Goal: Task Accomplishment & Management: Manage account settings

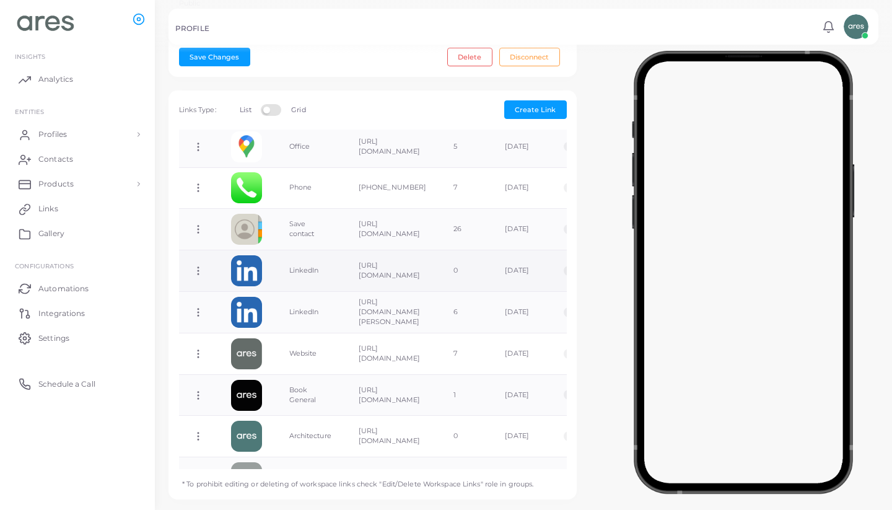
scroll to position [116, 0]
click at [199, 263] on icon at bounding box center [198, 268] width 11 height 11
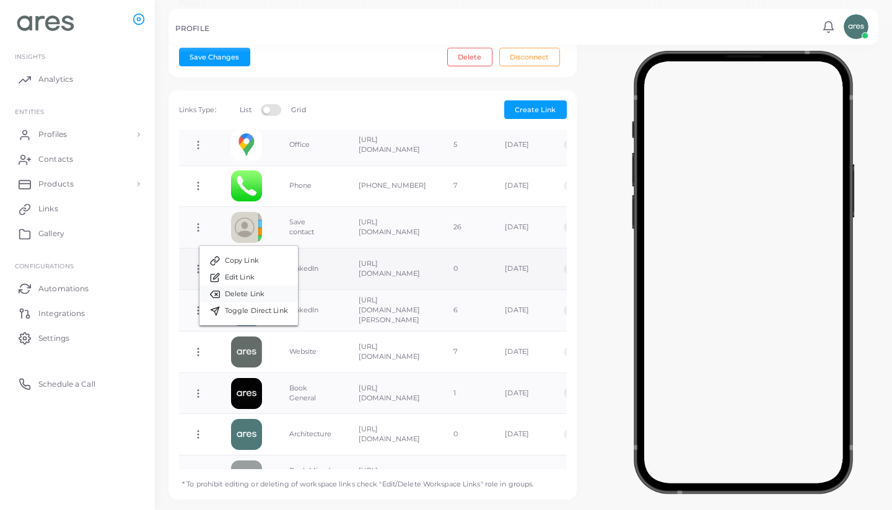
click at [269, 296] on link "Delete Link" at bounding box center [248, 294] width 98 height 17
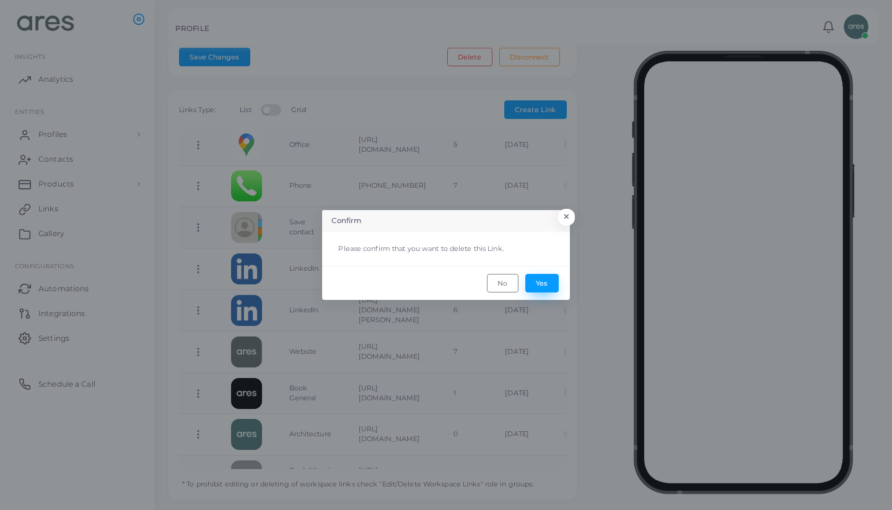
click at [552, 278] on button "Yes" at bounding box center [541, 283] width 33 height 19
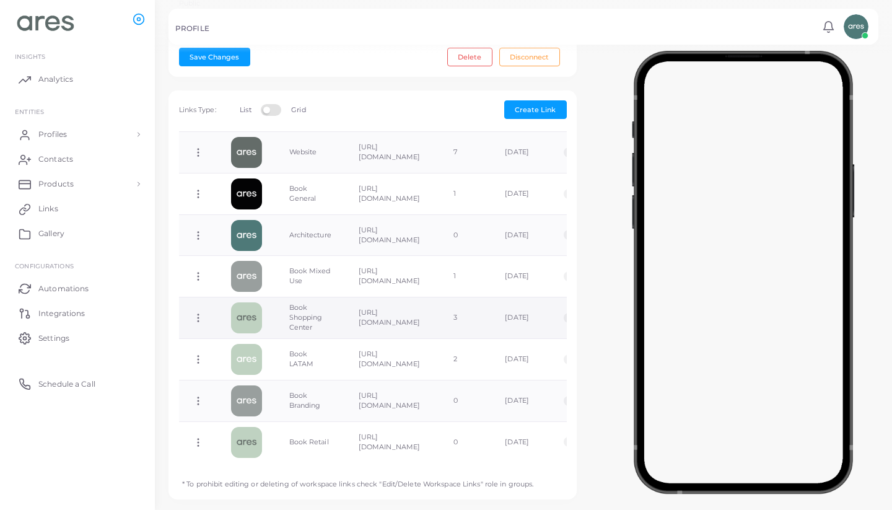
scroll to position [274, 0]
click at [68, 127] on link "Profiles" at bounding box center [77, 134] width 136 height 25
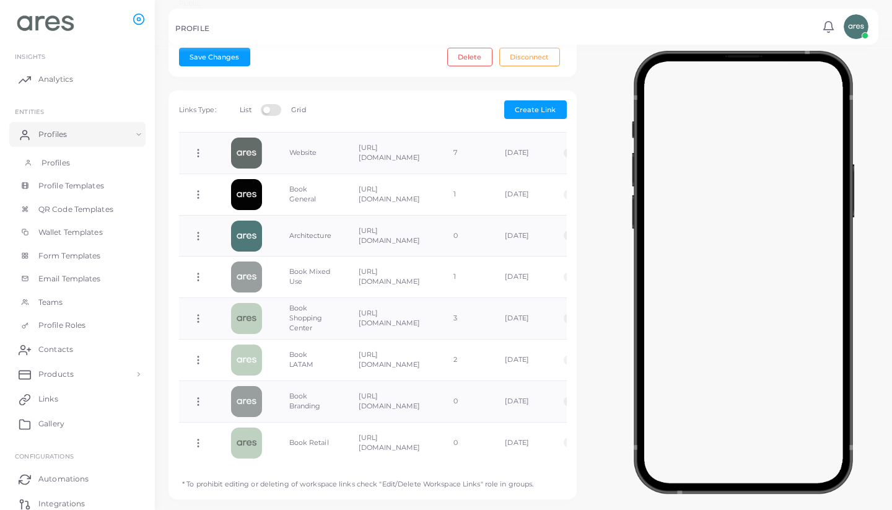
click at [66, 163] on span "Profiles" at bounding box center [55, 162] width 28 height 11
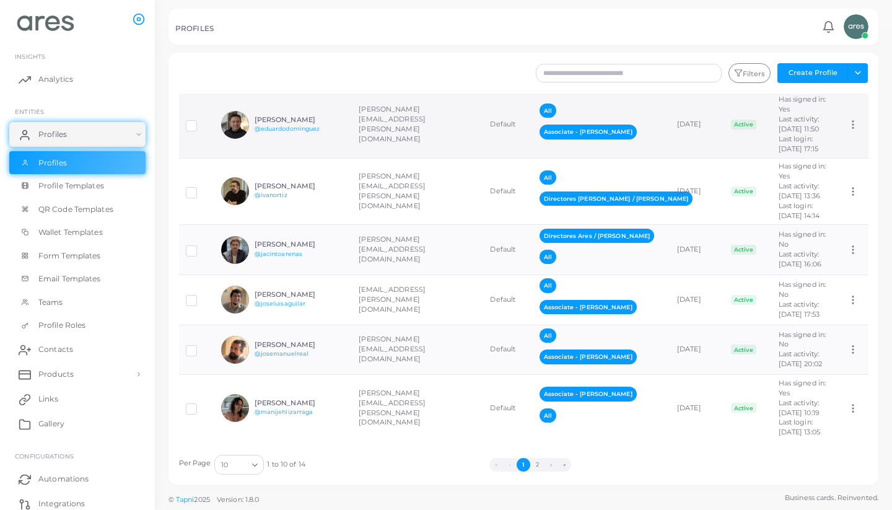
scroll to position [326, 0]
click at [297, 264] on div "[PERSON_NAME] @jacintoarenas" at bounding box center [283, 250] width 124 height 28
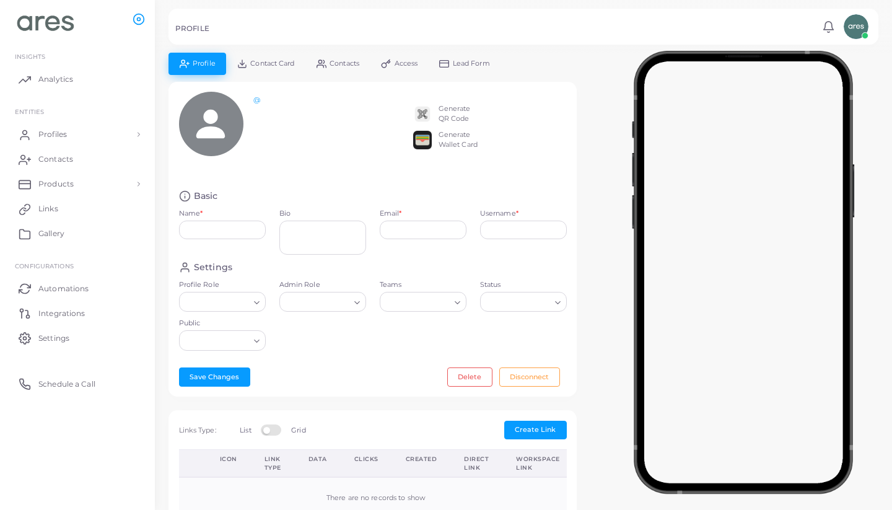
type input "**********"
type textarea "***"
type input "**********"
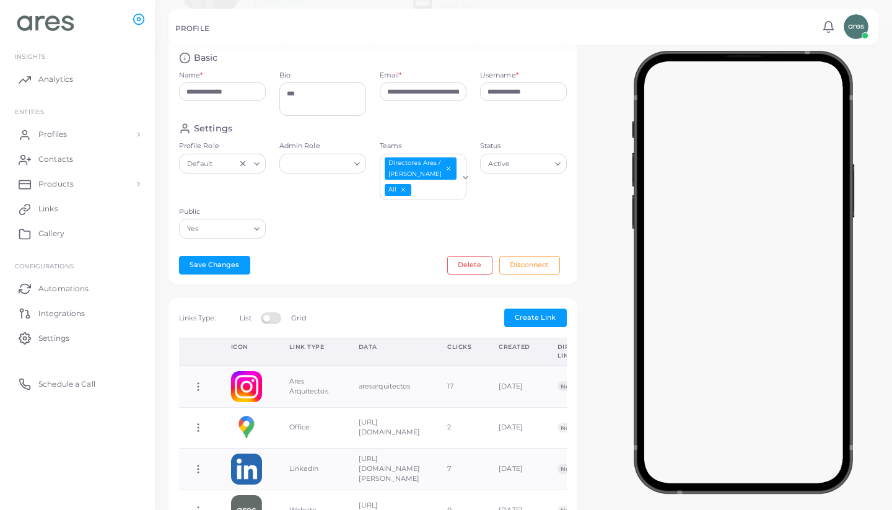
scroll to position [24, 0]
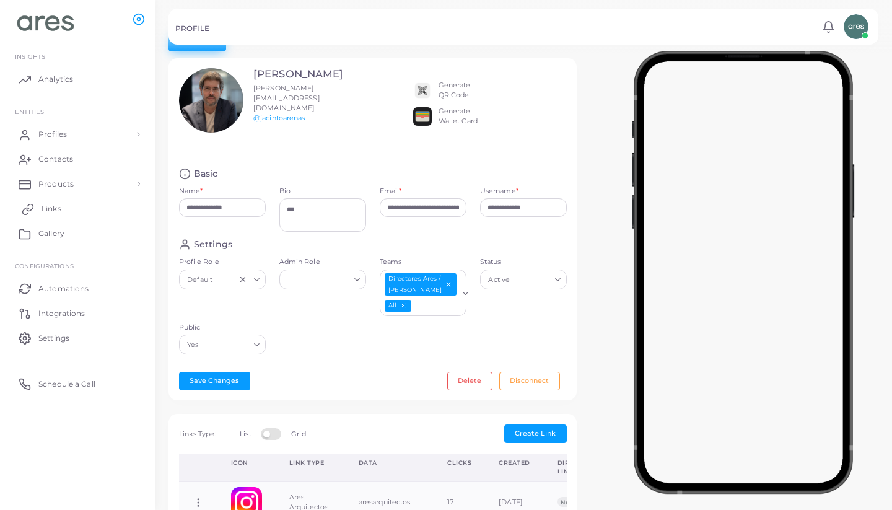
click at [66, 196] on link "Links" at bounding box center [77, 208] width 136 height 25
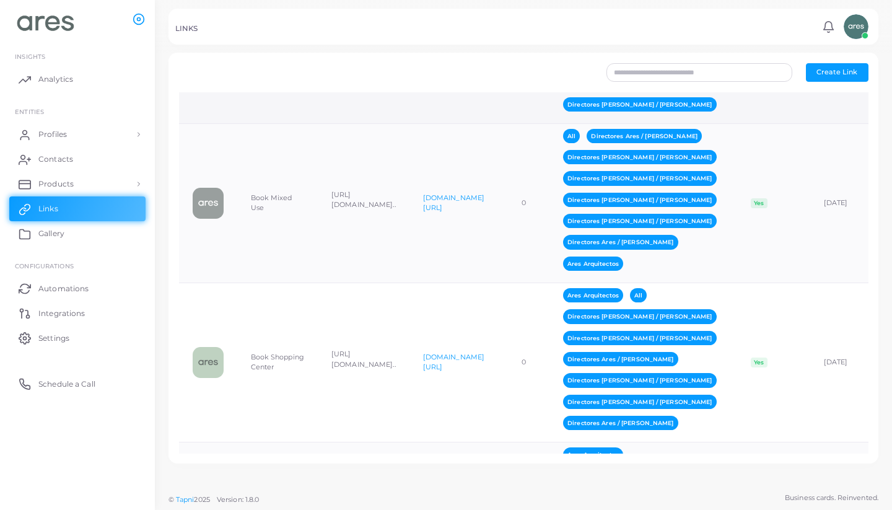
scroll to position [1572, 0]
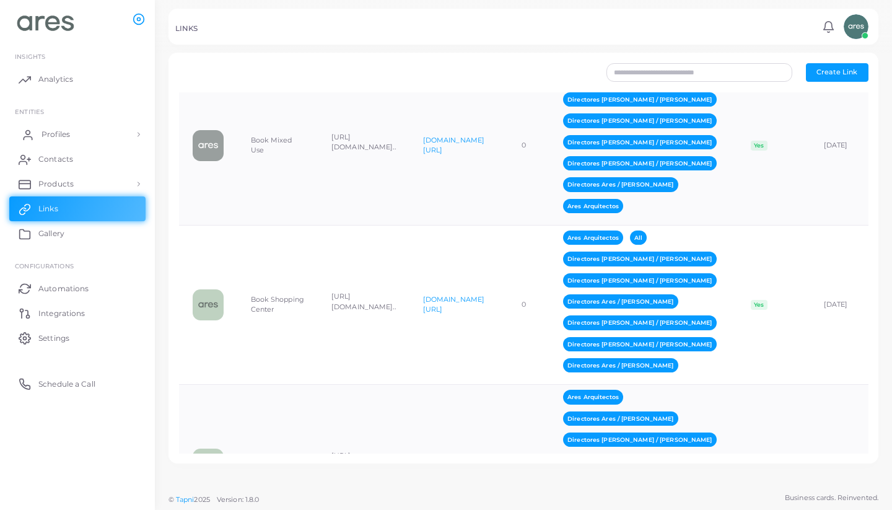
click at [74, 136] on link "Profiles" at bounding box center [77, 134] width 136 height 25
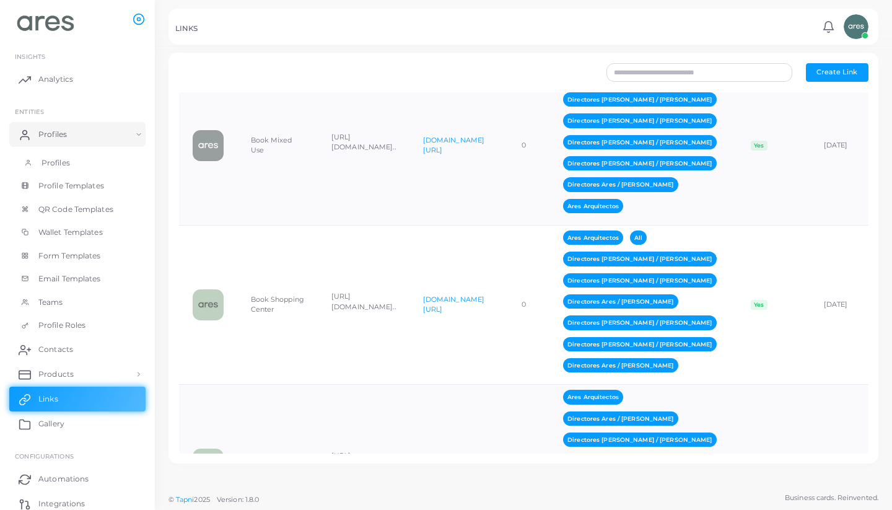
click at [72, 166] on link "Profiles" at bounding box center [77, 163] width 136 height 24
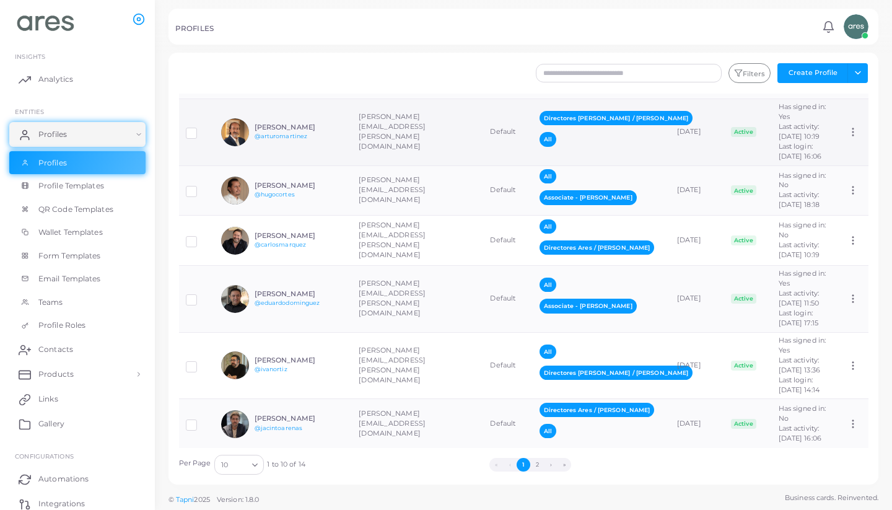
scroll to position [85, 0]
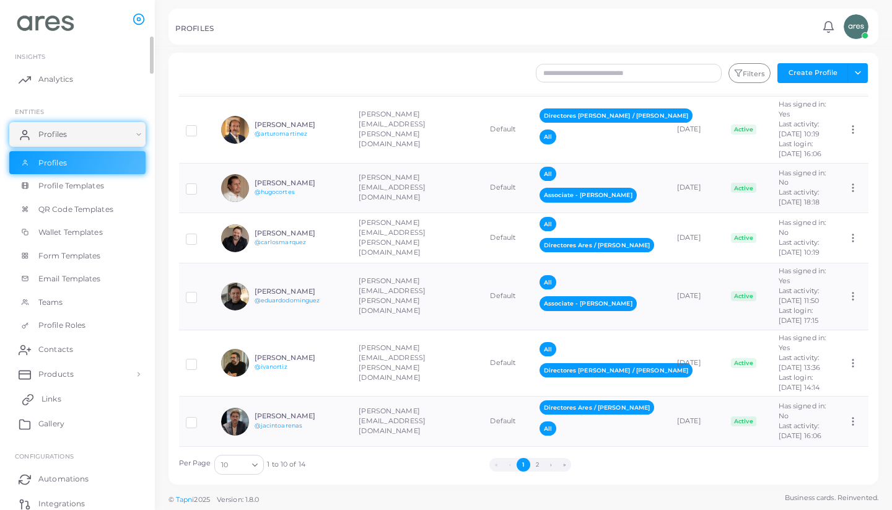
click at [62, 398] on link "Links" at bounding box center [77, 398] width 136 height 25
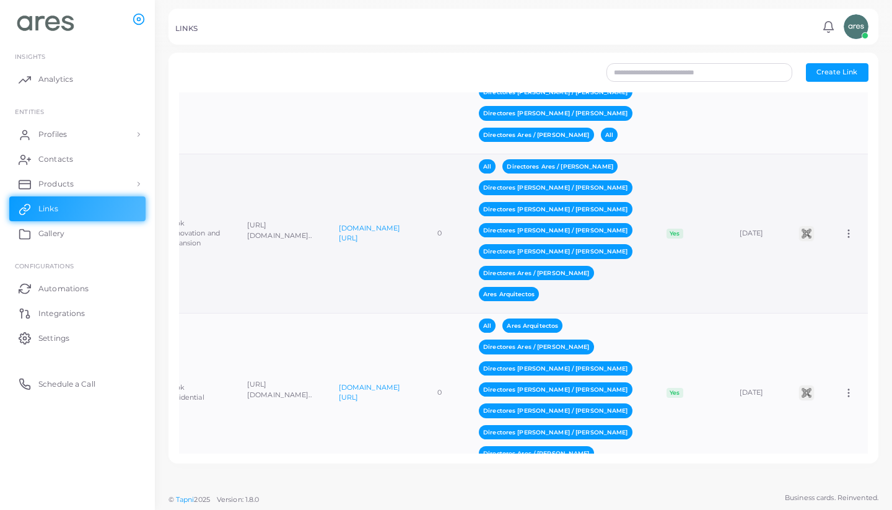
click at [848, 231] on circle at bounding box center [848, 230] width 1 height 1
click at [847, 297] on span "Assign to Team" at bounding box center [839, 297] width 53 height 10
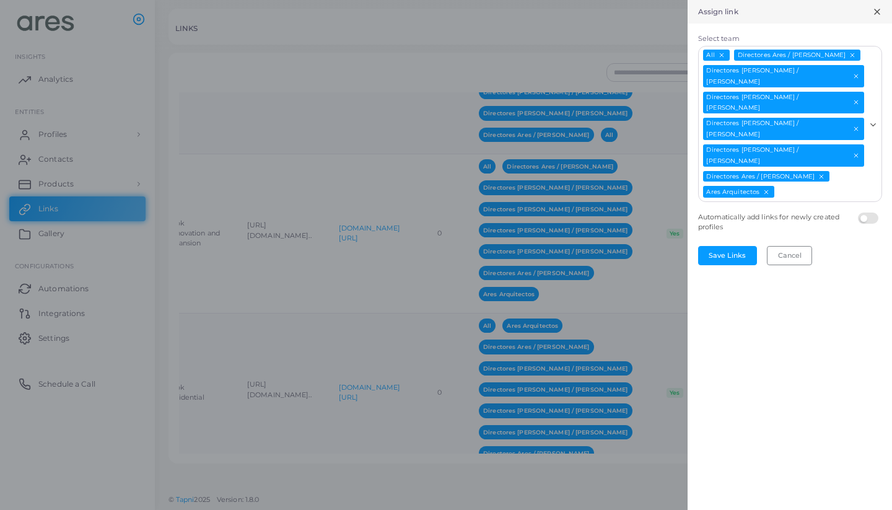
click at [818, 173] on icon "Deselect Directores Ares / Jacinto Arenas" at bounding box center [821, 176] width 7 height 7
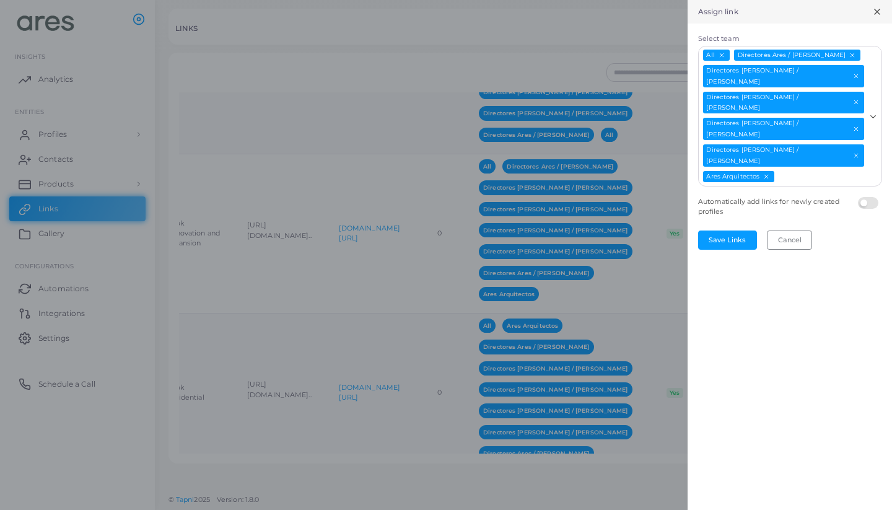
click at [852, 152] on icon "Deselect Directores Ares / Iván Ortíz" at bounding box center [855, 155] width 7 height 7
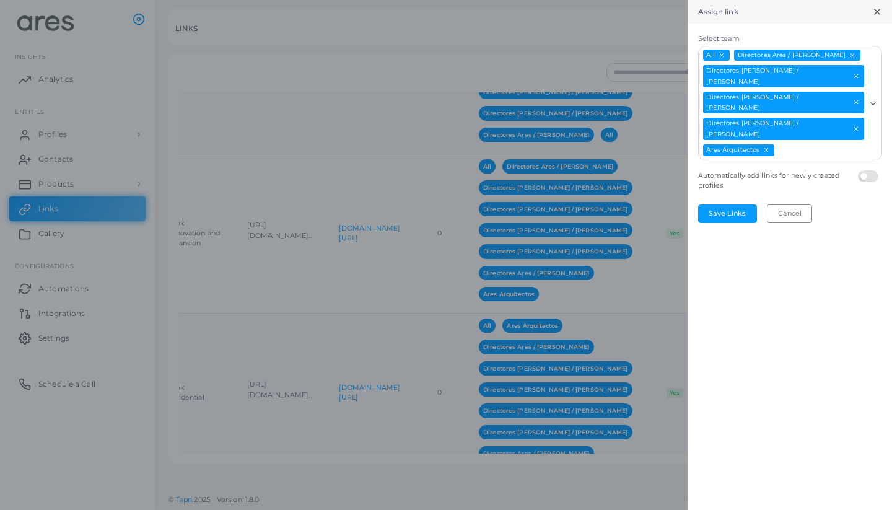
click at [852, 72] on icon "Deselect Directores Ares / Arturo Martínez" at bounding box center [855, 75] width 7 height 7
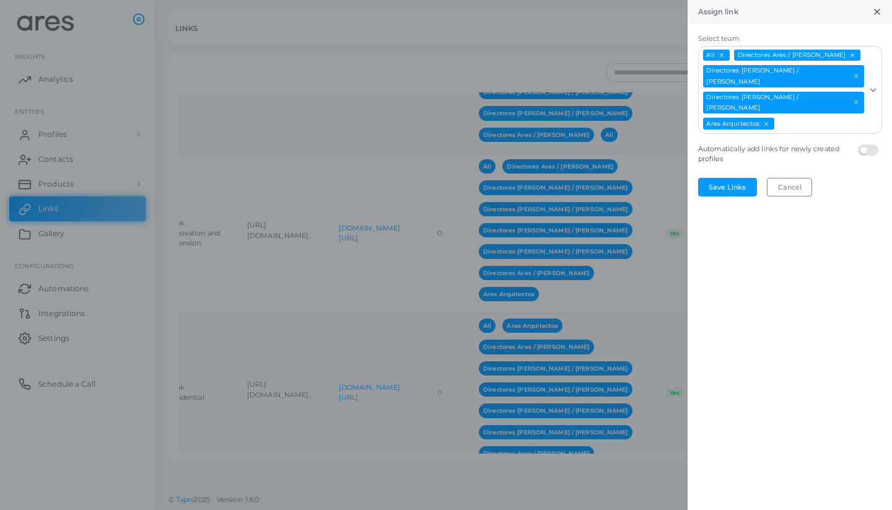
click at [852, 72] on icon "Deselect Directores Ares / Pedro Solaegui" at bounding box center [855, 75] width 7 height 7
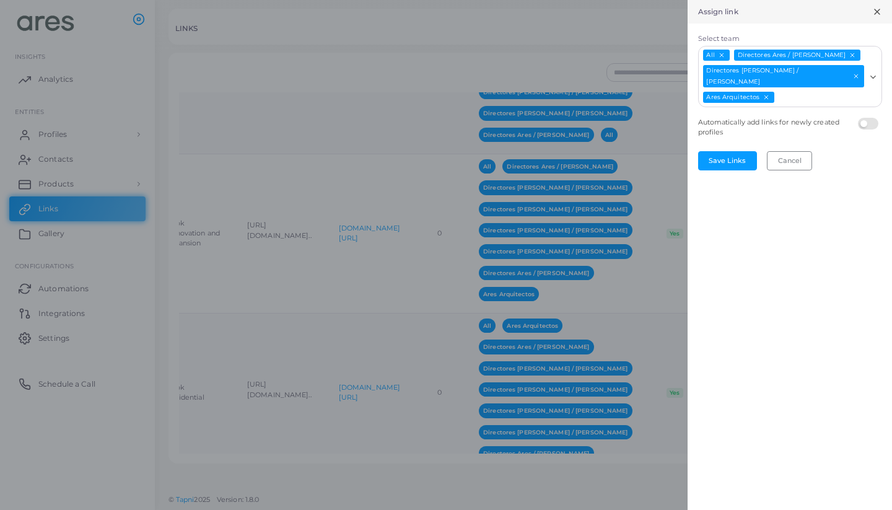
click at [852, 72] on icon "Deselect Directores Ares / Raúl Méndez" at bounding box center [855, 75] width 7 height 7
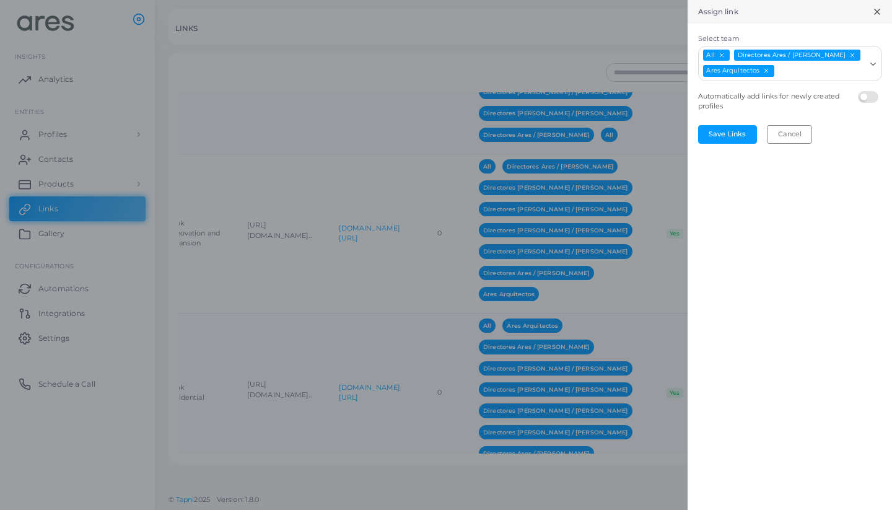
click at [850, 55] on line "Deselect Directores Ares / Carlos Márquez" at bounding box center [852, 55] width 4 height 4
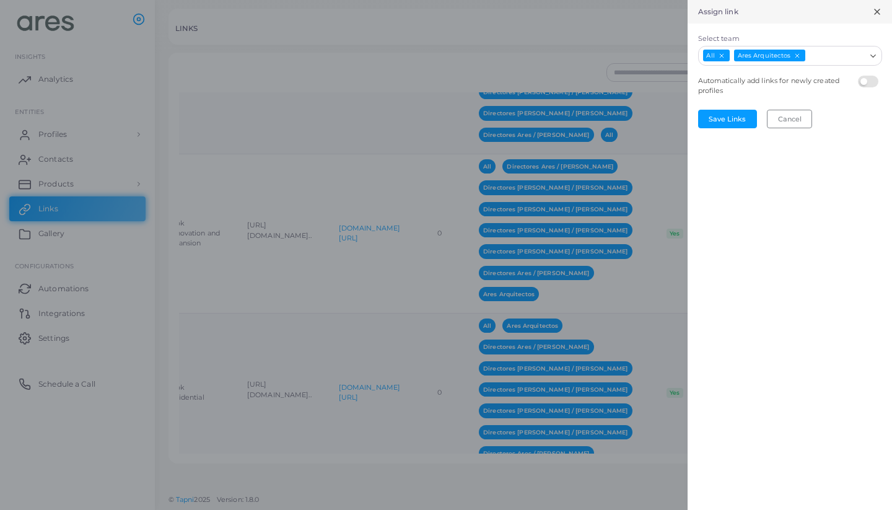
click at [833, 55] on input "Select team" at bounding box center [835, 56] width 58 height 14
click at [818, 75] on li "Directores Ares / [PERSON_NAME]" at bounding box center [790, 81] width 184 height 19
type input "**"
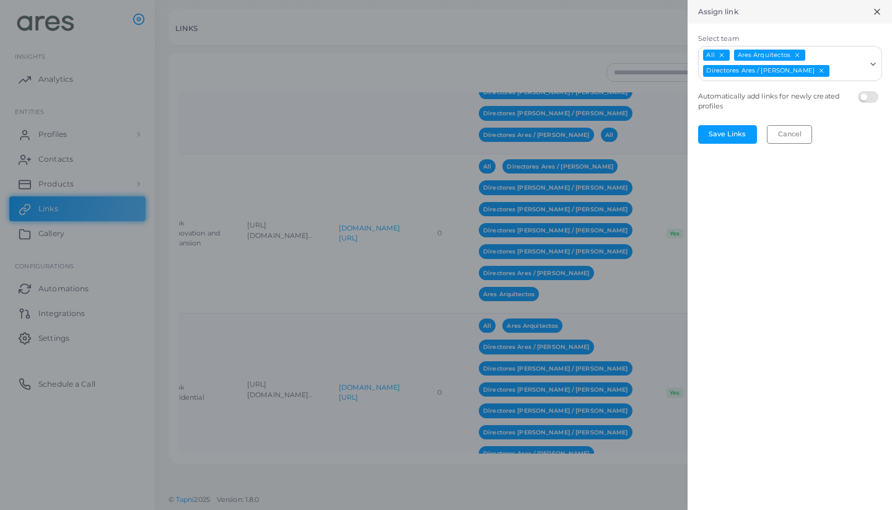
click at [831, 72] on input "Select team" at bounding box center [848, 71] width 35 height 14
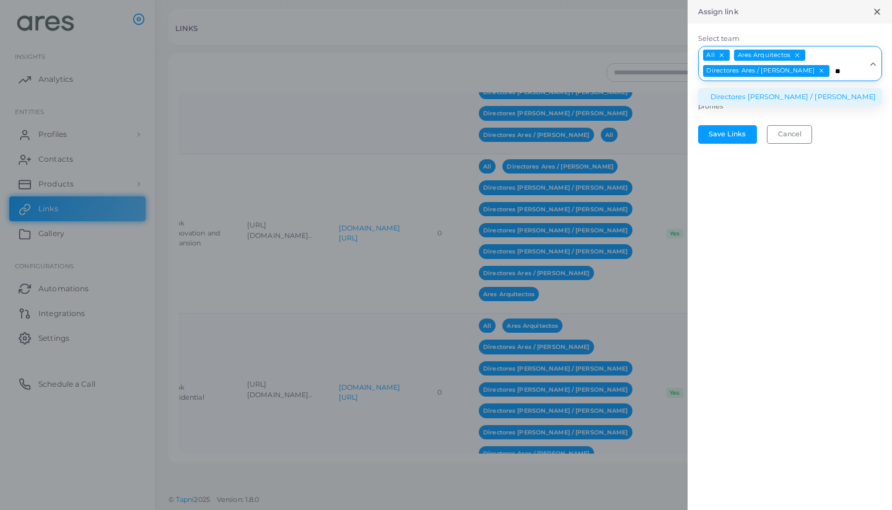
click at [834, 90] on li "Directores [PERSON_NAME] / [PERSON_NAME]" at bounding box center [790, 97] width 184 height 19
type input "**"
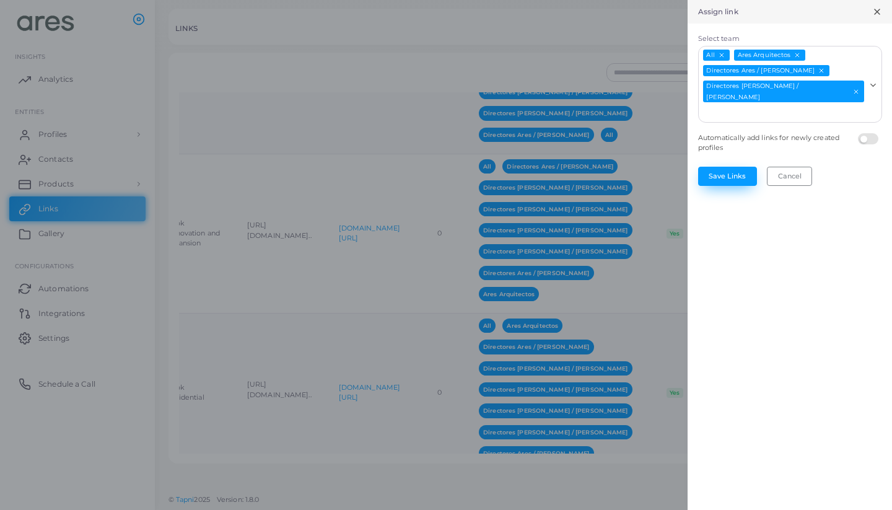
click at [739, 167] on button "Save Links" at bounding box center [727, 176] width 59 height 19
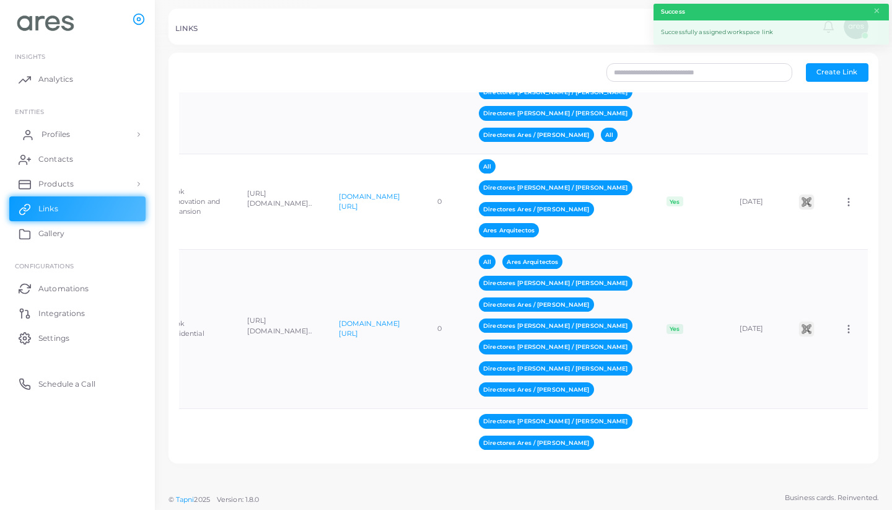
click at [65, 129] on span "Profiles" at bounding box center [55, 134] width 28 height 11
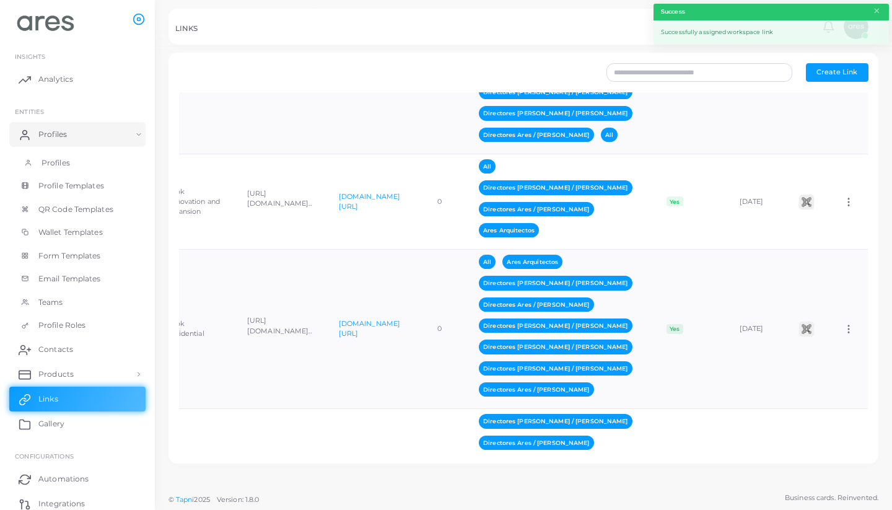
click at [58, 159] on span "Profiles" at bounding box center [55, 162] width 28 height 11
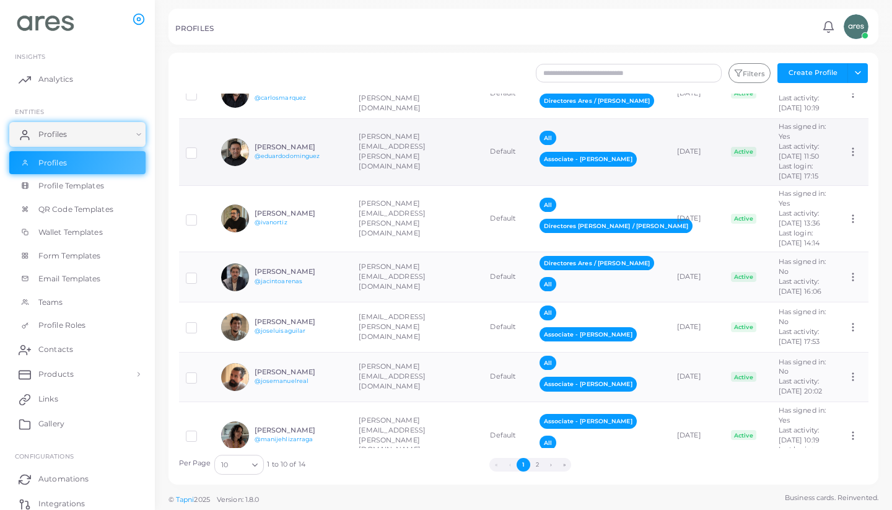
scroll to position [232, 0]
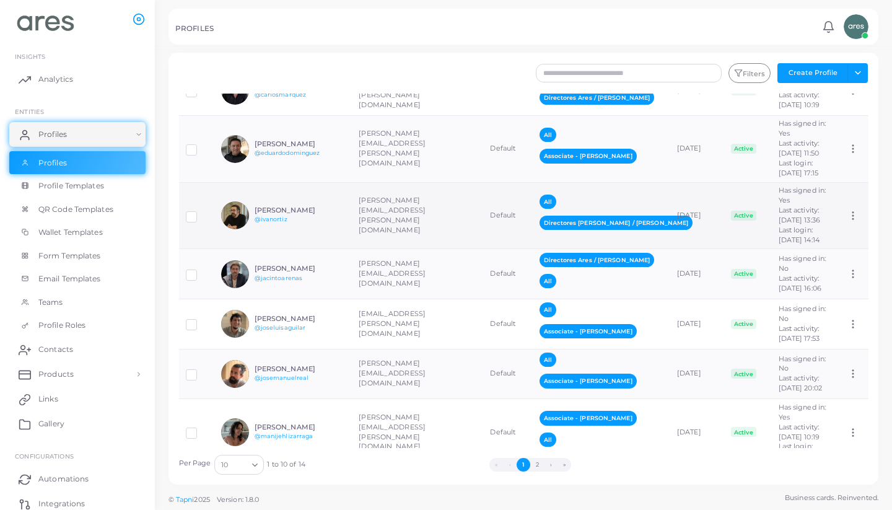
click at [295, 214] on h6 "[PERSON_NAME]" at bounding box center [300, 210] width 91 height 8
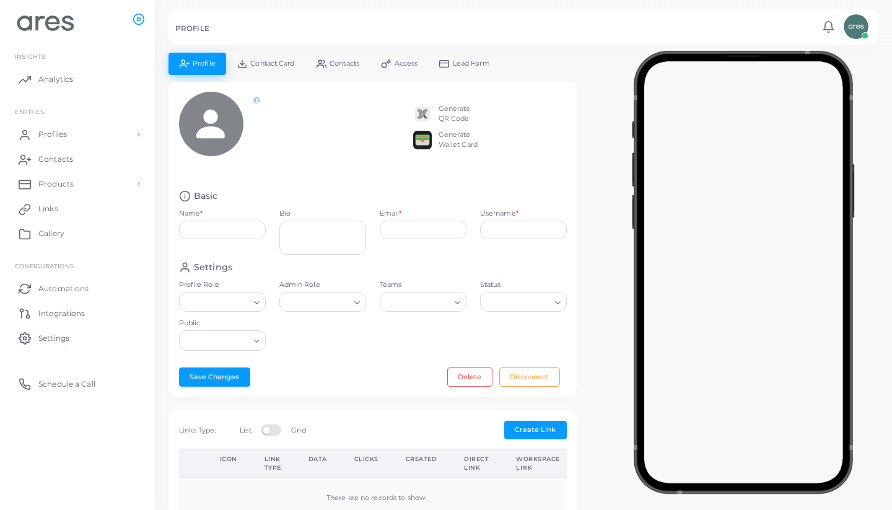
type input "**********"
type textarea "**********"
type input "**********"
type input "*********"
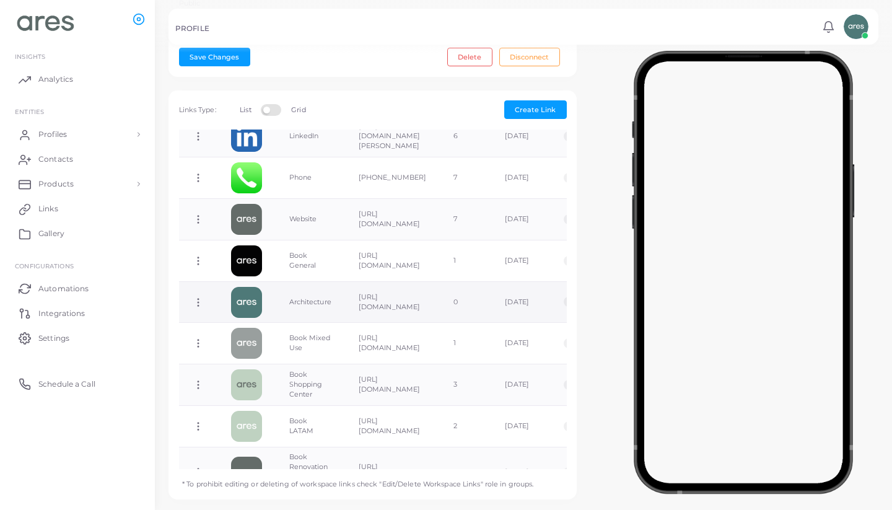
scroll to position [206, 0]
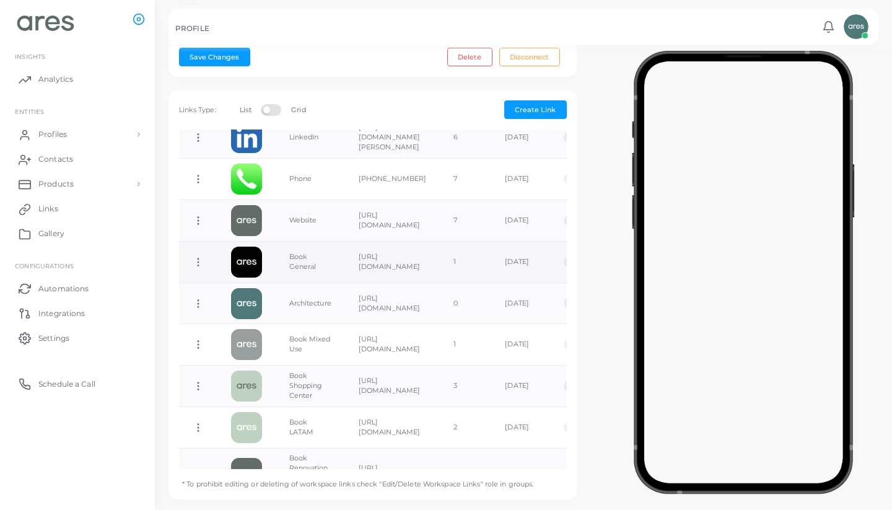
click at [199, 256] on icon at bounding box center [198, 261] width 11 height 11
click at [251, 263] on span "Edit Link" at bounding box center [240, 265] width 30 height 10
type input "**********"
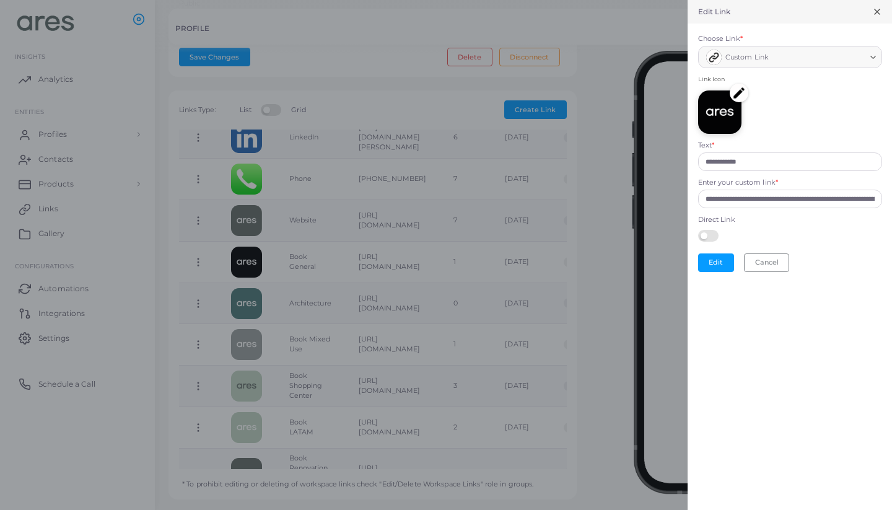
click at [741, 90] on img at bounding box center [739, 93] width 19 height 19
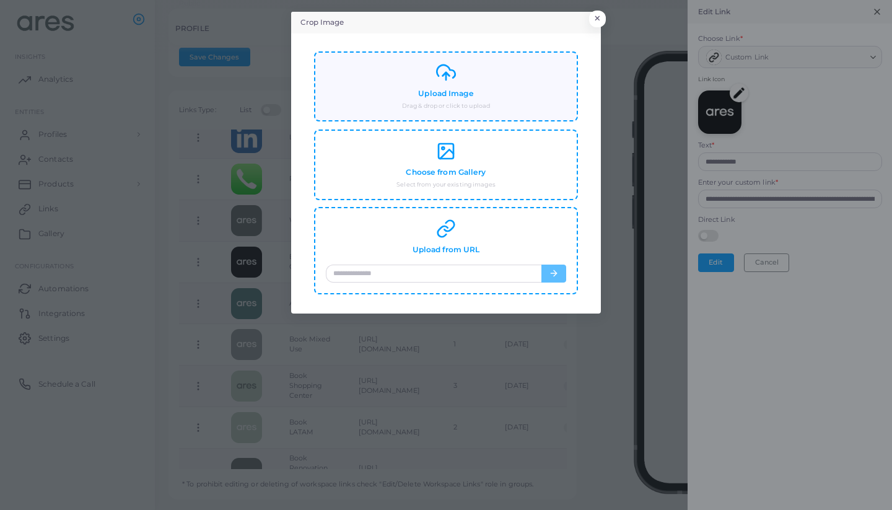
click at [469, 95] on h4 "Upload Image" at bounding box center [445, 93] width 55 height 9
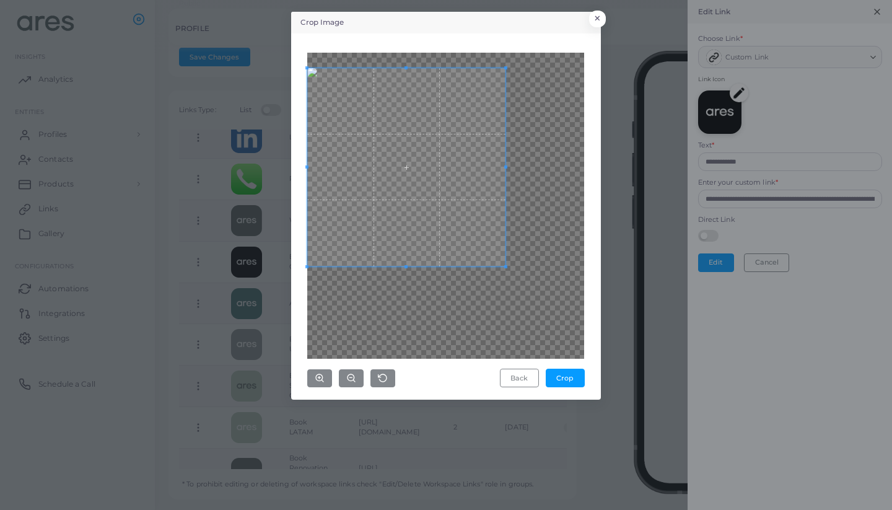
click at [463, 173] on span at bounding box center [406, 167] width 198 height 198
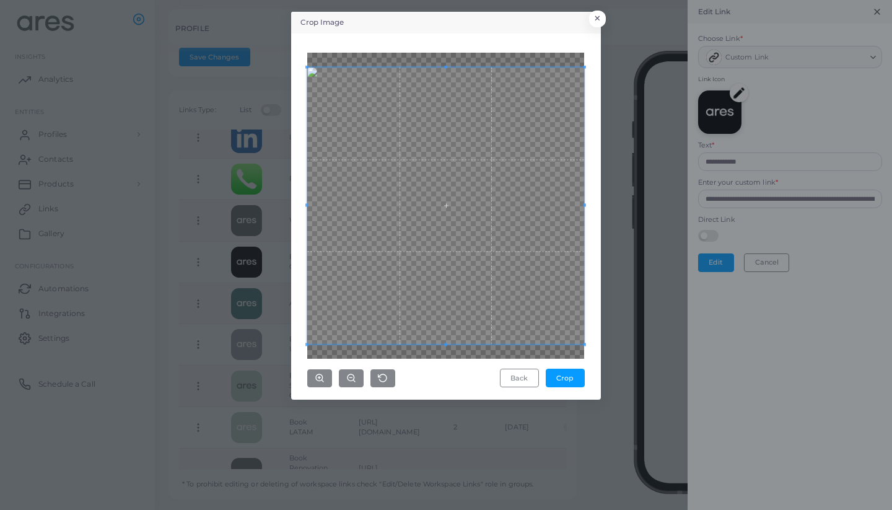
click at [612, 326] on div "Crop Image × Back Crop" at bounding box center [446, 255] width 892 height 510
click at [569, 371] on button "Crop" at bounding box center [565, 377] width 39 height 19
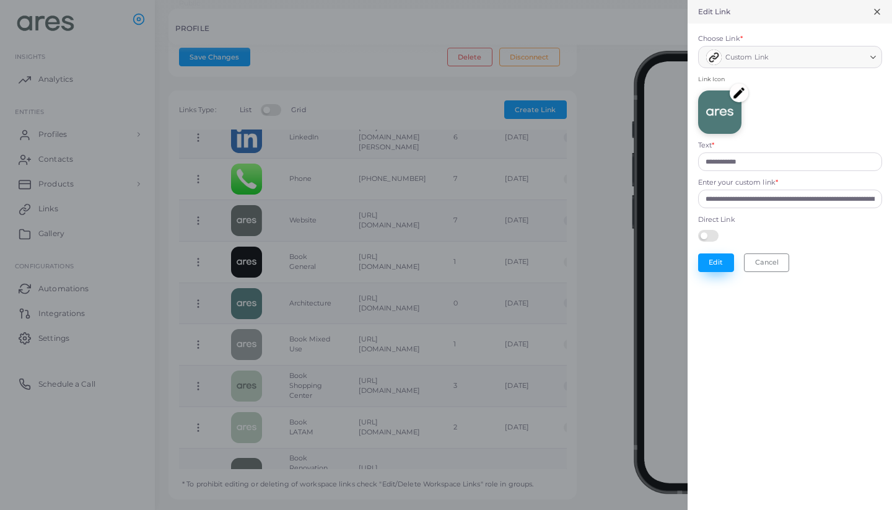
click at [726, 257] on button "Edit" at bounding box center [716, 262] width 36 height 19
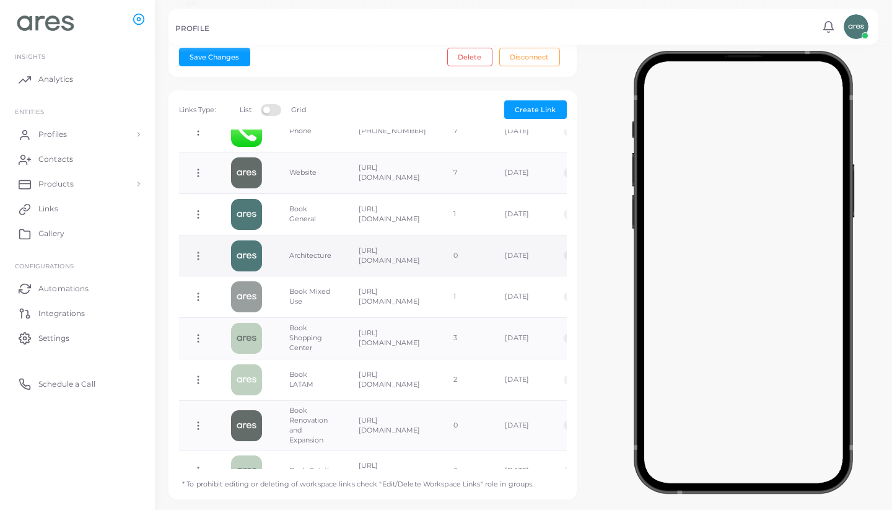
scroll to position [253, 0]
click at [199, 251] on icon at bounding box center [198, 256] width 11 height 11
click at [256, 259] on link "Edit Link" at bounding box center [248, 259] width 98 height 17
type input "**********"
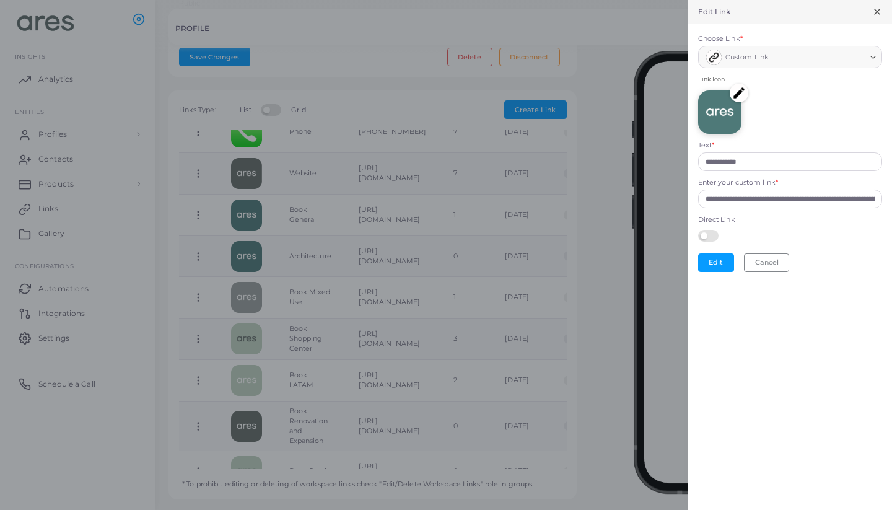
click at [738, 95] on img at bounding box center [739, 93] width 19 height 19
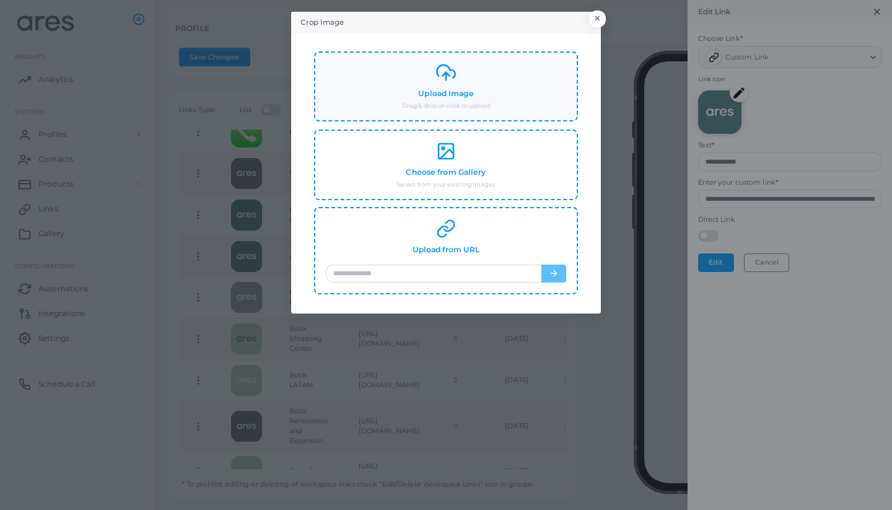
click at [445, 108] on small "Drag & drop or click to upload" at bounding box center [446, 106] width 88 height 9
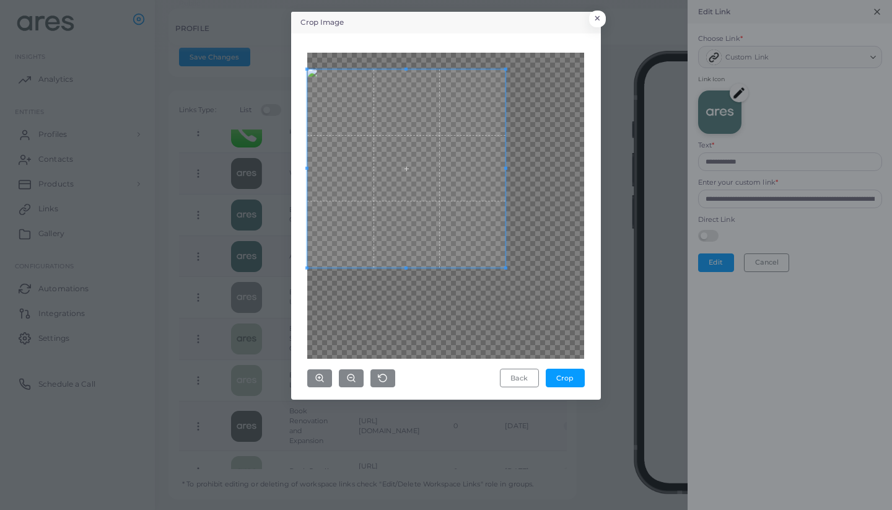
click at [421, 187] on span at bounding box center [406, 168] width 198 height 198
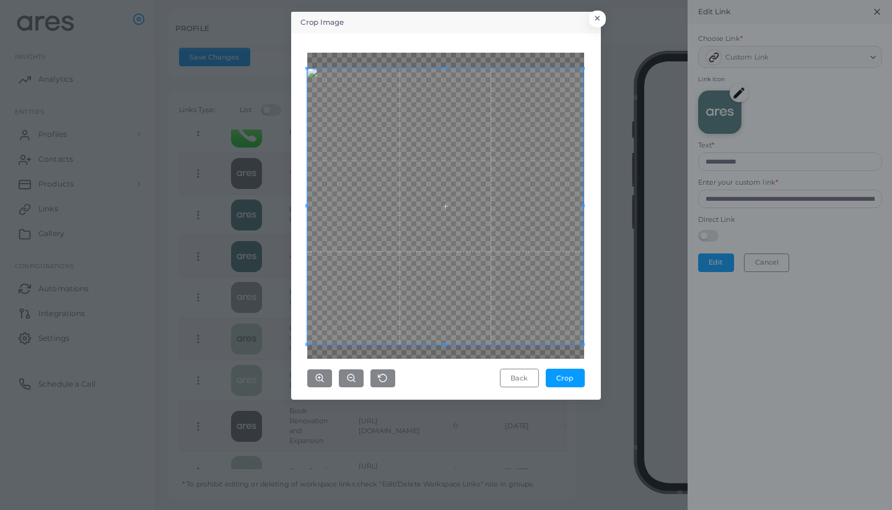
click at [593, 326] on div "Back Crop" at bounding box center [446, 216] width 296 height 352
click at [575, 375] on button "Crop" at bounding box center [565, 377] width 39 height 19
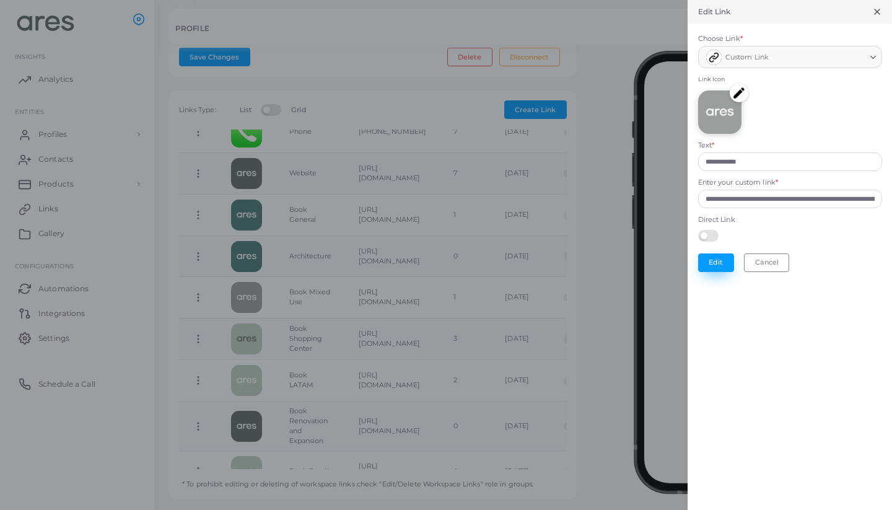
click at [714, 255] on button "Edit" at bounding box center [716, 262] width 36 height 19
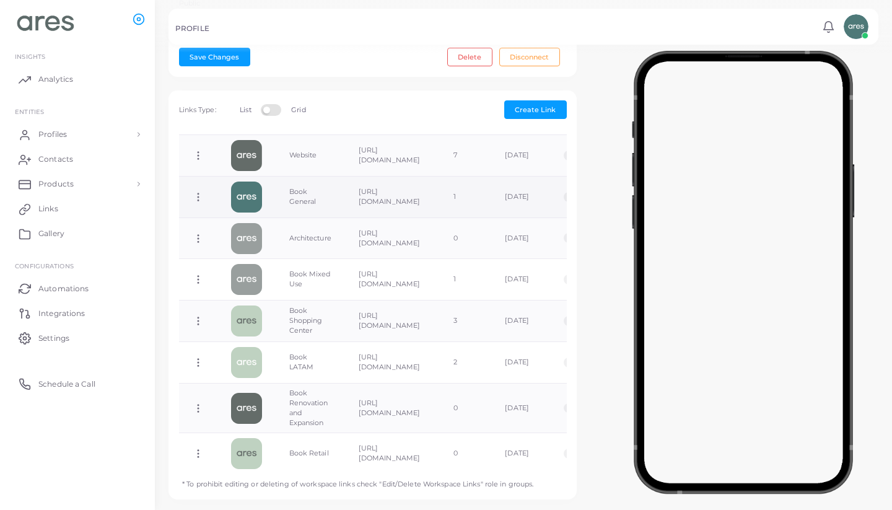
scroll to position [274, 0]
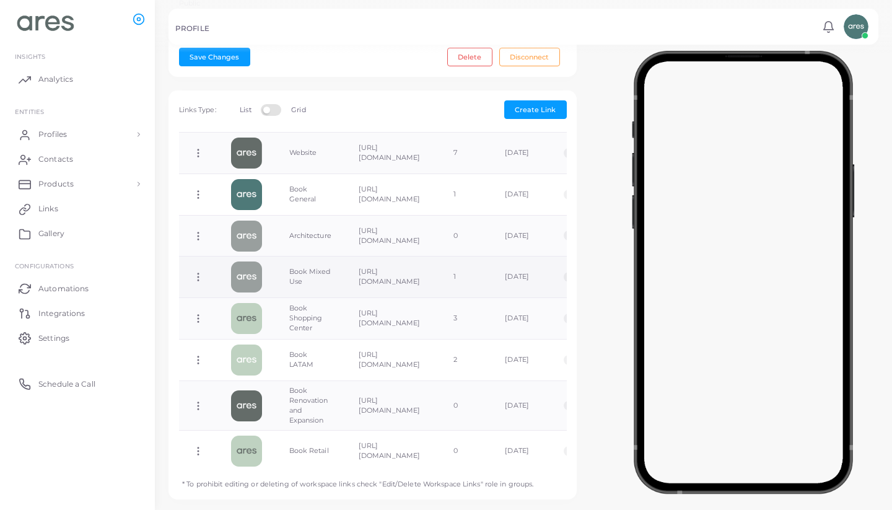
click at [199, 271] on icon at bounding box center [198, 276] width 11 height 11
click at [257, 277] on link "Edit Link" at bounding box center [249, 279] width 98 height 17
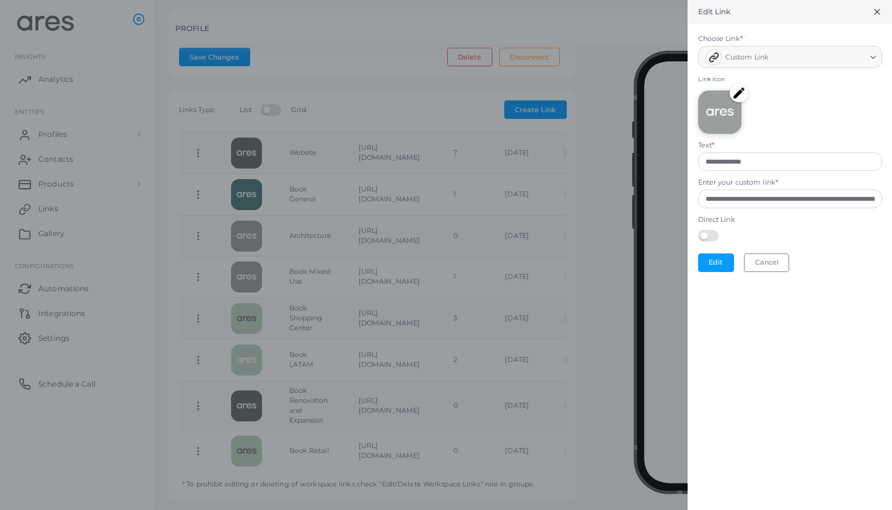
click at [741, 92] on img at bounding box center [739, 93] width 19 height 19
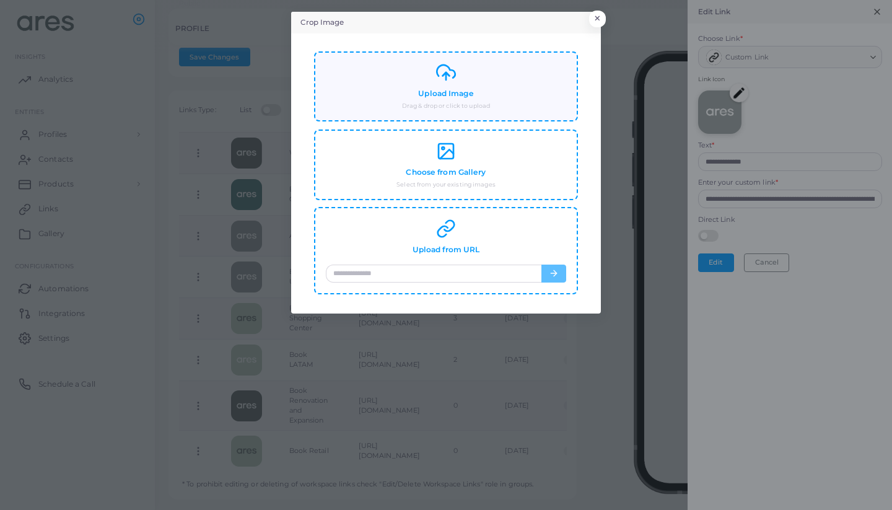
click at [496, 94] on div "Upload Image Drag & drop or click to upload" at bounding box center [446, 87] width 240 height 48
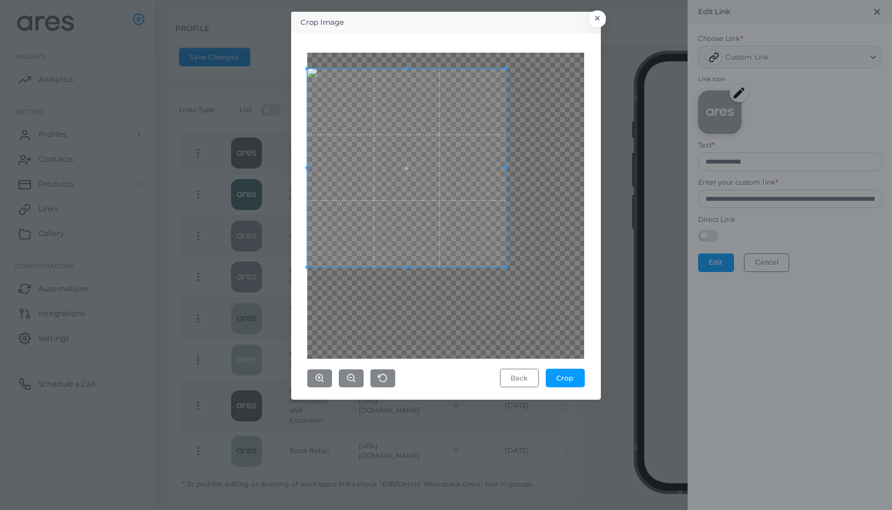
click at [460, 177] on span at bounding box center [406, 168] width 198 height 198
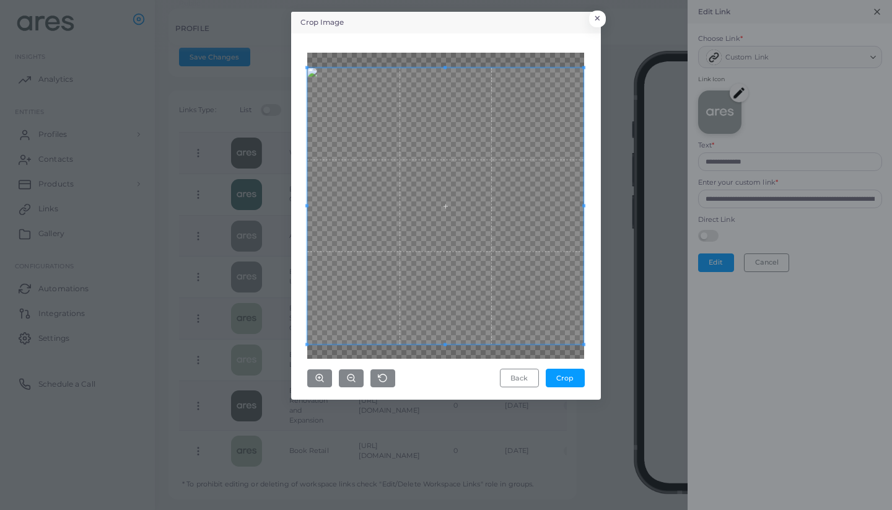
click at [590, 319] on div "Back Crop" at bounding box center [446, 216] width 296 height 352
click at [569, 373] on button "Crop" at bounding box center [565, 377] width 39 height 19
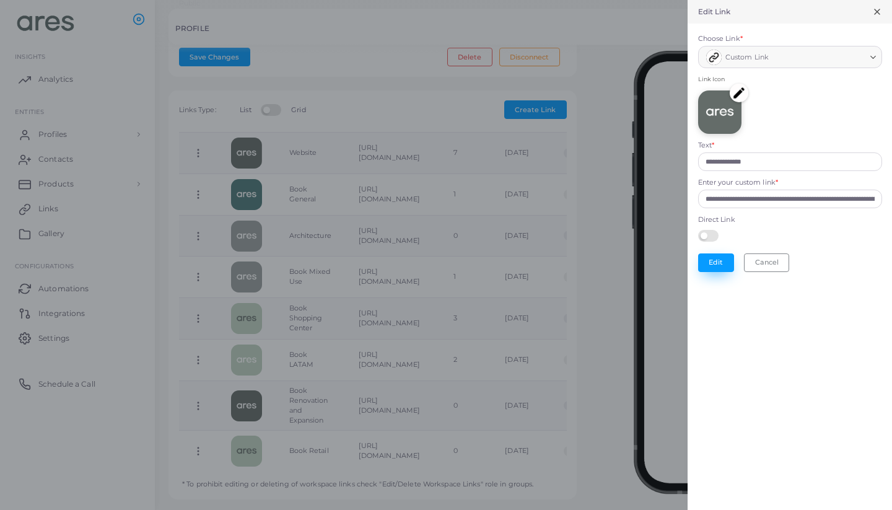
click at [709, 262] on button "Edit" at bounding box center [716, 262] width 36 height 19
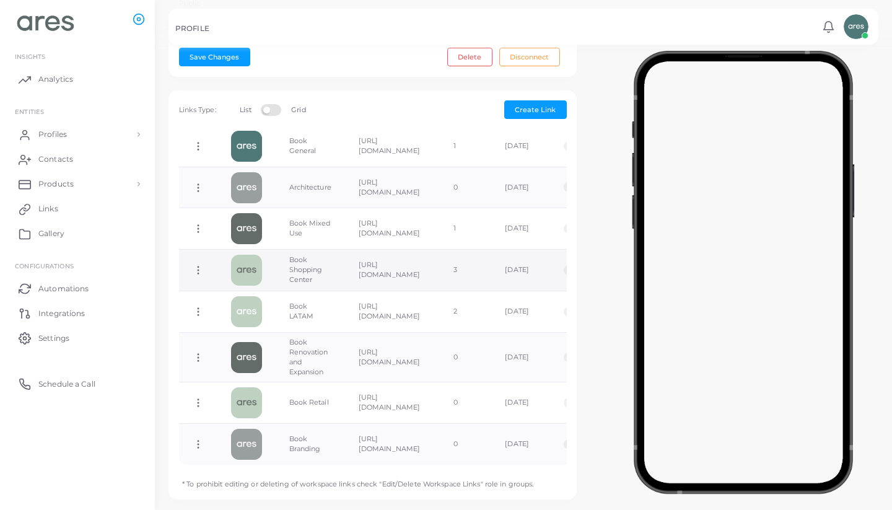
scroll to position [321, 0]
click at [196, 265] on icon at bounding box center [198, 270] width 11 height 11
click at [255, 275] on link "Edit Link" at bounding box center [246, 275] width 98 height 17
type input "**********"
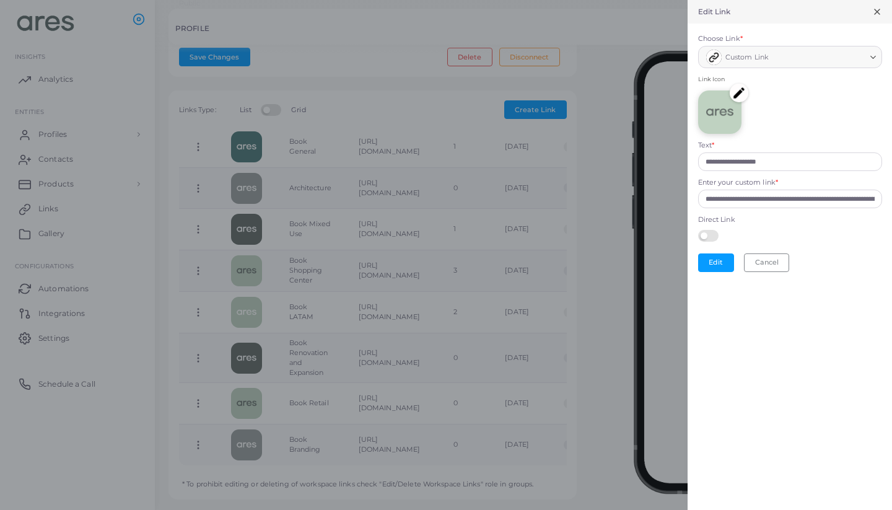
click at [739, 89] on img at bounding box center [739, 93] width 19 height 19
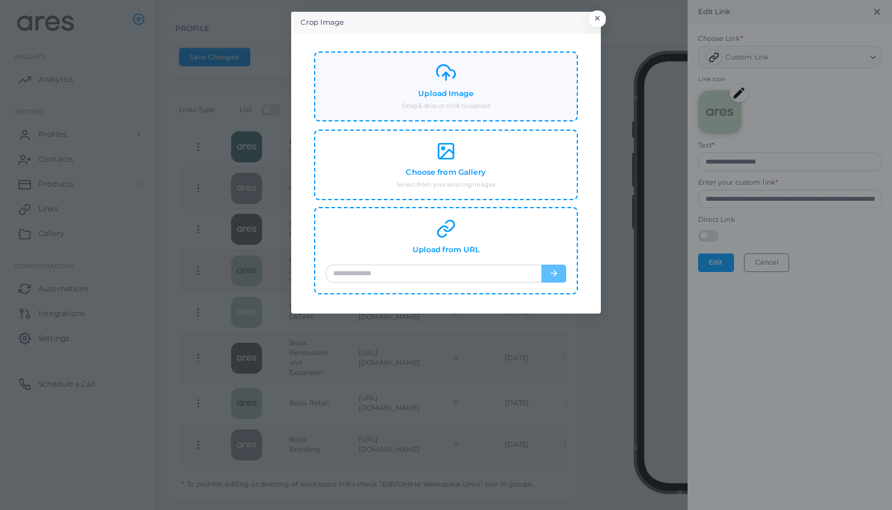
click at [490, 99] on div "Upload Image Drag & drop or click to upload" at bounding box center [446, 87] width 240 height 48
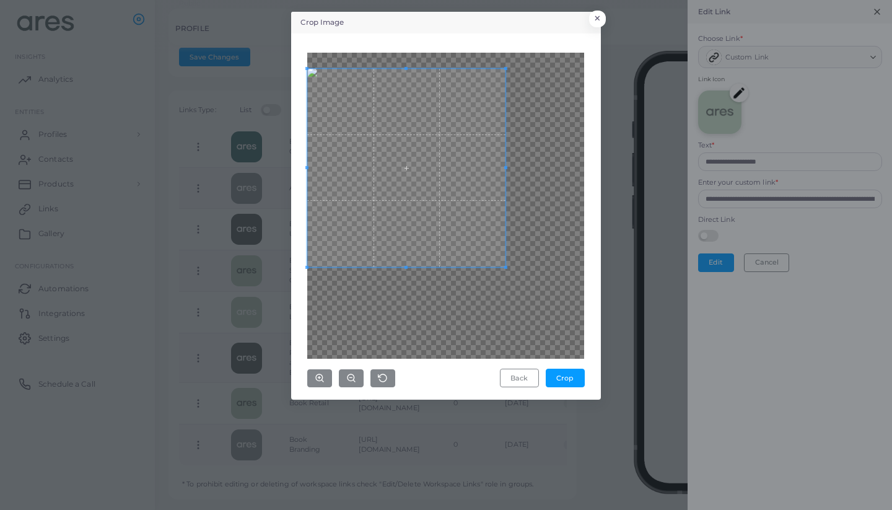
click at [406, 174] on span at bounding box center [406, 168] width 198 height 198
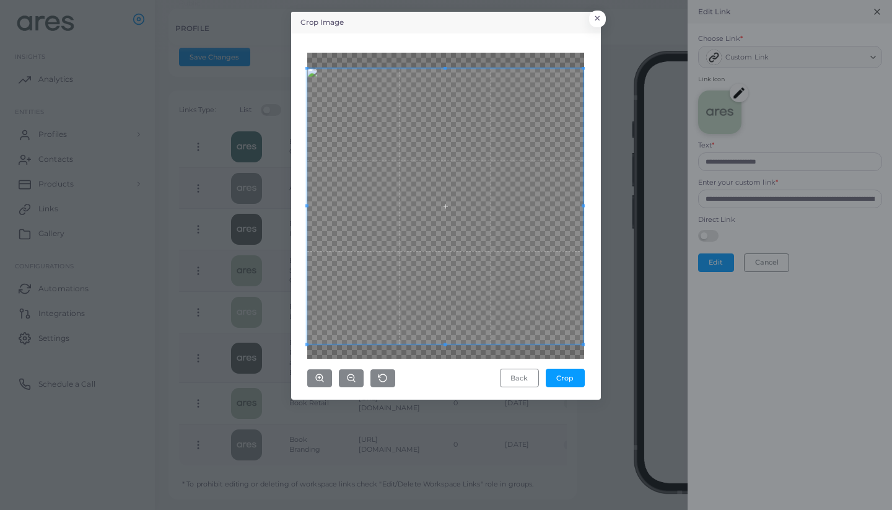
click at [596, 321] on div "Crop Image × Back Crop" at bounding box center [446, 206] width 310 height 388
click at [565, 381] on button "Crop" at bounding box center [565, 377] width 39 height 19
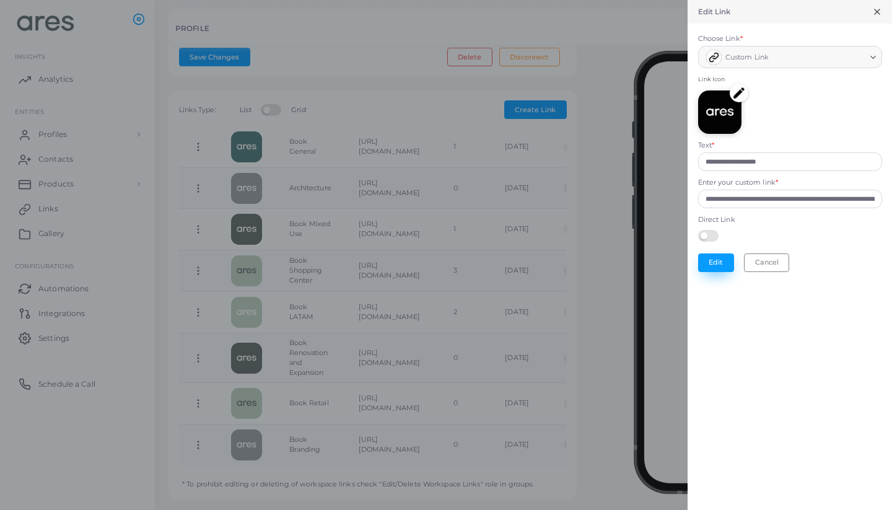
click at [715, 255] on button "Edit" at bounding box center [716, 262] width 36 height 19
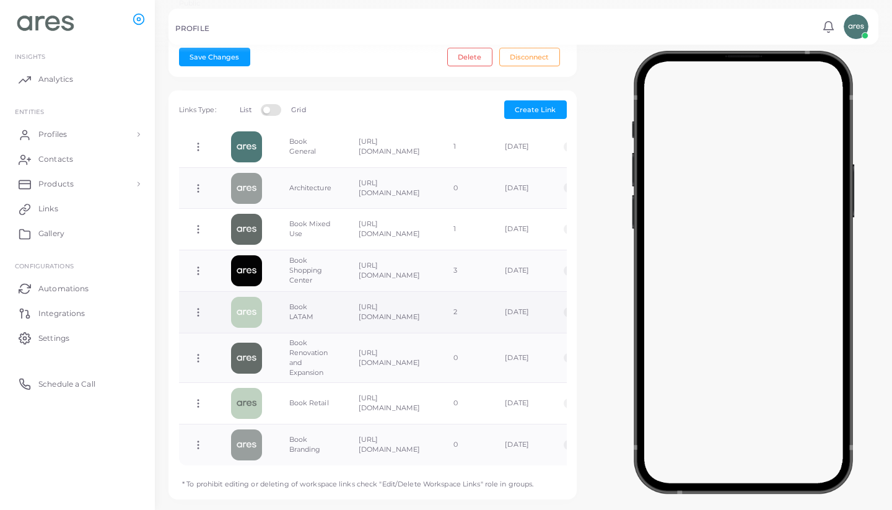
click at [199, 307] on icon at bounding box center [198, 312] width 11 height 11
click at [264, 315] on link "Edit Link" at bounding box center [249, 319] width 98 height 17
type input "**********"
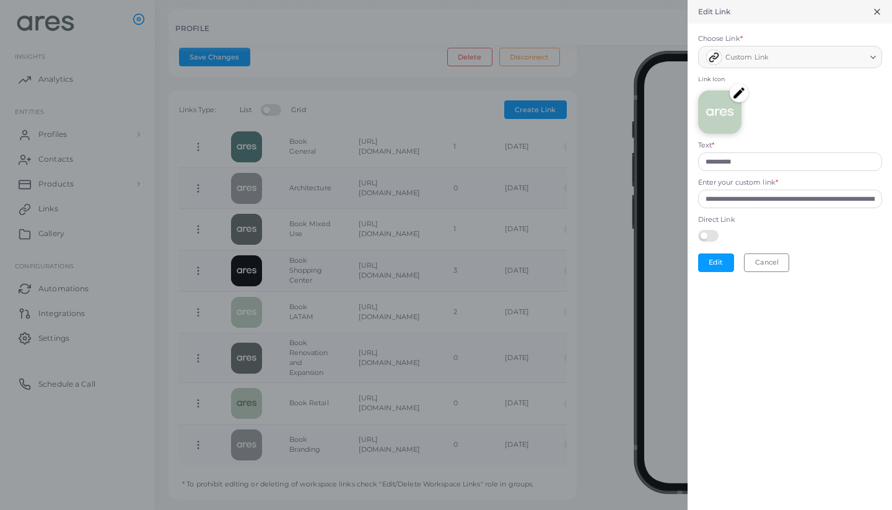
click at [741, 96] on img at bounding box center [739, 93] width 19 height 19
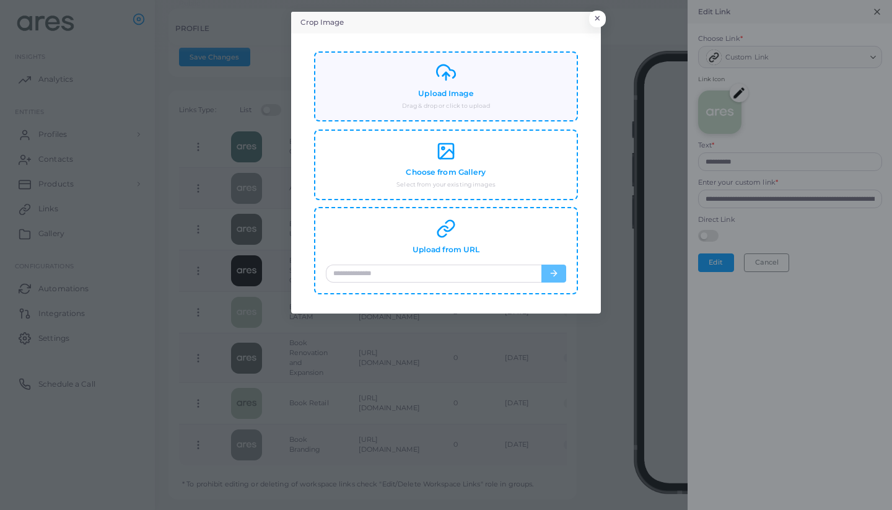
click at [539, 104] on div "Upload Image Drag & drop or click to upload" at bounding box center [446, 87] width 240 height 48
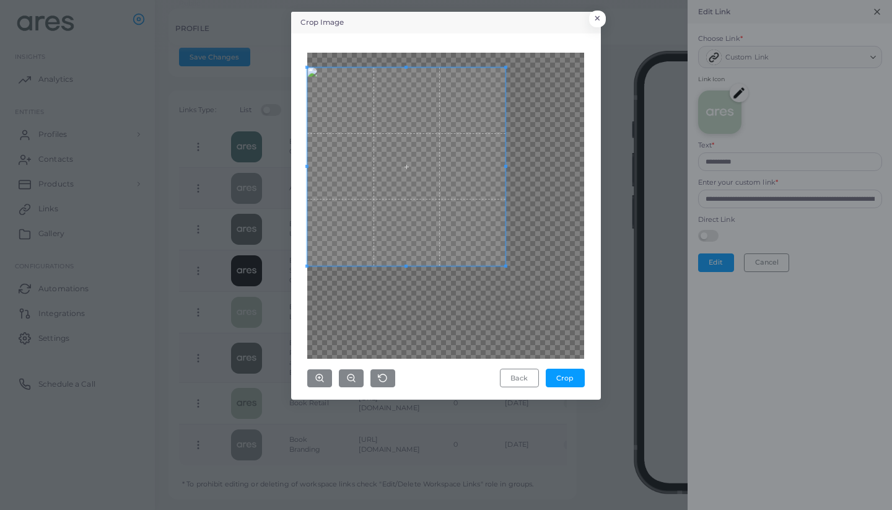
click at [415, 170] on span at bounding box center [406, 167] width 198 height 198
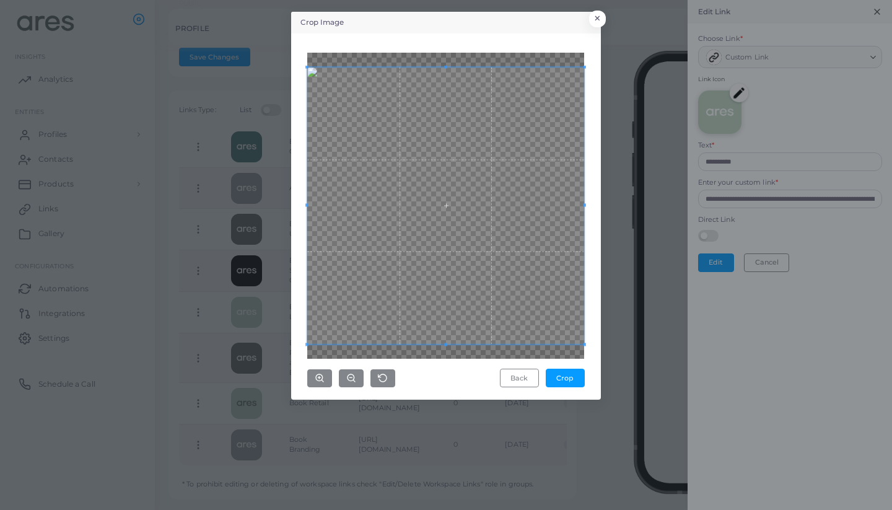
click at [643, 344] on div "Crop Image × Back Crop" at bounding box center [446, 255] width 892 height 510
click at [572, 372] on button "Crop" at bounding box center [565, 377] width 39 height 19
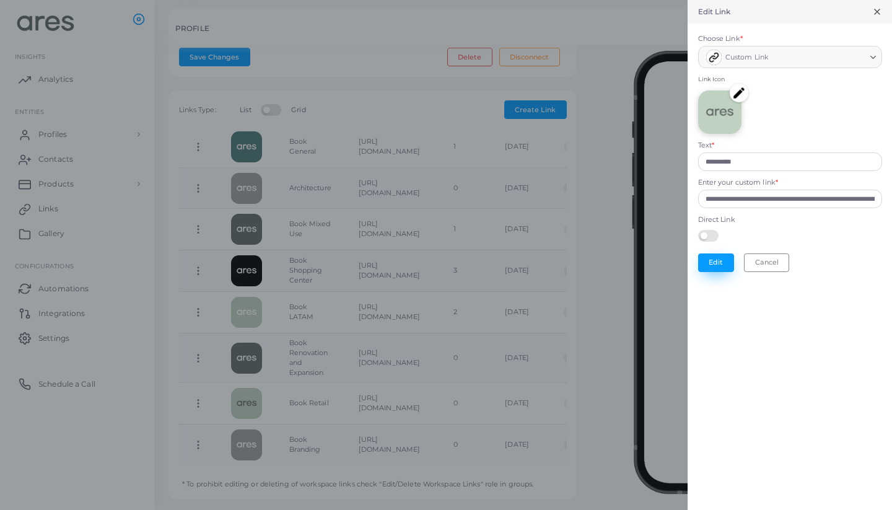
click at [713, 259] on button "Edit" at bounding box center [716, 262] width 36 height 19
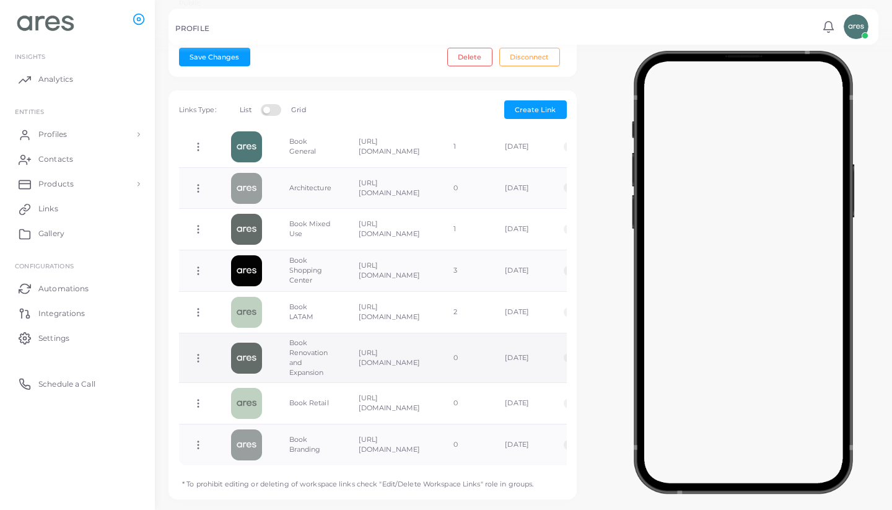
click at [194, 352] on icon at bounding box center [198, 357] width 11 height 11
click at [254, 355] on link "Edit Link" at bounding box center [244, 359] width 98 height 17
type input "**********"
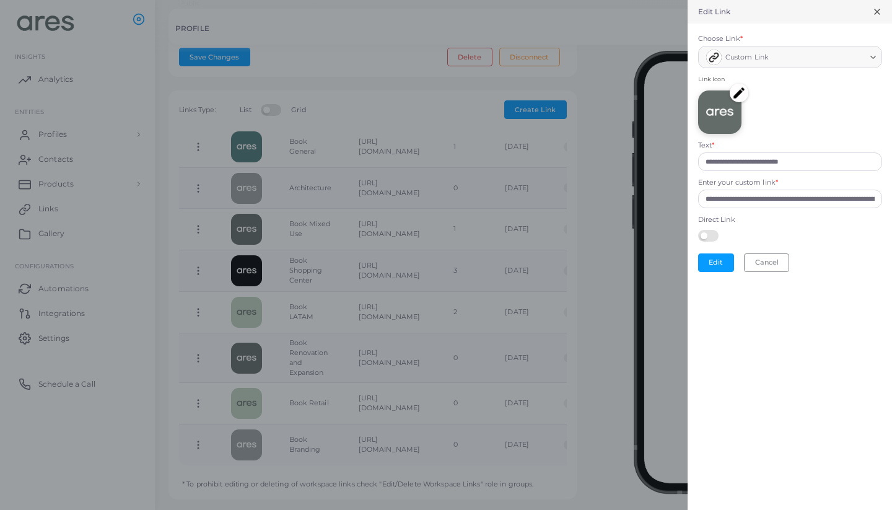
click at [741, 89] on img at bounding box center [739, 93] width 19 height 19
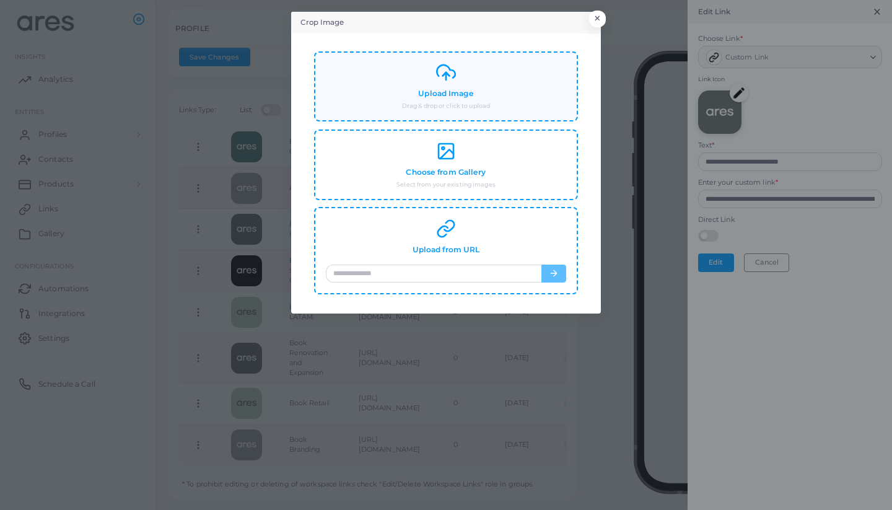
click at [536, 97] on div "Upload Image Drag & drop or click to upload" at bounding box center [446, 87] width 240 height 48
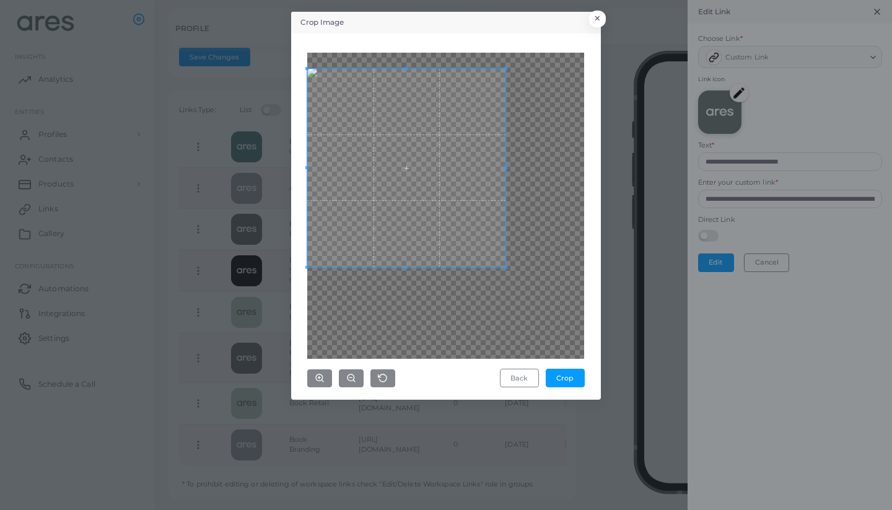
click at [367, 146] on span at bounding box center [406, 168] width 198 height 198
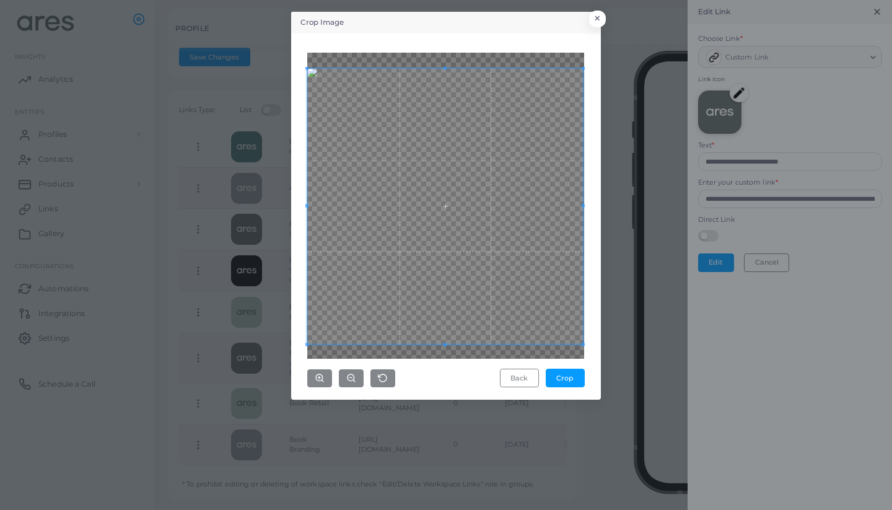
click at [596, 341] on div "Crop Image × Back Crop" at bounding box center [446, 206] width 310 height 388
click at [572, 368] on button "Crop" at bounding box center [565, 377] width 39 height 19
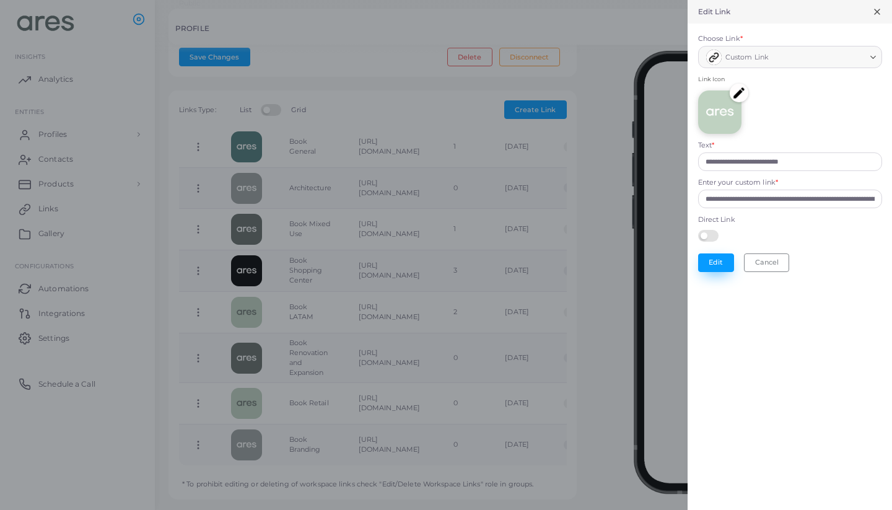
click at [728, 253] on button "Edit" at bounding box center [716, 262] width 36 height 19
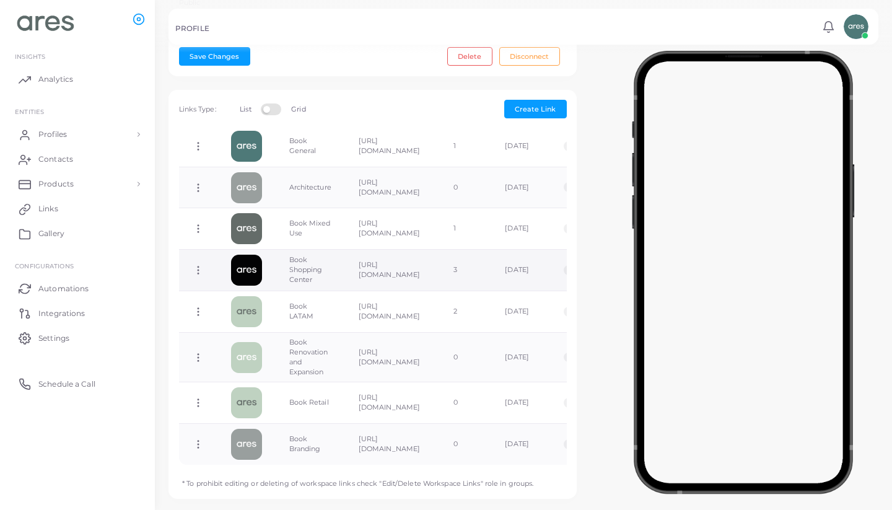
scroll to position [395, 0]
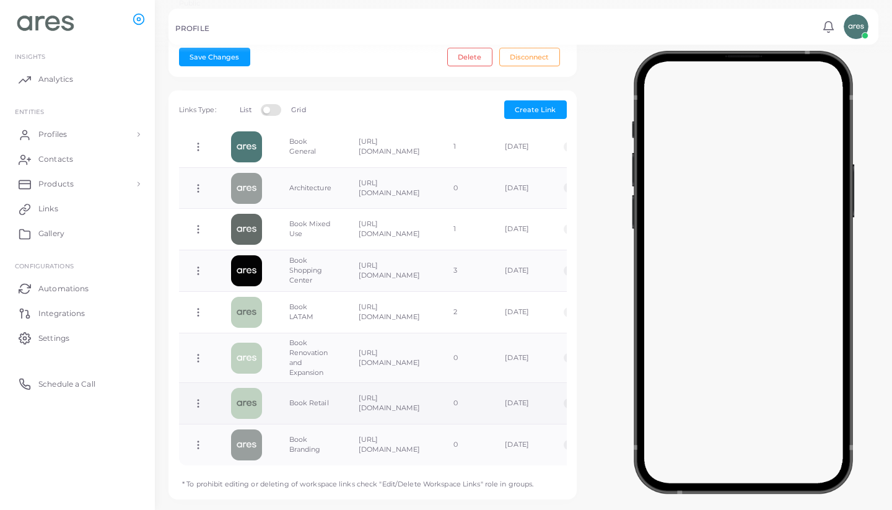
click at [200, 398] on icon at bounding box center [198, 403] width 11 height 11
click at [245, 399] on span "Edit Link" at bounding box center [241, 404] width 30 height 10
type input "**********"
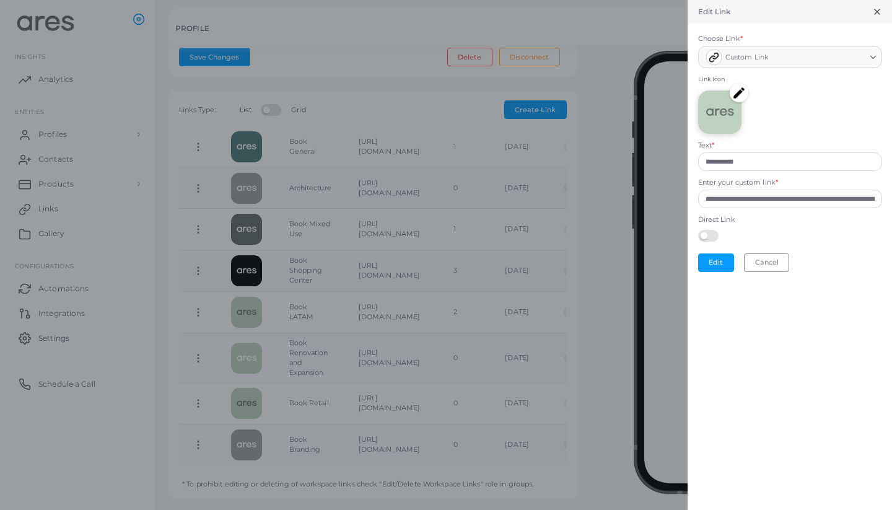
click at [736, 95] on img at bounding box center [739, 93] width 19 height 19
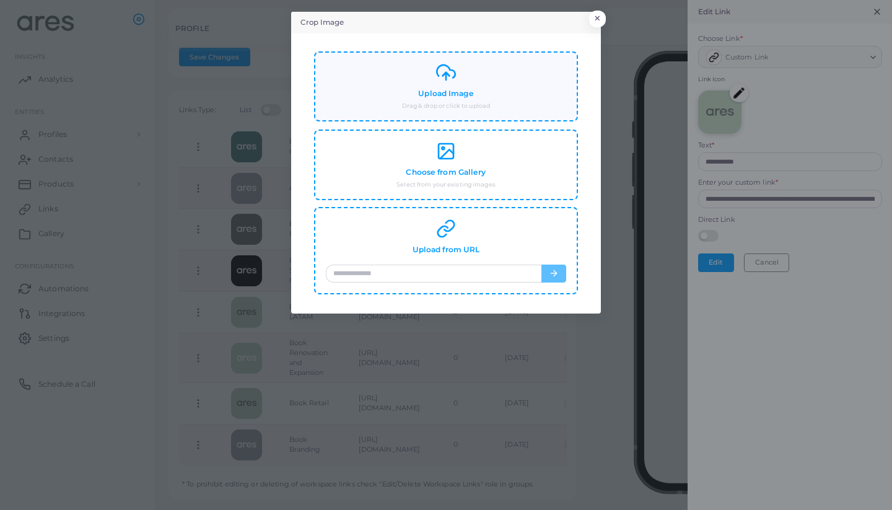
click at [505, 97] on div "Upload Image Drag & drop or click to upload" at bounding box center [446, 87] width 240 height 48
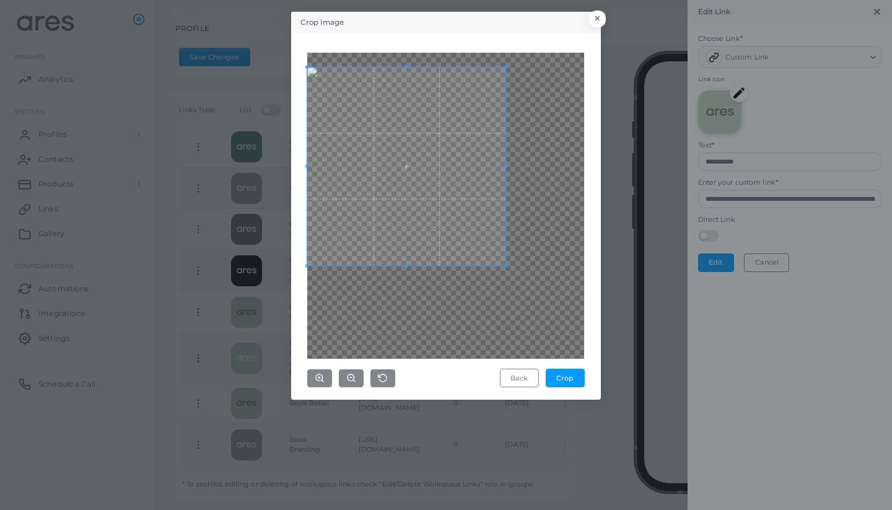
click at [437, 180] on span at bounding box center [406, 166] width 198 height 198
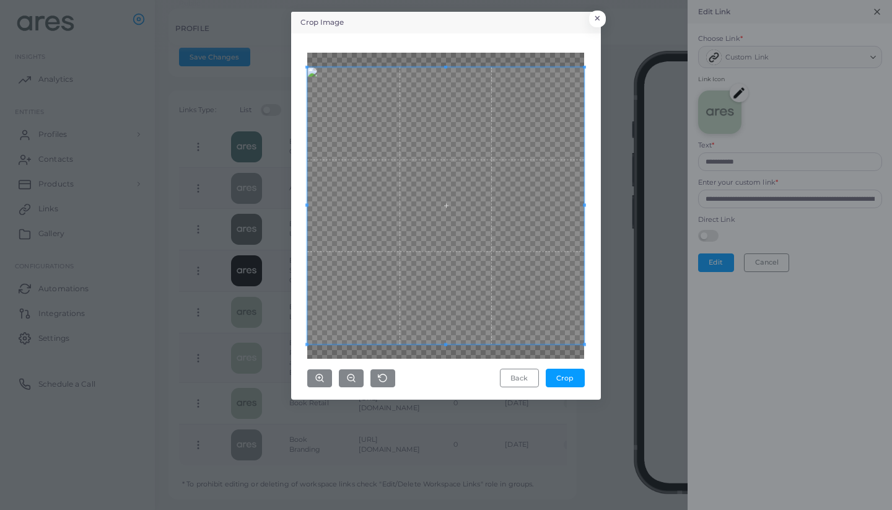
click at [608, 329] on div "Crop Image × Back Crop" at bounding box center [446, 255] width 892 height 510
click at [571, 372] on button "Crop" at bounding box center [565, 377] width 39 height 19
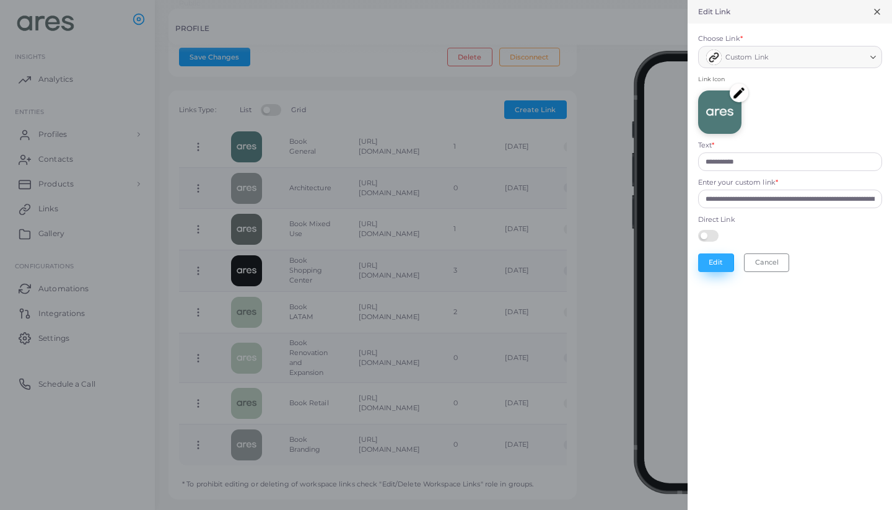
click at [717, 266] on button "Edit" at bounding box center [716, 262] width 36 height 19
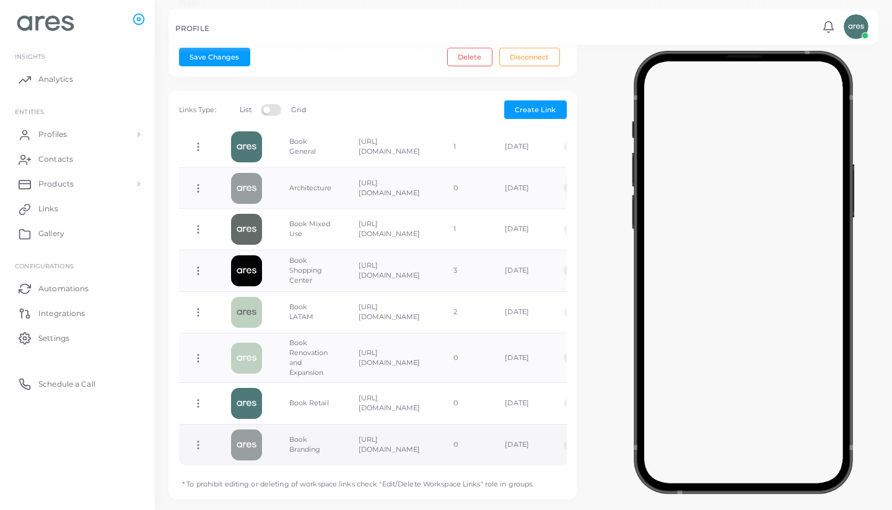
click at [193, 439] on icon at bounding box center [198, 444] width 11 height 11
click at [250, 443] on link "Edit Link" at bounding box center [242, 444] width 98 height 17
type input "**********"
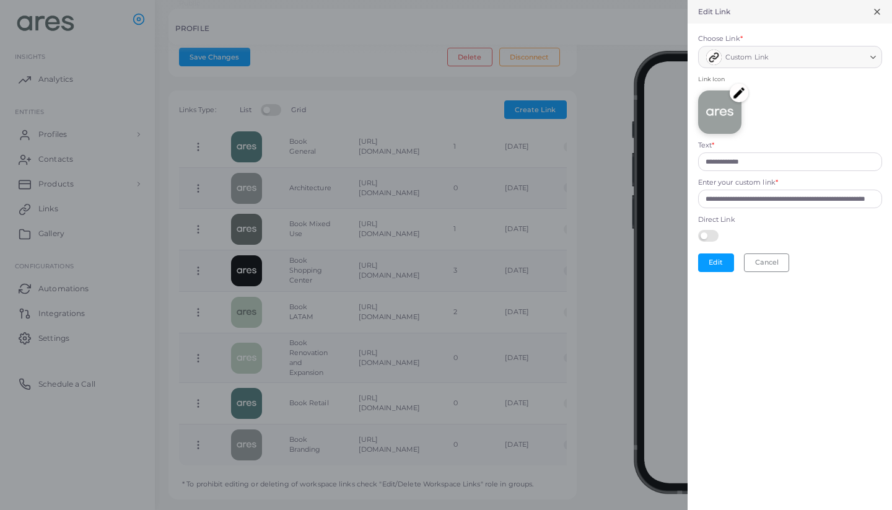
click at [735, 92] on img at bounding box center [739, 93] width 19 height 19
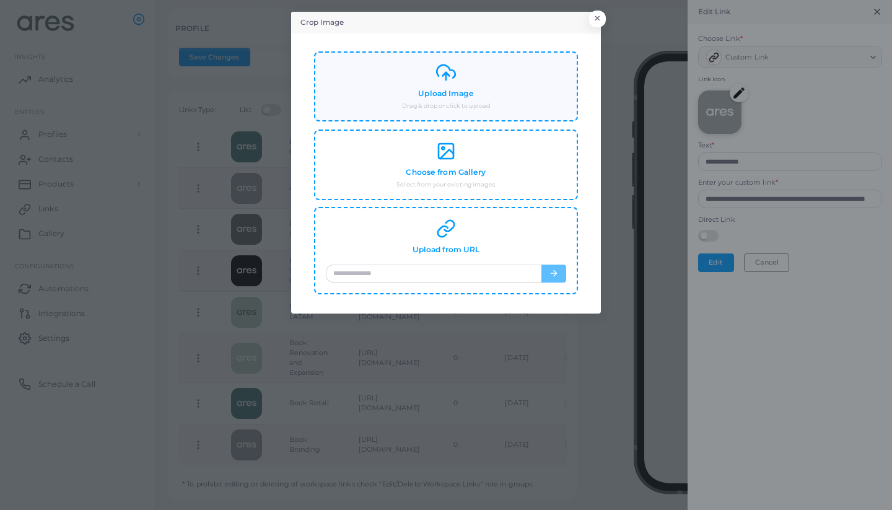
click at [493, 104] on div "Upload Image Drag & drop or click to upload" at bounding box center [446, 87] width 240 height 48
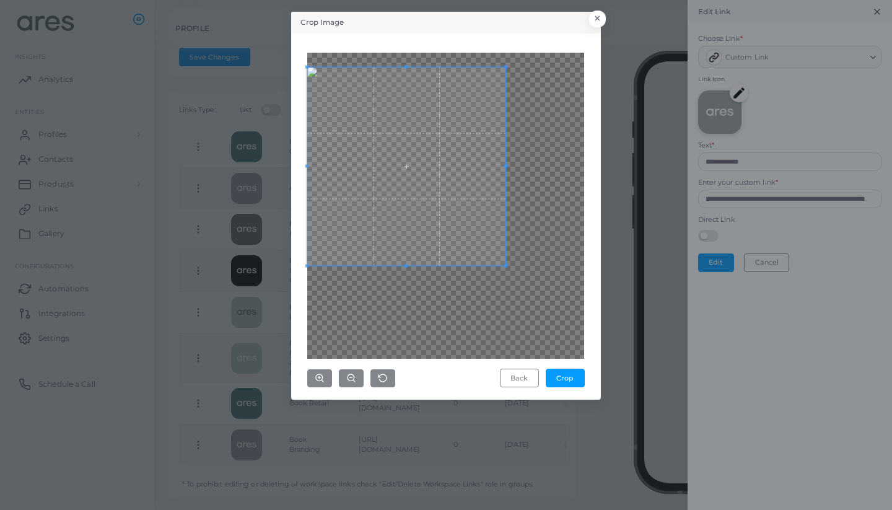
click at [419, 147] on span at bounding box center [406, 166] width 198 height 198
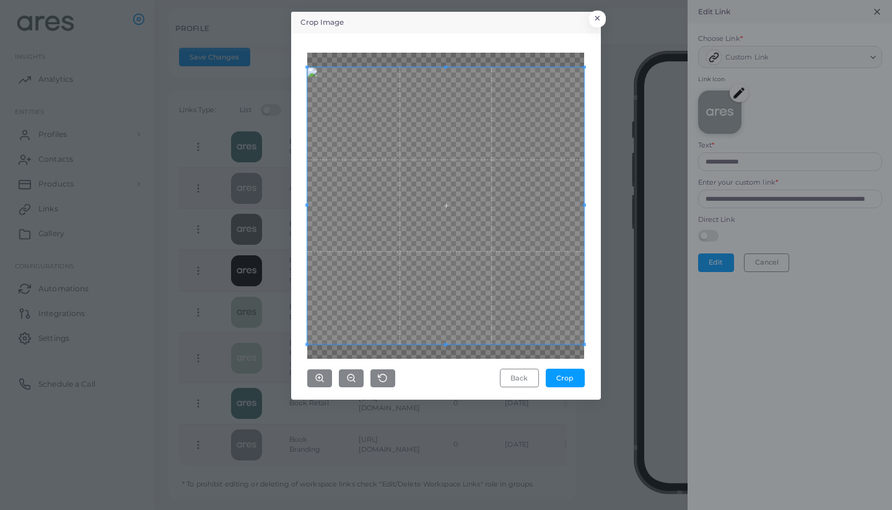
click at [604, 315] on div "Crop Image × Back Crop" at bounding box center [446, 255] width 892 height 510
click at [572, 372] on button "Crop" at bounding box center [565, 377] width 39 height 19
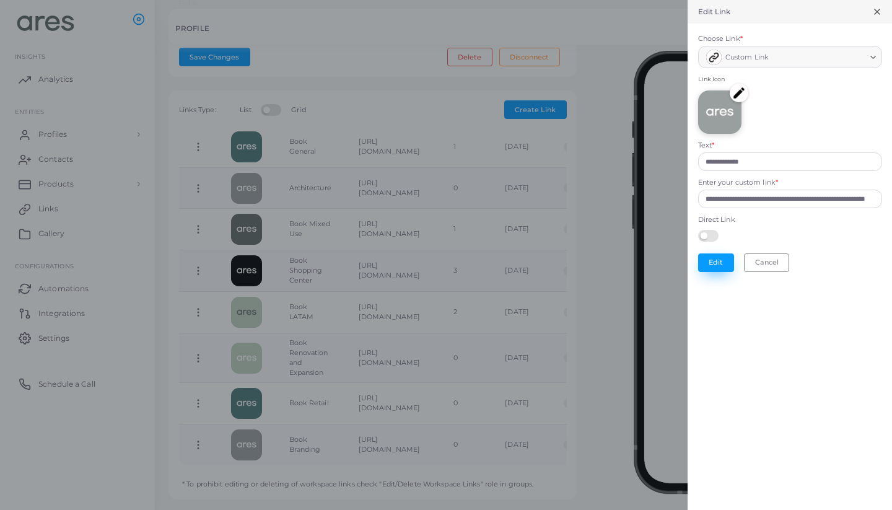
click at [725, 259] on button "Edit" at bounding box center [716, 262] width 36 height 19
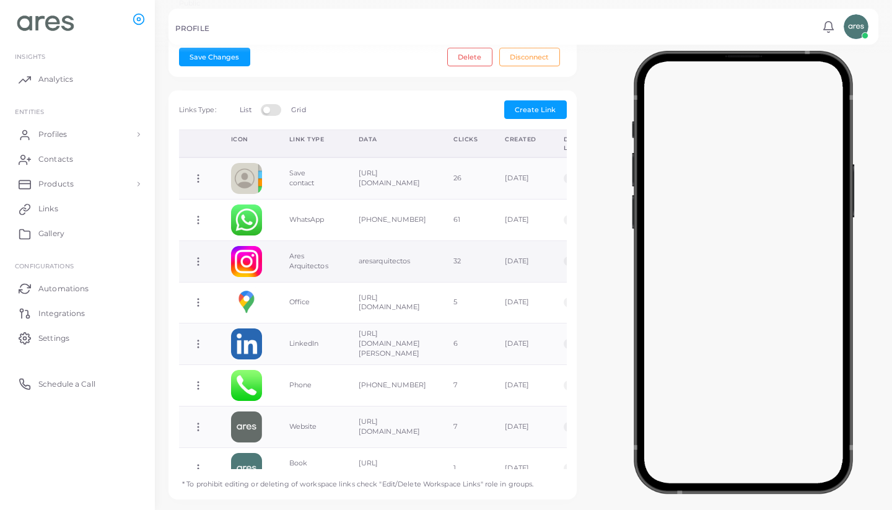
scroll to position [0, 0]
click at [590, 189] on div "**********" at bounding box center [523, 85] width 723 height 855
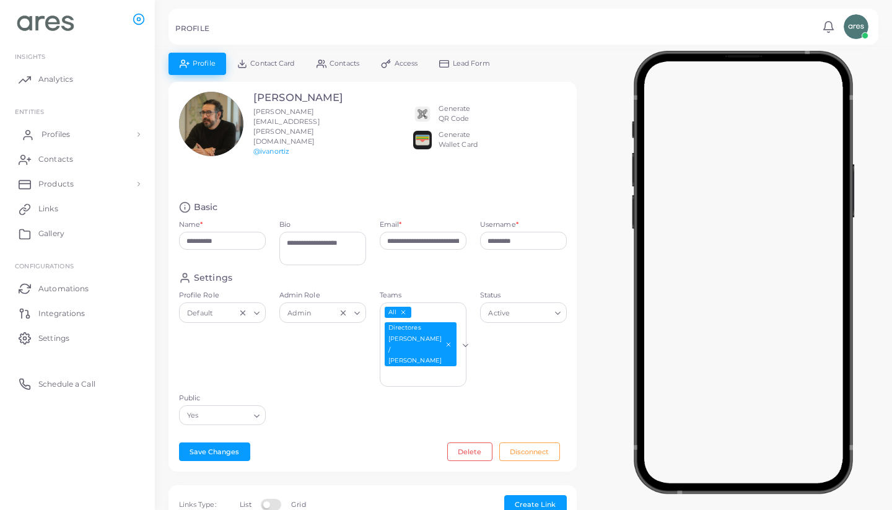
click at [44, 131] on span "Profiles" at bounding box center [55, 134] width 28 height 11
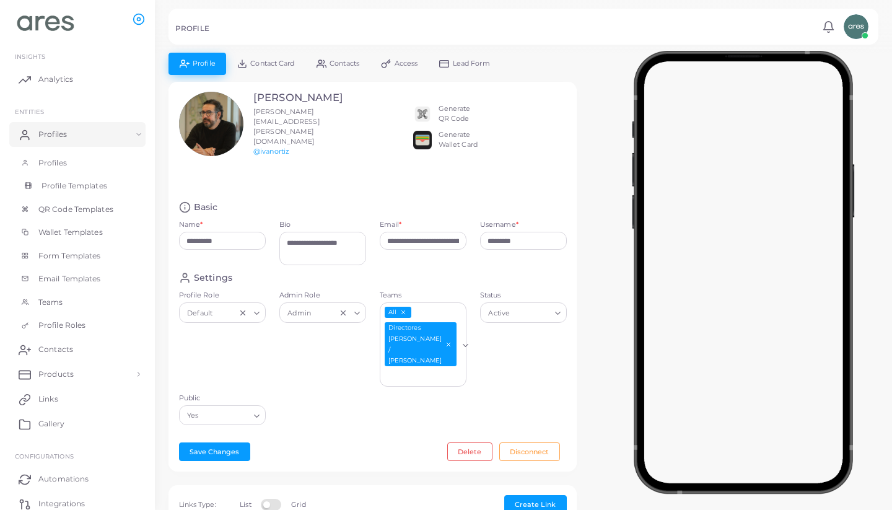
click at [67, 185] on span "Profile Templates" at bounding box center [74, 185] width 66 height 11
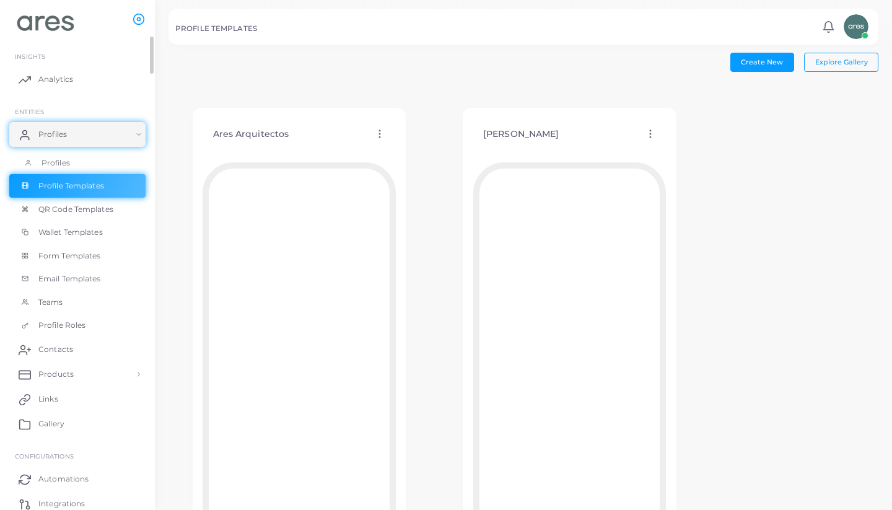
click at [48, 162] on span "Profiles" at bounding box center [55, 162] width 28 height 11
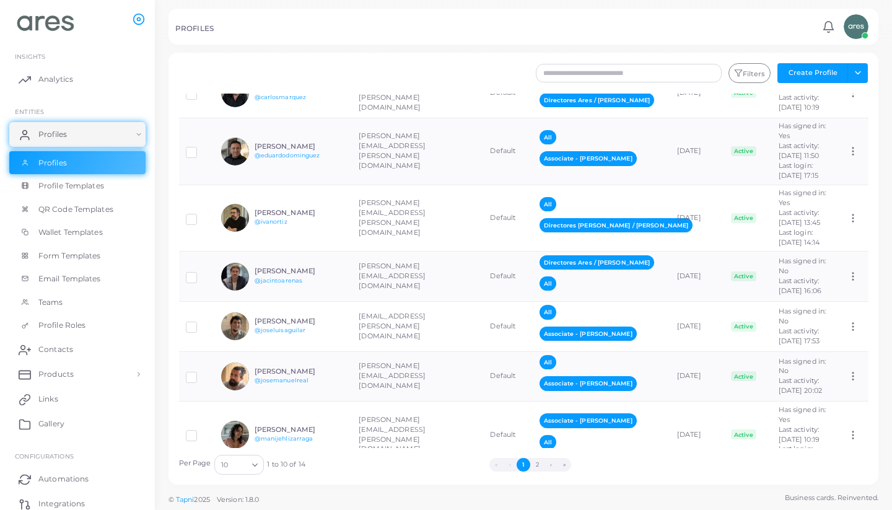
scroll to position [261, 0]
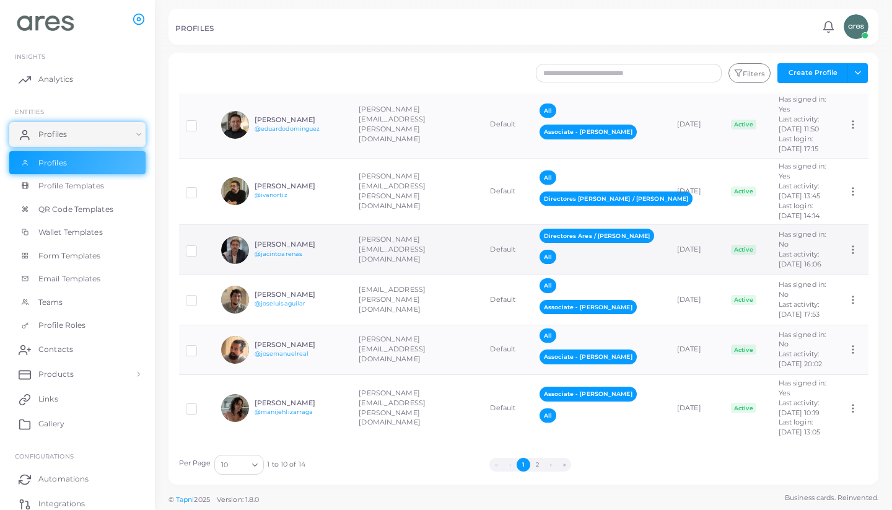
click at [294, 264] on div "[PERSON_NAME] @jacintoarenas" at bounding box center [283, 250] width 124 height 28
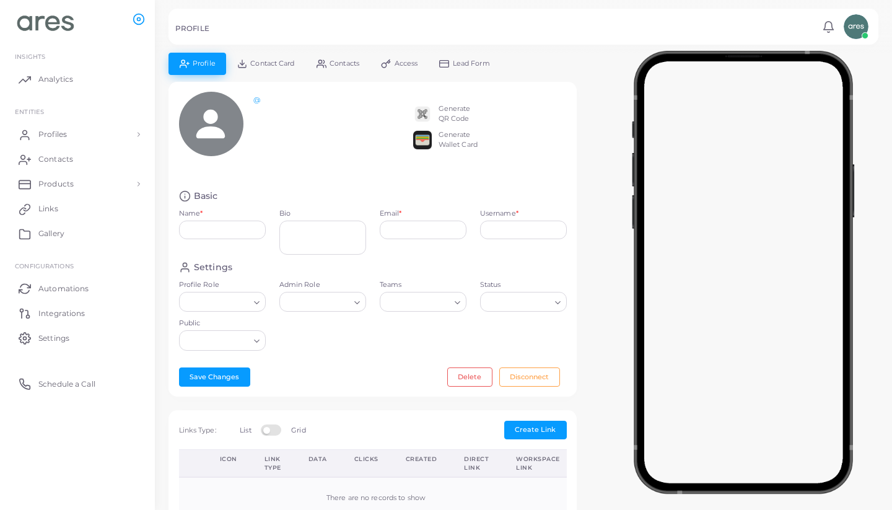
type input "**********"
type textarea "***"
type input "**********"
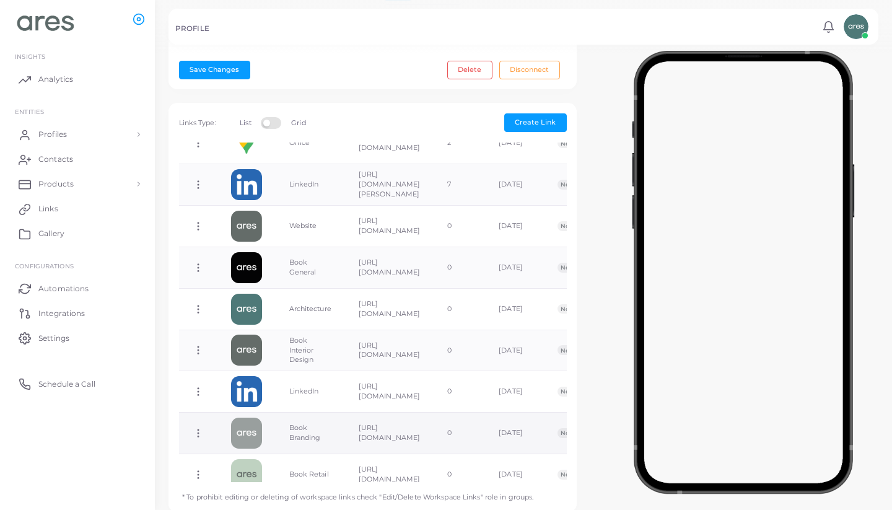
scroll to position [87, 0]
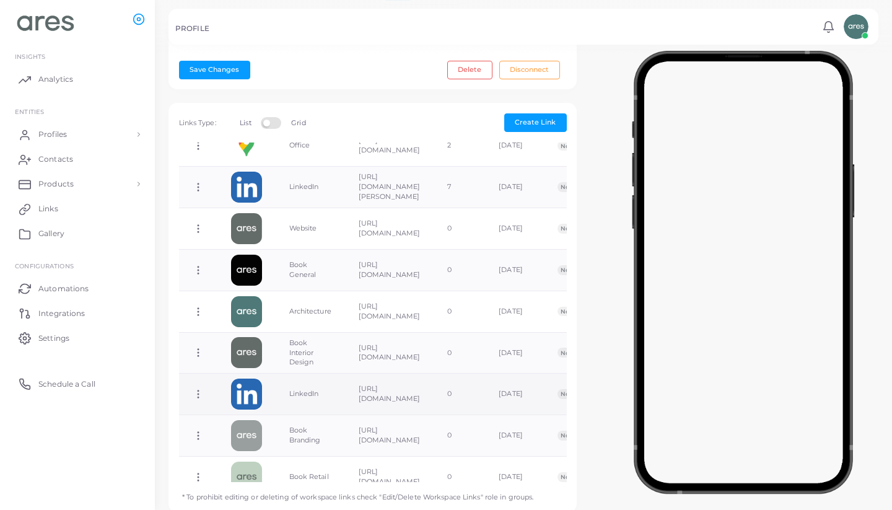
click at [196, 399] on icon at bounding box center [198, 393] width 11 height 11
click at [257, 447] on span "Delete Link" at bounding box center [242, 448] width 40 height 10
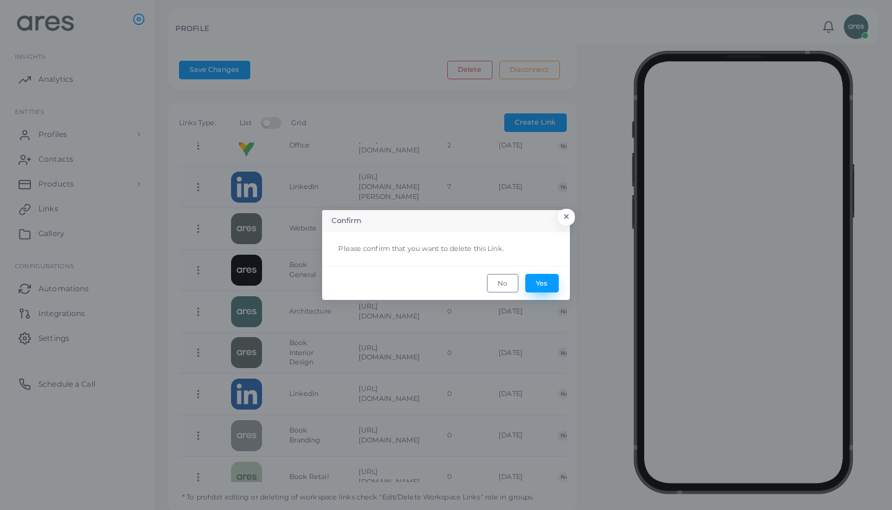
click at [543, 284] on button "Yes" at bounding box center [541, 283] width 33 height 19
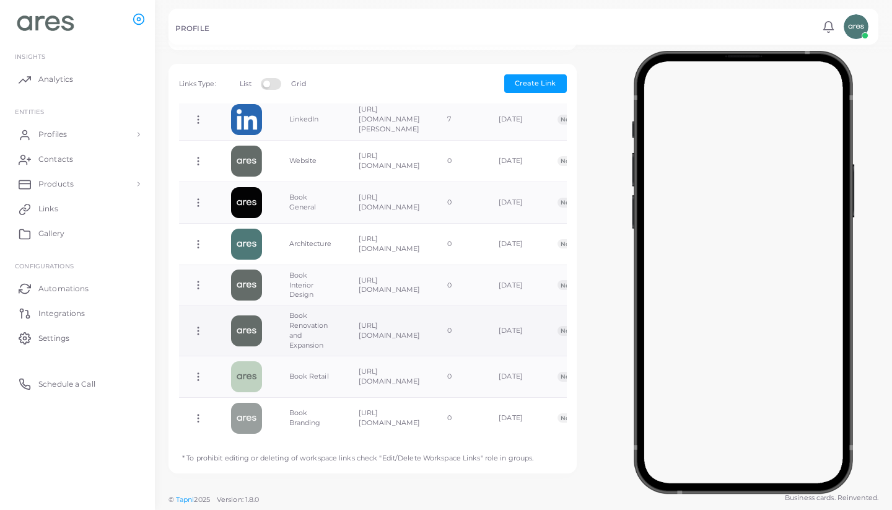
scroll to position [115, 0]
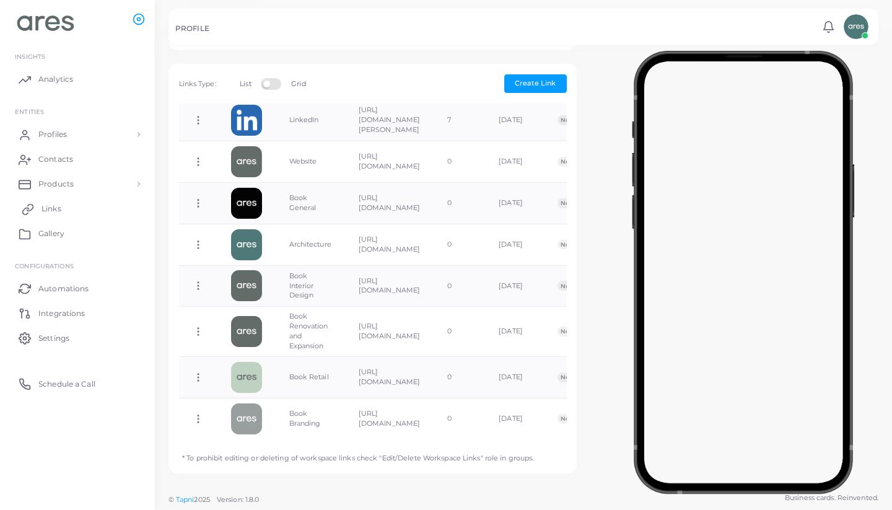
click at [63, 203] on link "Links" at bounding box center [77, 208] width 136 height 25
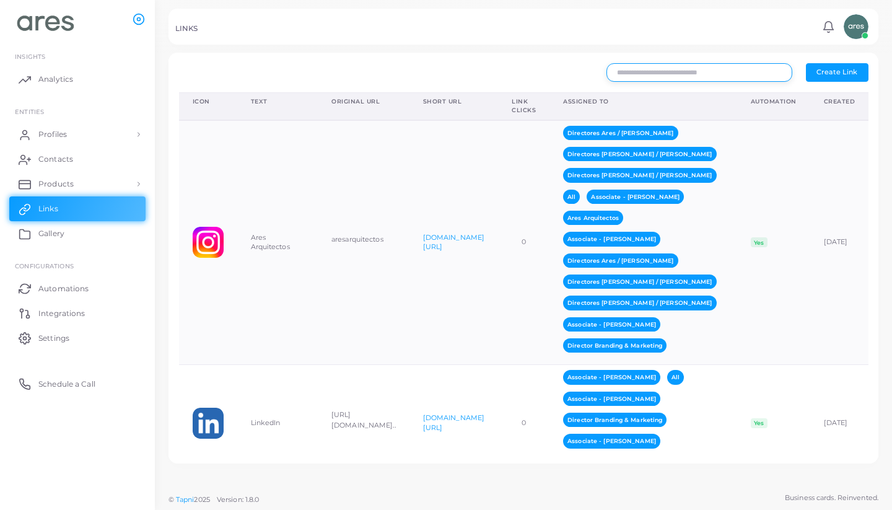
click at [751, 72] on input "text" at bounding box center [699, 72] width 186 height 19
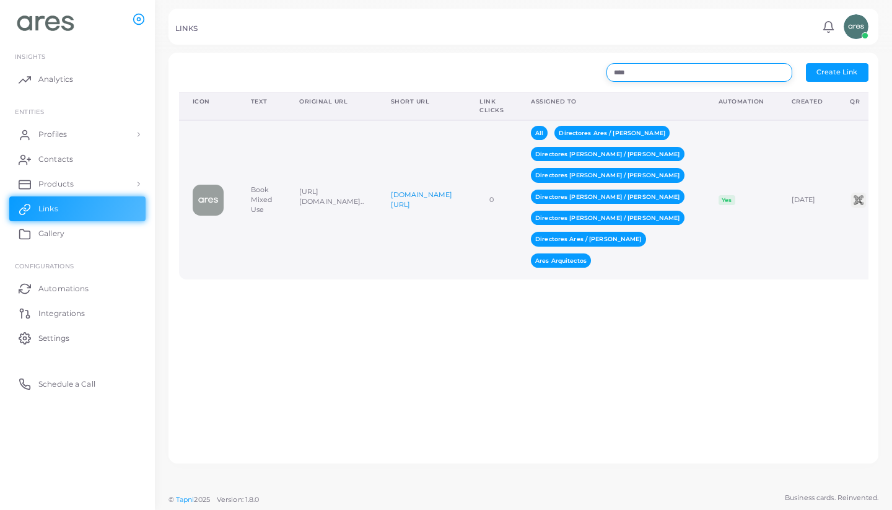
type input "****"
click at [452, 209] on link "[DOMAIN_NAME][URL]" at bounding box center [421, 199] width 61 height 19
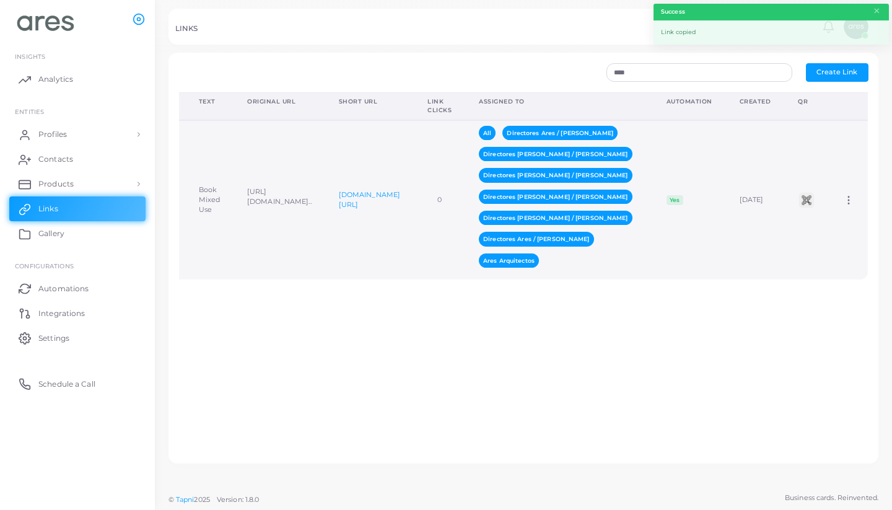
scroll to position [0, 131]
click at [847, 206] on icon at bounding box center [848, 199] width 11 height 11
click at [835, 225] on span "Assign to Team" at bounding box center [839, 222] width 53 height 10
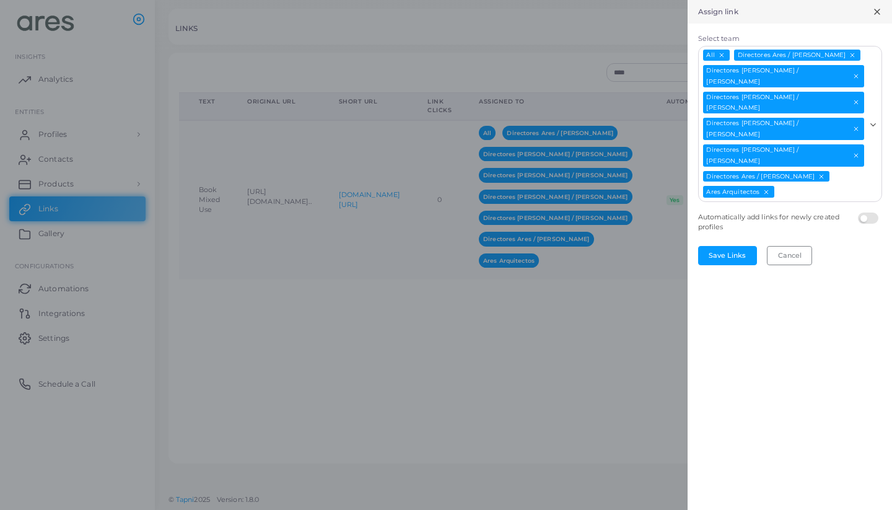
scroll to position [0, 0]
click at [848, 55] on icon "Deselect Directores Ares / Jacinto Arenas" at bounding box center [851, 54] width 7 height 7
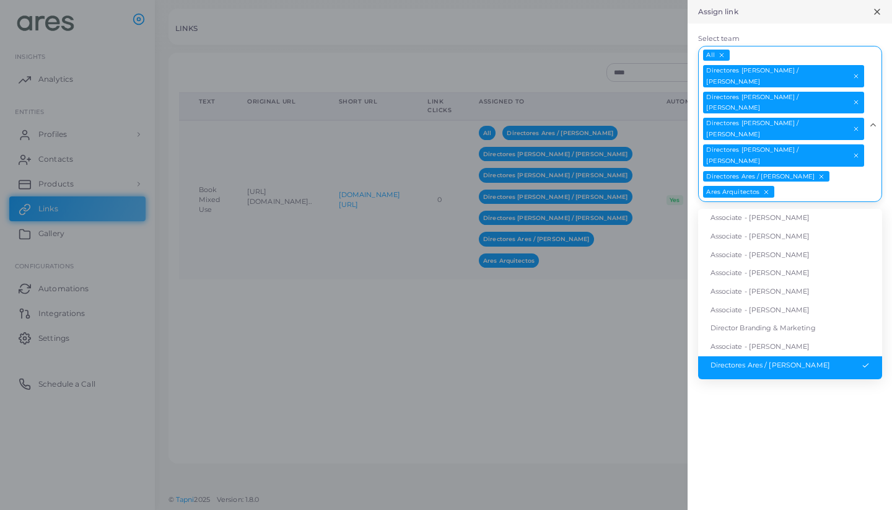
click at [801, 185] on input "Select team" at bounding box center [819, 192] width 89 height 14
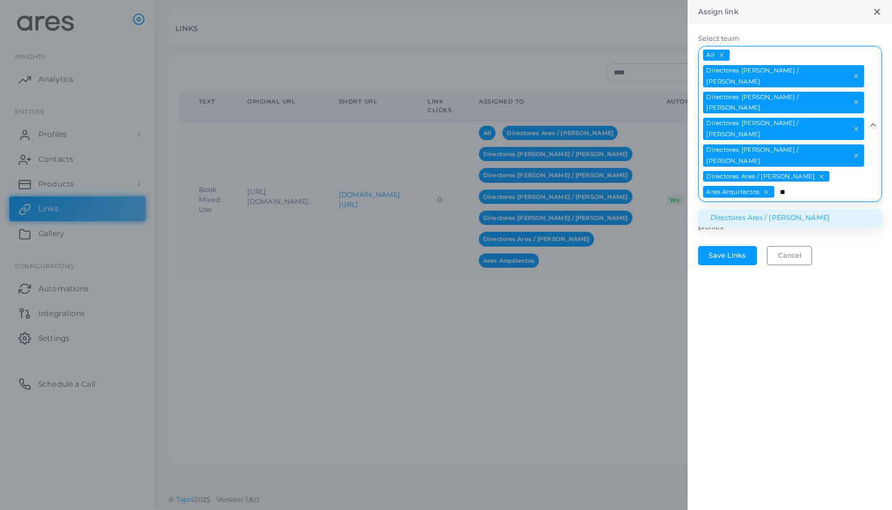
click at [806, 209] on li "Directores Ares / [PERSON_NAME]" at bounding box center [790, 218] width 184 height 19
type input "**"
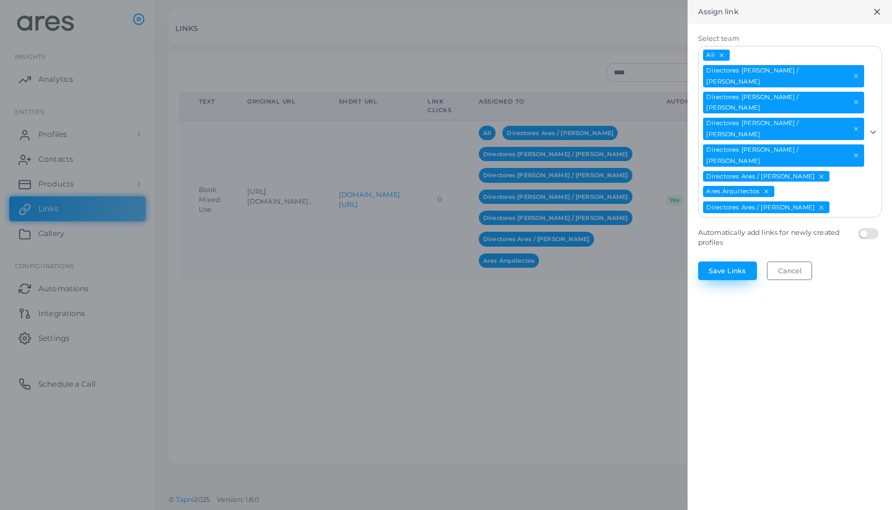
click at [746, 261] on button "Save Links" at bounding box center [727, 270] width 59 height 19
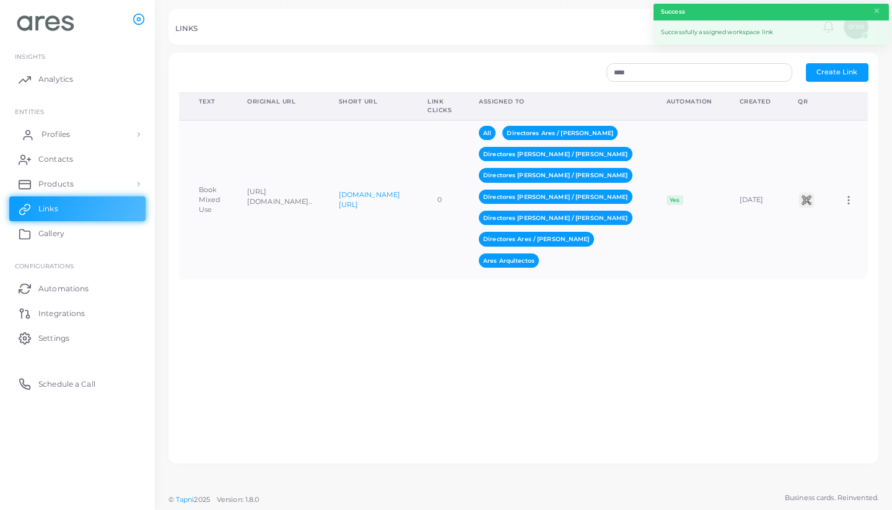
click at [70, 137] on link "Profiles" at bounding box center [77, 134] width 136 height 25
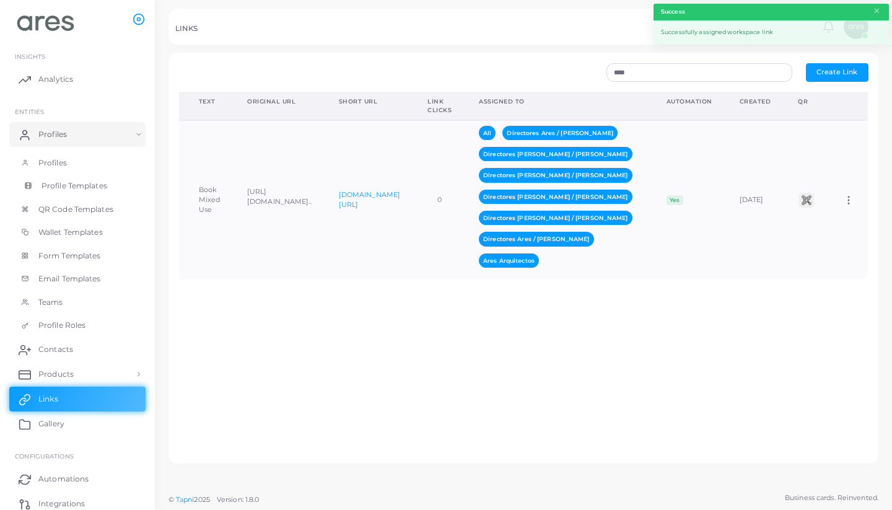
click at [85, 180] on span "Profile Templates" at bounding box center [74, 185] width 66 height 11
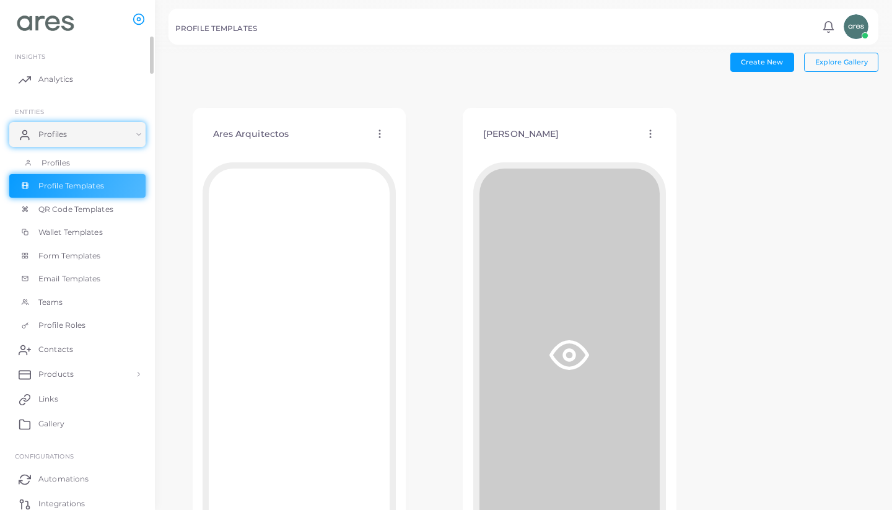
click at [66, 163] on span "Profiles" at bounding box center [55, 162] width 28 height 11
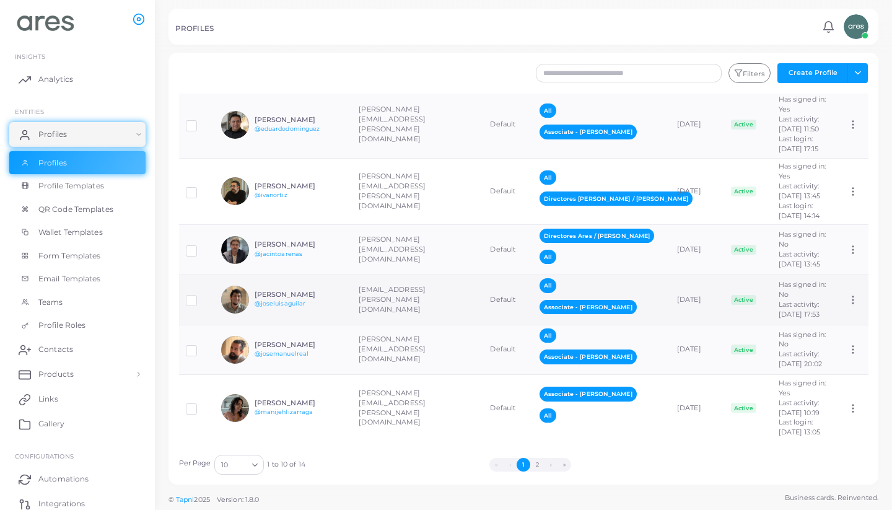
scroll to position [398, 0]
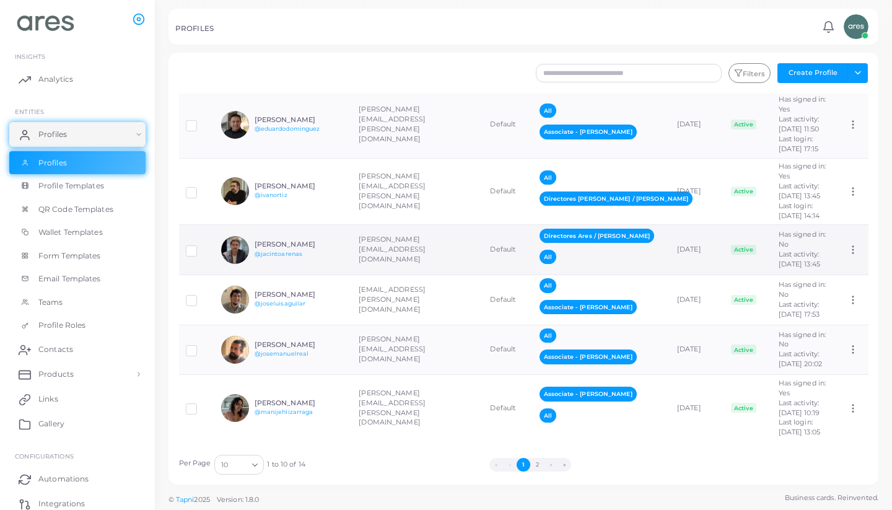
click at [371, 225] on td "[PERSON_NAME][EMAIL_ADDRESS][DOMAIN_NAME]" at bounding box center [417, 250] width 131 height 50
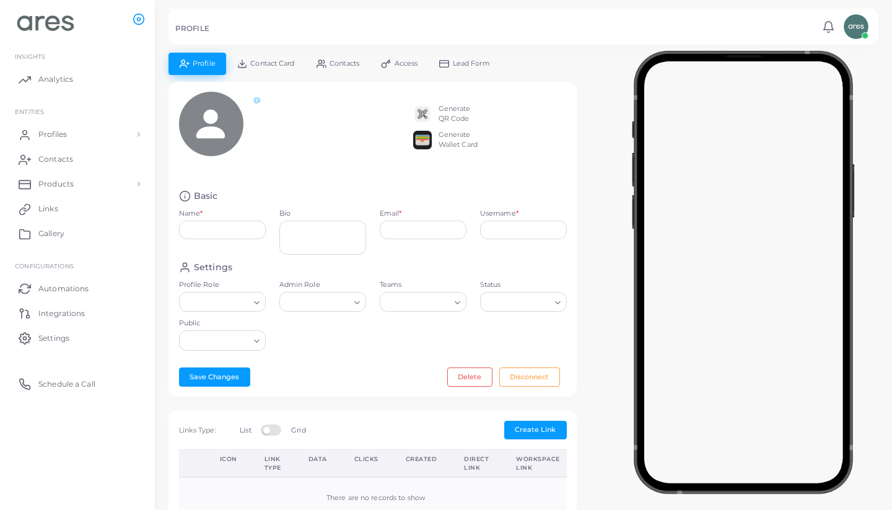
type input "**********"
type textarea "***"
type input "**********"
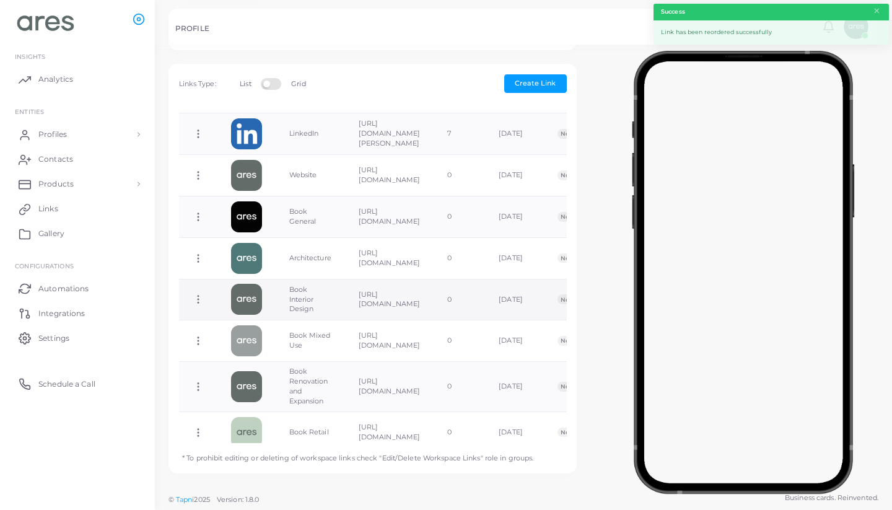
scroll to position [84, 0]
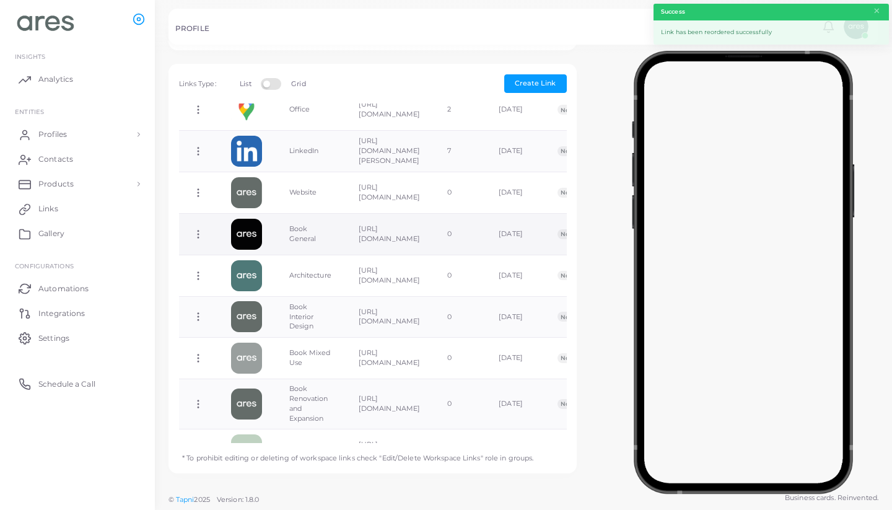
click at [193, 230] on icon at bounding box center [198, 234] width 11 height 11
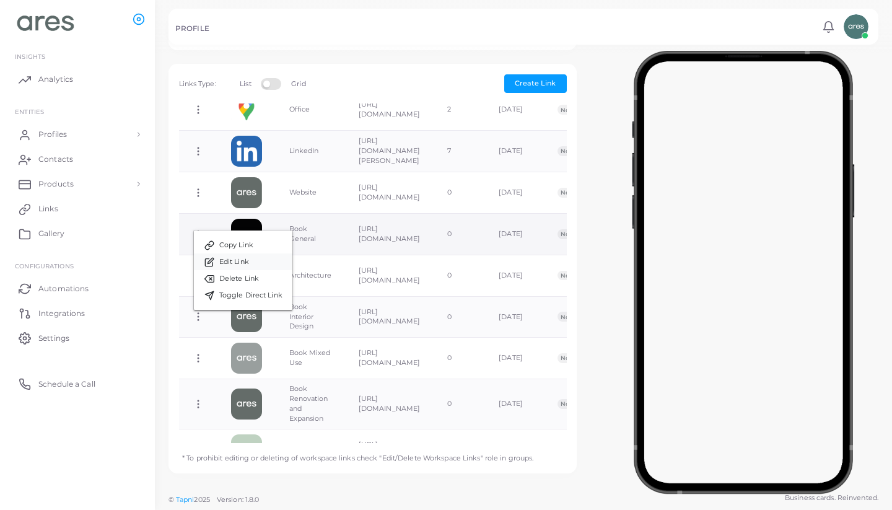
click at [238, 258] on span "Edit Link" at bounding box center [234, 262] width 30 height 10
type input "**********"
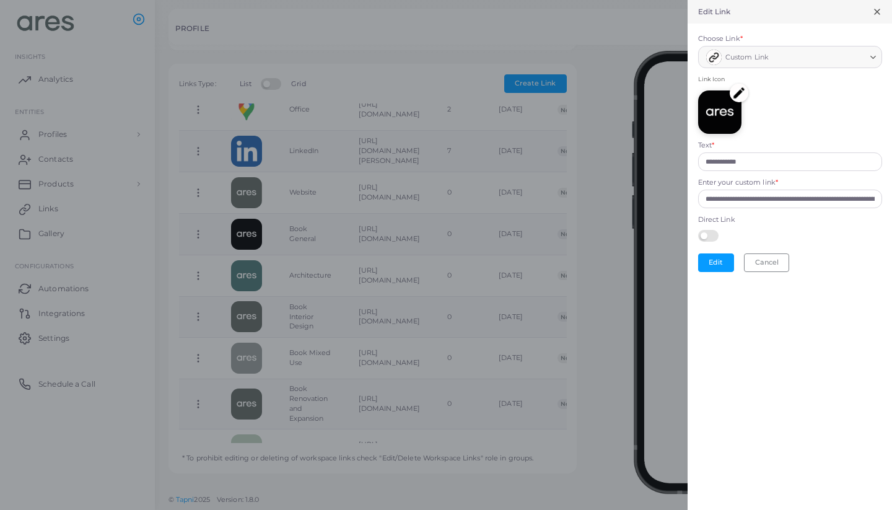
click at [743, 87] on img at bounding box center [739, 93] width 19 height 19
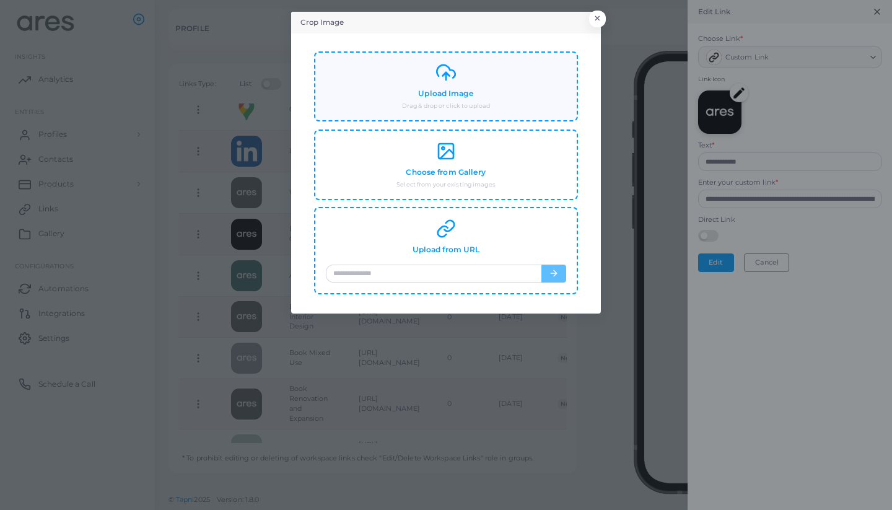
click at [528, 102] on div "Upload Image Drag & drop or click to upload" at bounding box center [446, 87] width 240 height 48
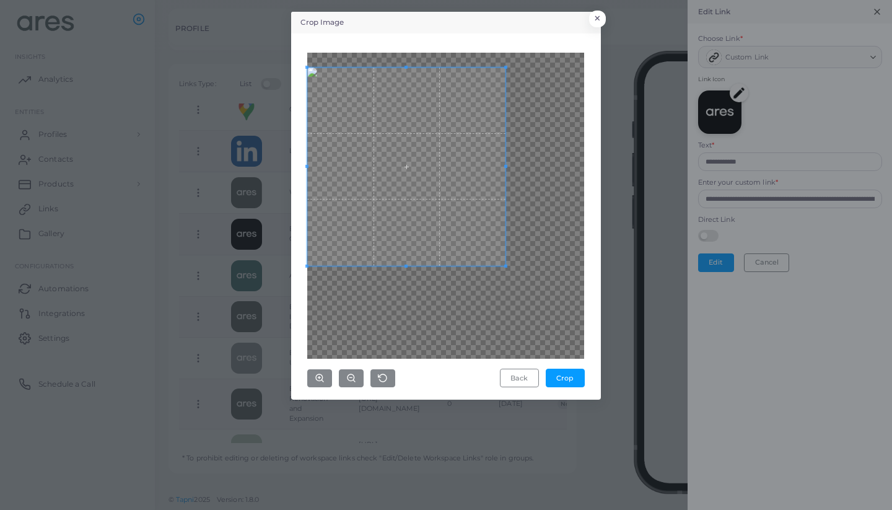
click at [394, 133] on span at bounding box center [406, 167] width 198 height 198
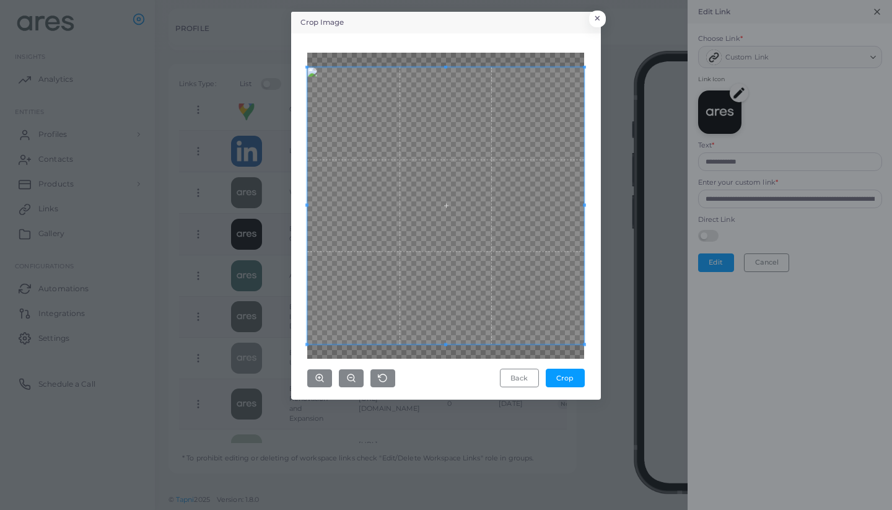
click at [616, 330] on div "Crop Image × Back Crop" at bounding box center [446, 255] width 892 height 510
click at [570, 380] on button "Crop" at bounding box center [565, 377] width 39 height 19
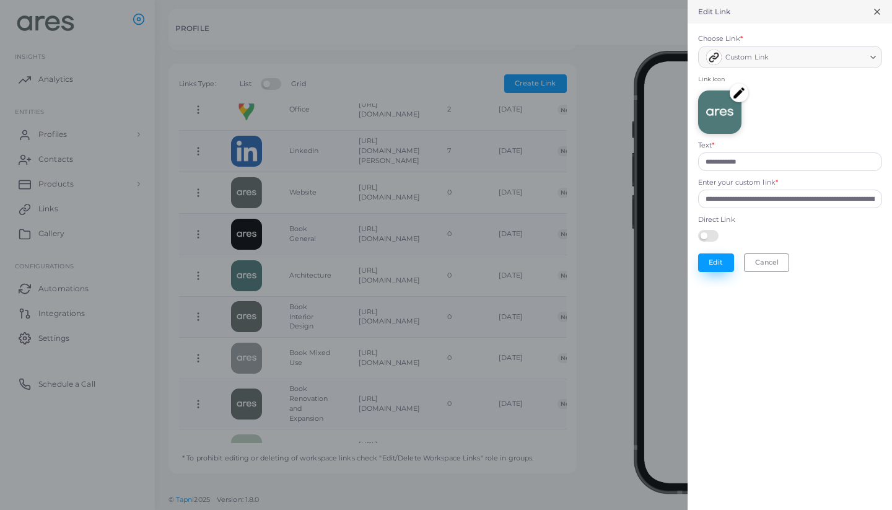
click at [715, 261] on button "Edit" at bounding box center [716, 262] width 36 height 19
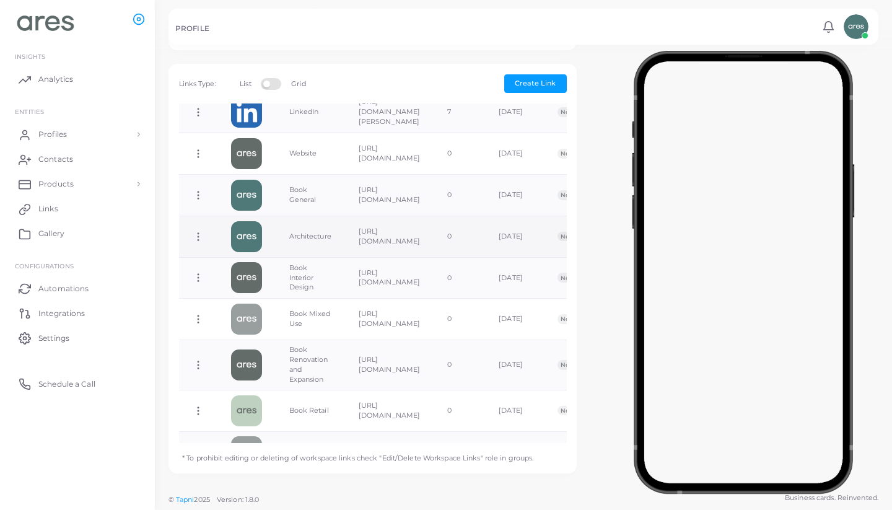
scroll to position [124, 0]
click at [200, 235] on icon at bounding box center [198, 235] width 11 height 11
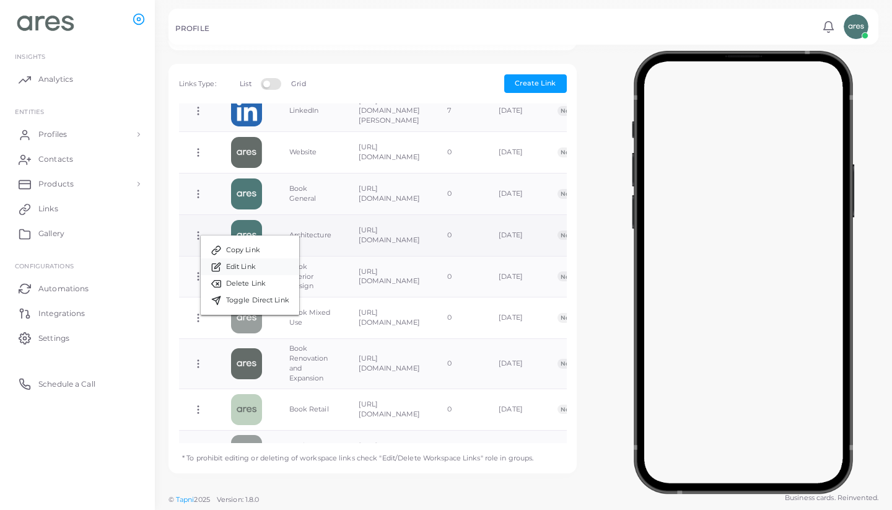
click at [259, 266] on link "Edit Link" at bounding box center [250, 266] width 98 height 17
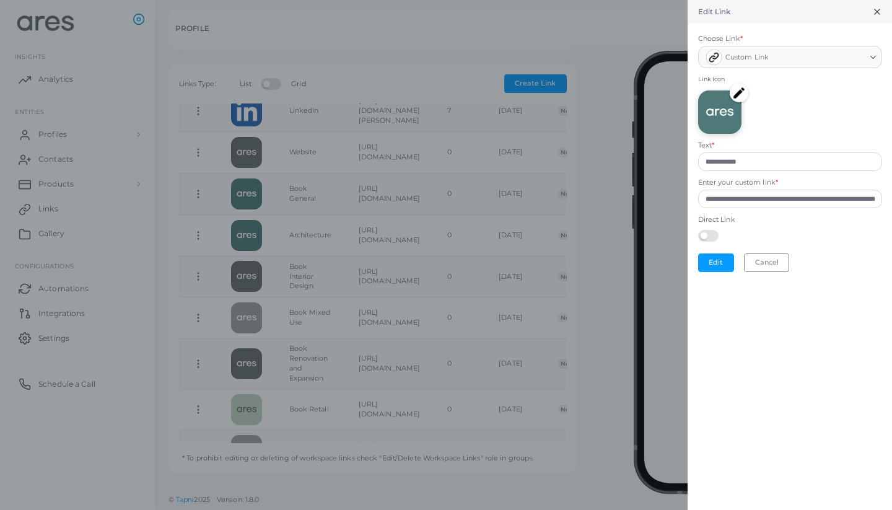
click at [739, 94] on img at bounding box center [739, 93] width 19 height 19
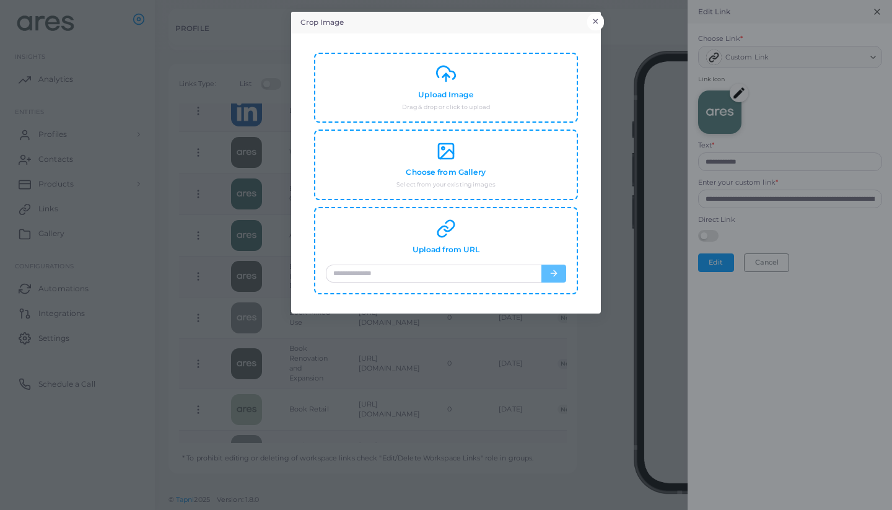
click at [601, 19] on button "×" at bounding box center [595, 22] width 17 height 16
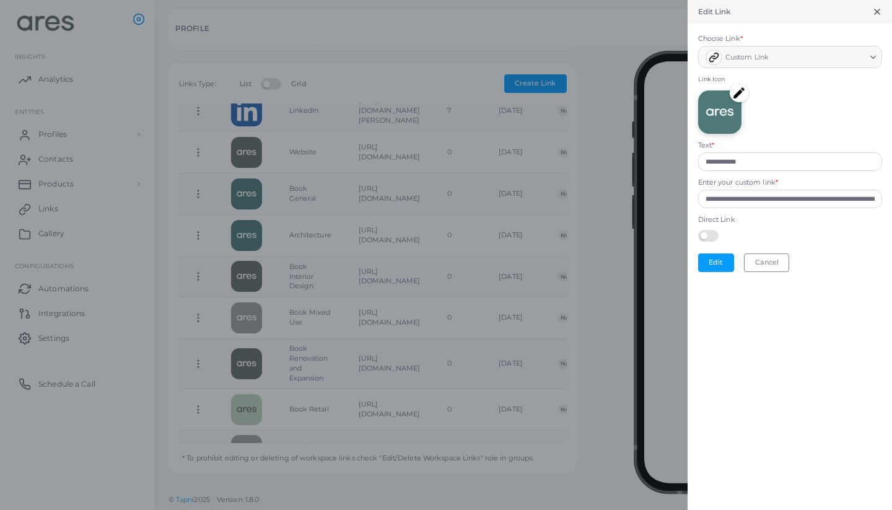
click at [879, 12] on icon at bounding box center [877, 12] width 10 height 10
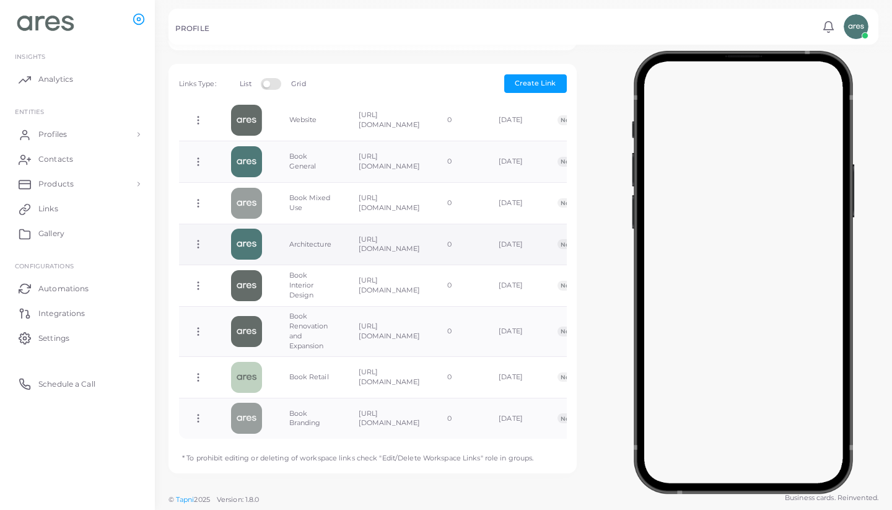
scroll to position [117, 0]
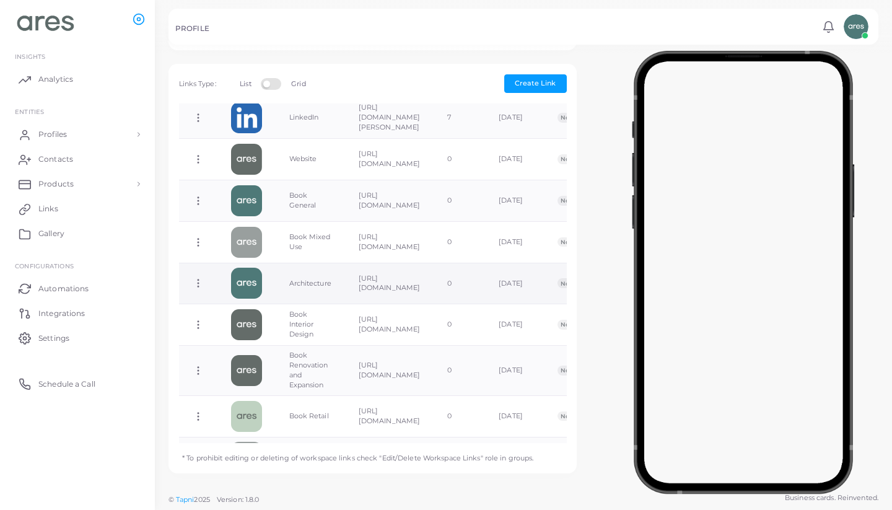
click at [198, 280] on circle at bounding box center [198, 279] width 1 height 1
click at [244, 310] on span "Edit Link" at bounding box center [239, 312] width 30 height 10
type input "**********"
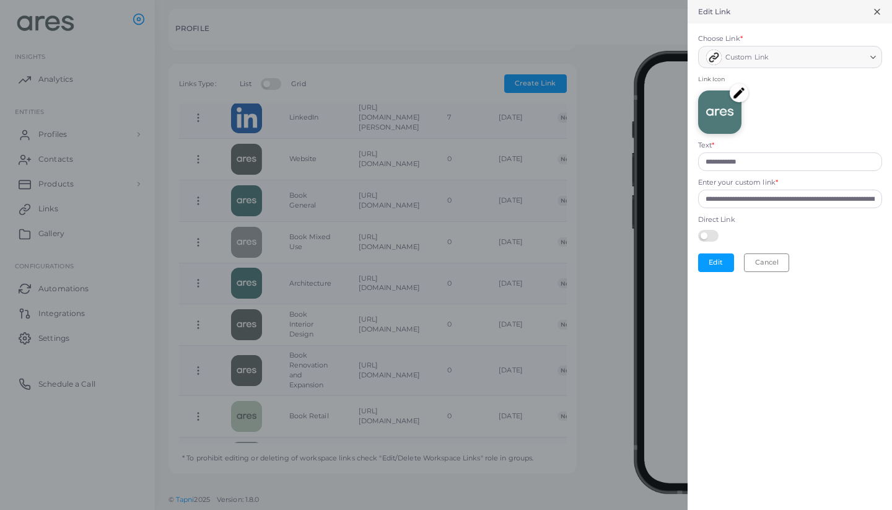
click at [740, 90] on img at bounding box center [739, 93] width 19 height 19
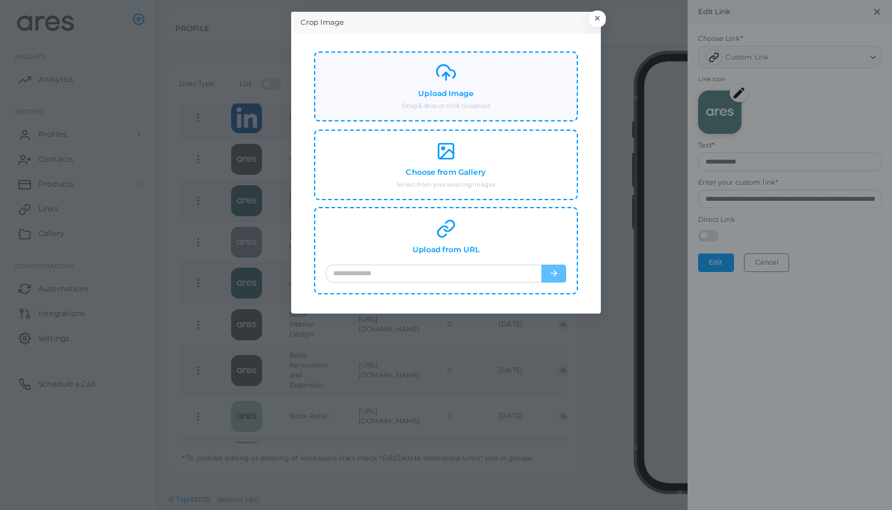
click at [469, 105] on small "Drag & drop or click to upload" at bounding box center [446, 106] width 88 height 9
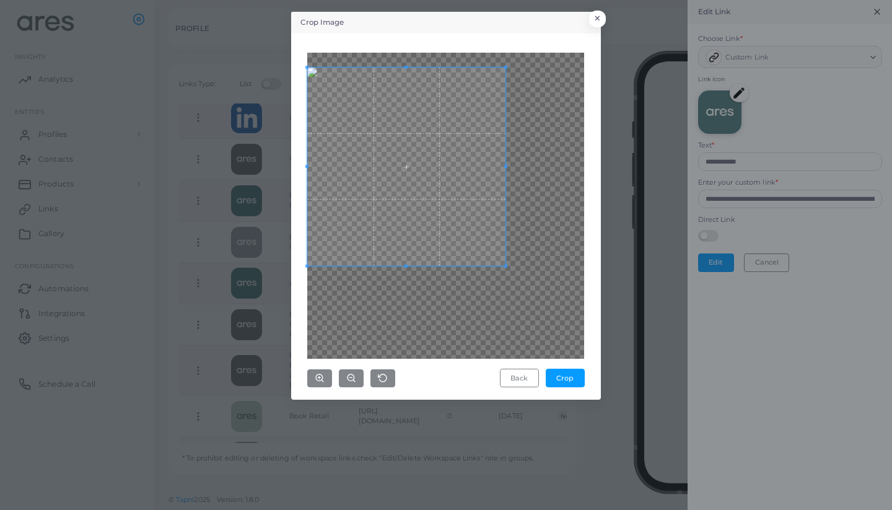
click at [404, 155] on span at bounding box center [406, 167] width 198 height 198
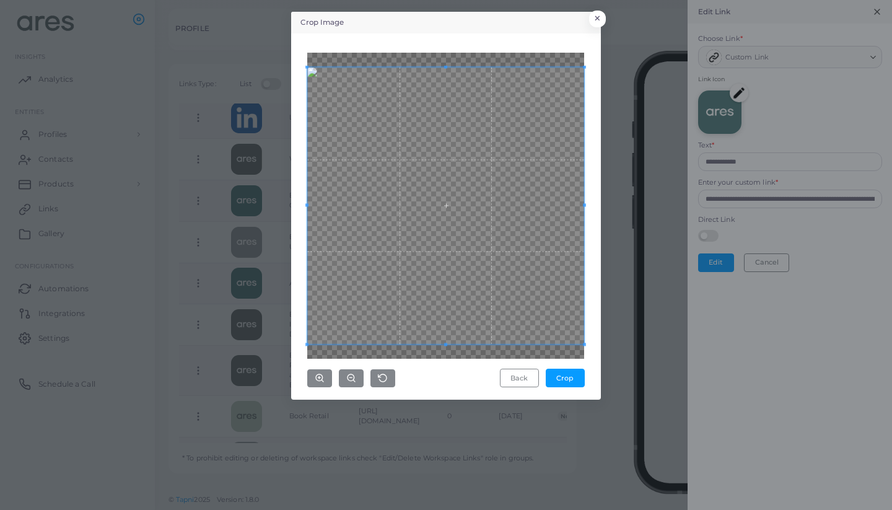
click at [606, 338] on div "Crop Image × Back Crop" at bounding box center [446, 255] width 892 height 510
click at [570, 373] on button "Crop" at bounding box center [565, 377] width 39 height 19
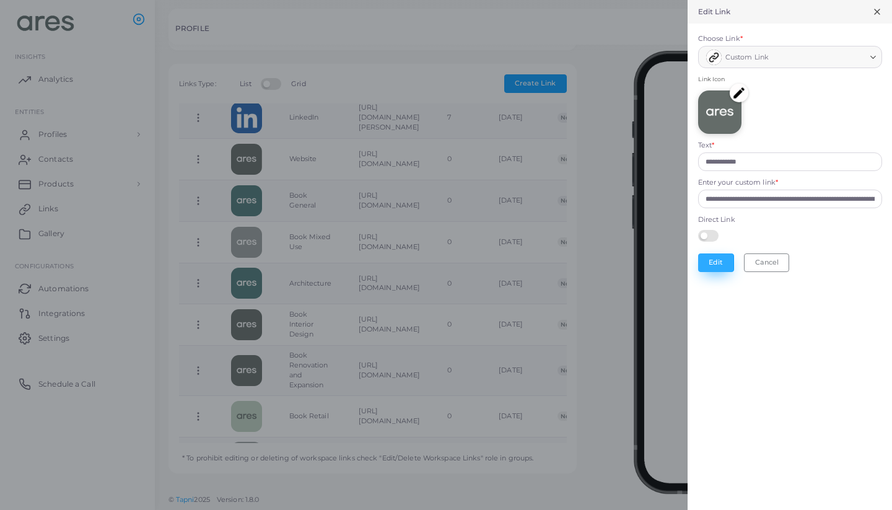
click at [709, 265] on button "Edit" at bounding box center [716, 262] width 36 height 19
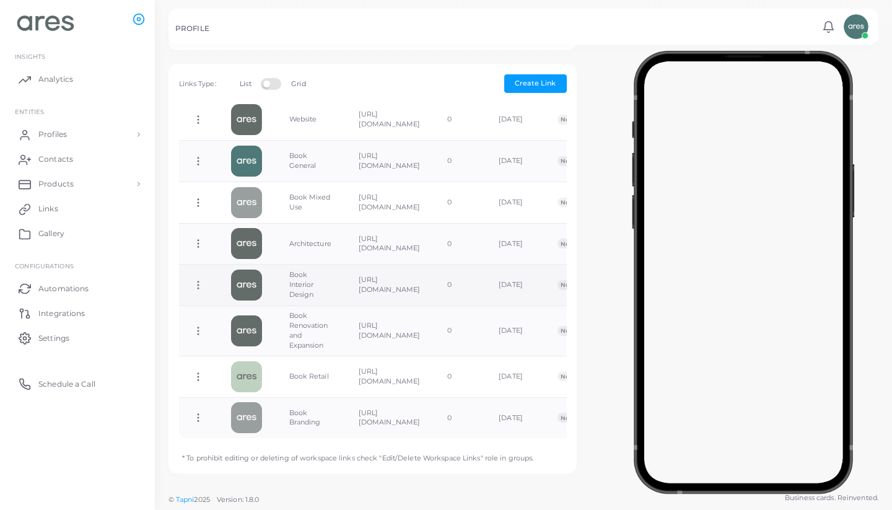
scroll to position [156, 0]
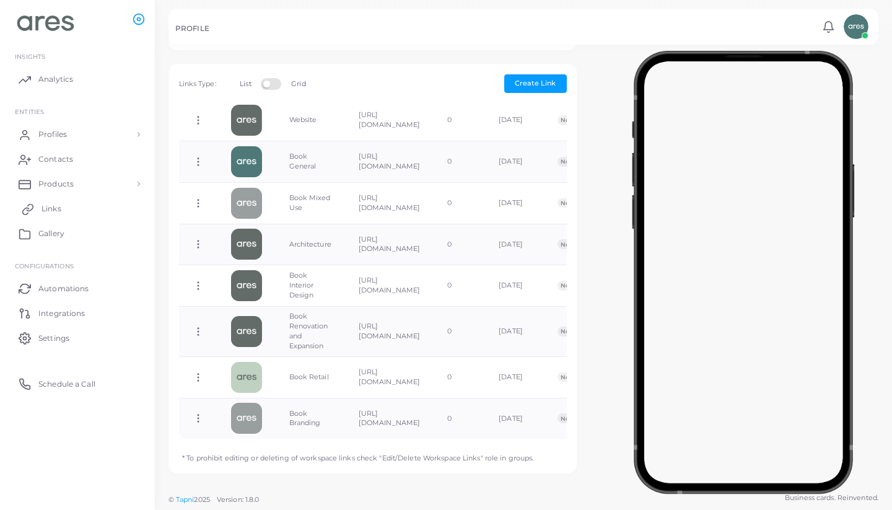
click at [71, 207] on link "Links" at bounding box center [77, 208] width 136 height 25
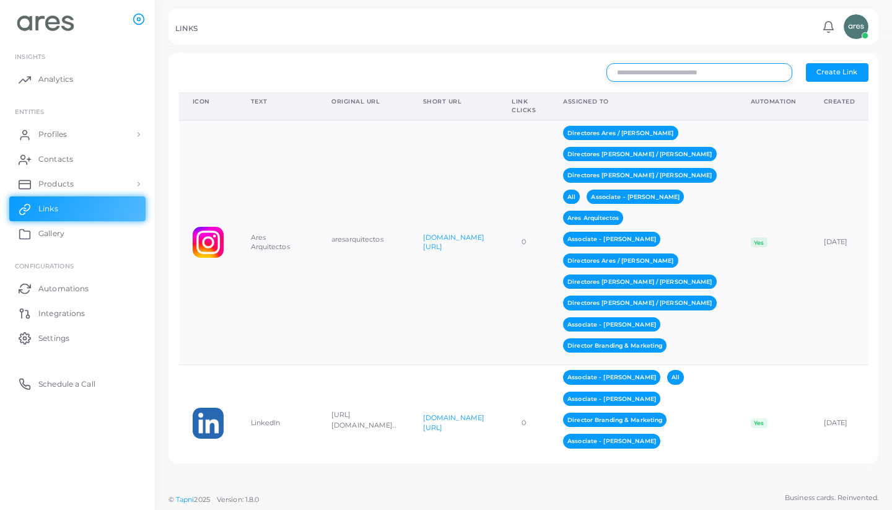
click at [638, 72] on input "text" at bounding box center [699, 72] width 186 height 19
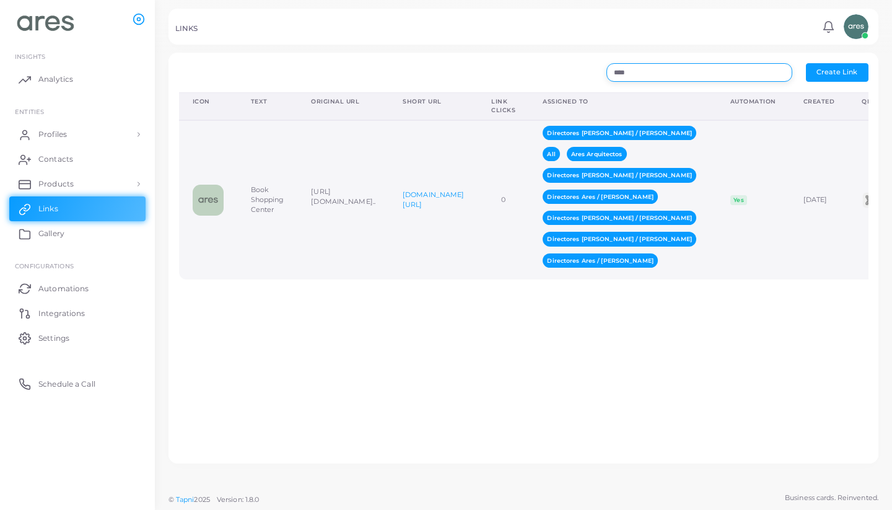
type input "****"
click at [743, 240] on td "Yes" at bounding box center [753, 199] width 73 height 159
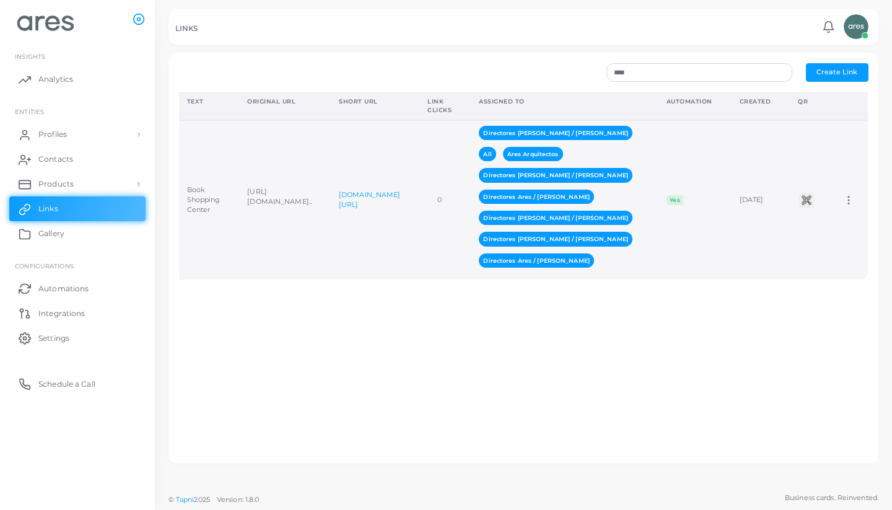
scroll to position [0, 65]
click at [847, 194] on icon at bounding box center [848, 199] width 11 height 11
click at [844, 209] on span "Assign to Team" at bounding box center [839, 210] width 53 height 10
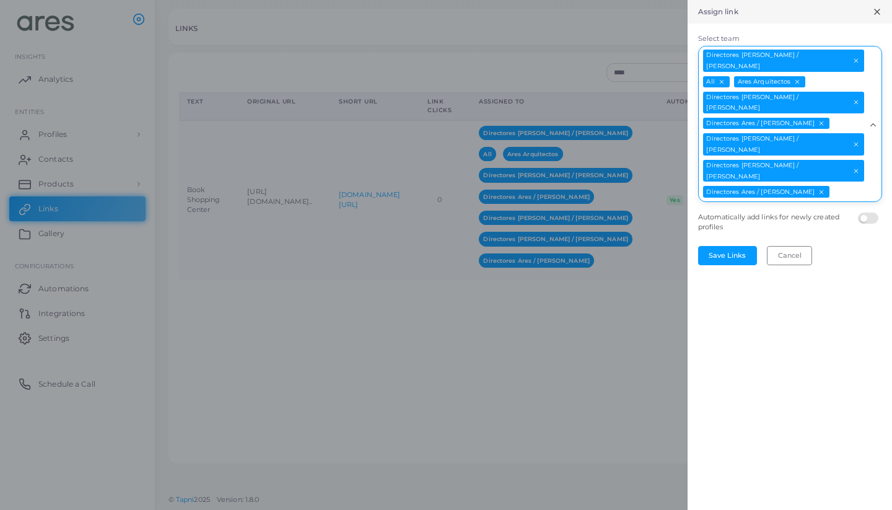
click at [837, 136] on div "Directores [PERSON_NAME] / [PERSON_NAME] All Ares Arquitectos Directores [PERSO…" at bounding box center [783, 122] width 168 height 152
click at [813, 209] on li "Directores Ares / [PERSON_NAME]" at bounding box center [790, 218] width 184 height 19
type input "**"
click at [819, 121] on line "Deselect Directores Ares / Jacinto Arenas" at bounding box center [821, 123] width 4 height 4
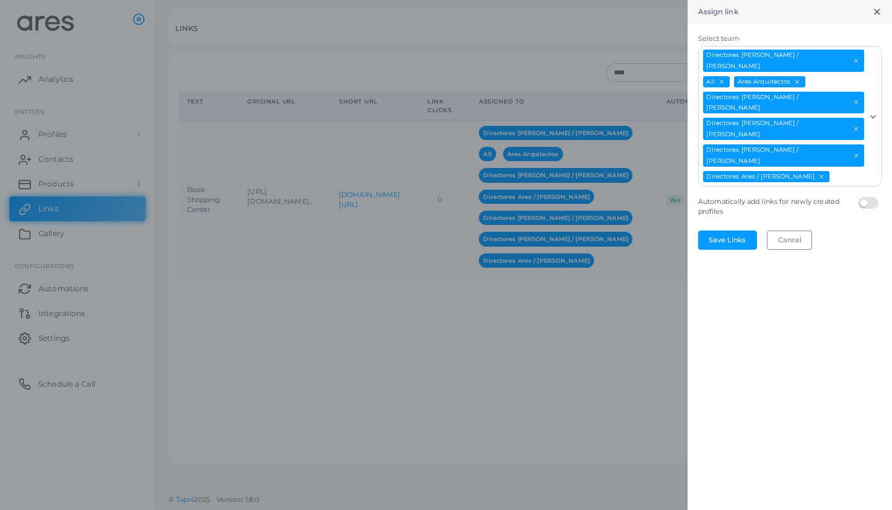
click at [844, 170] on input "Select team" at bounding box center [848, 177] width 35 height 14
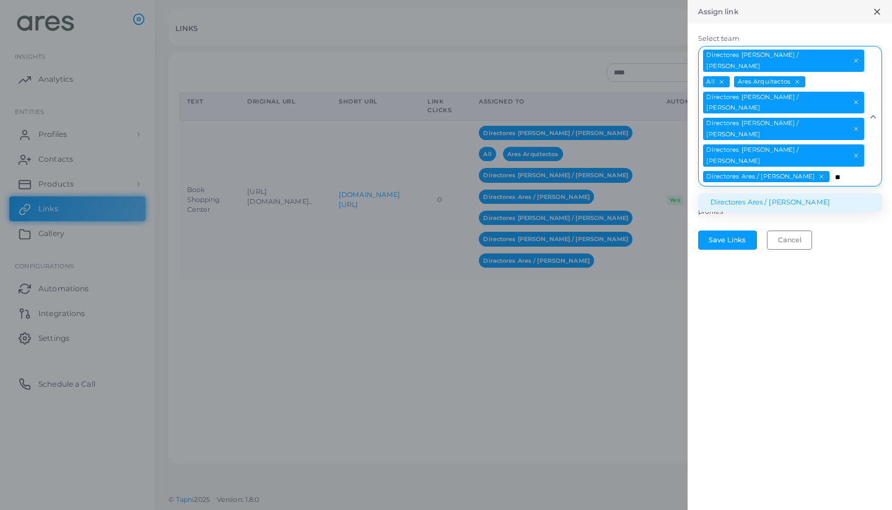
click at [816, 193] on li "Directores Ares / [PERSON_NAME]" at bounding box center [790, 202] width 184 height 19
type input "**"
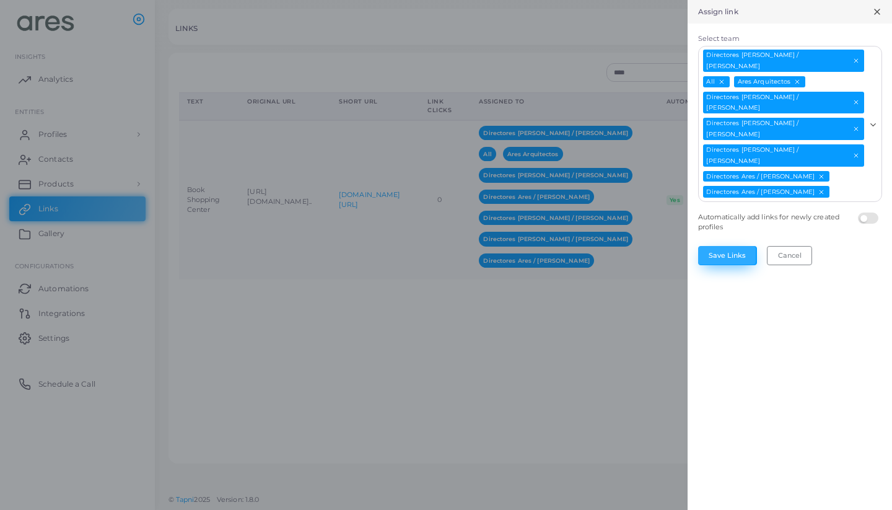
click at [730, 246] on button "Save Links" at bounding box center [727, 255] width 59 height 19
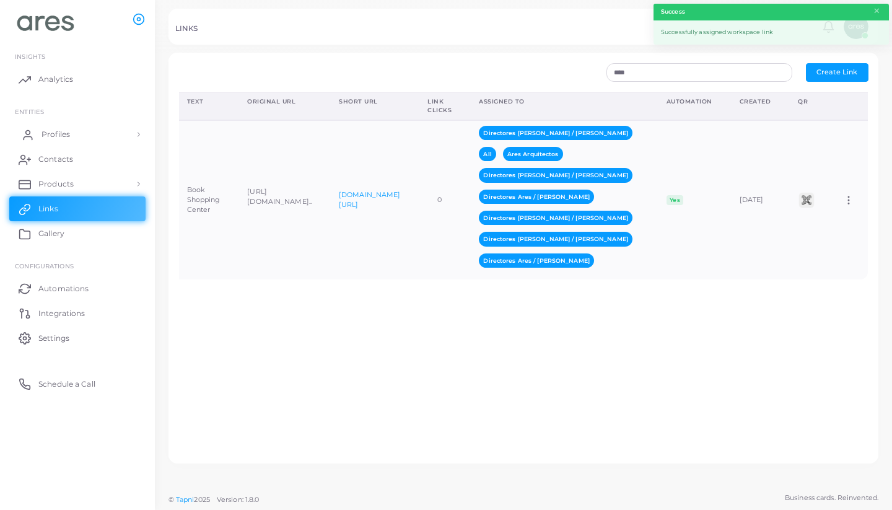
click at [70, 131] on link "Profiles" at bounding box center [77, 134] width 136 height 25
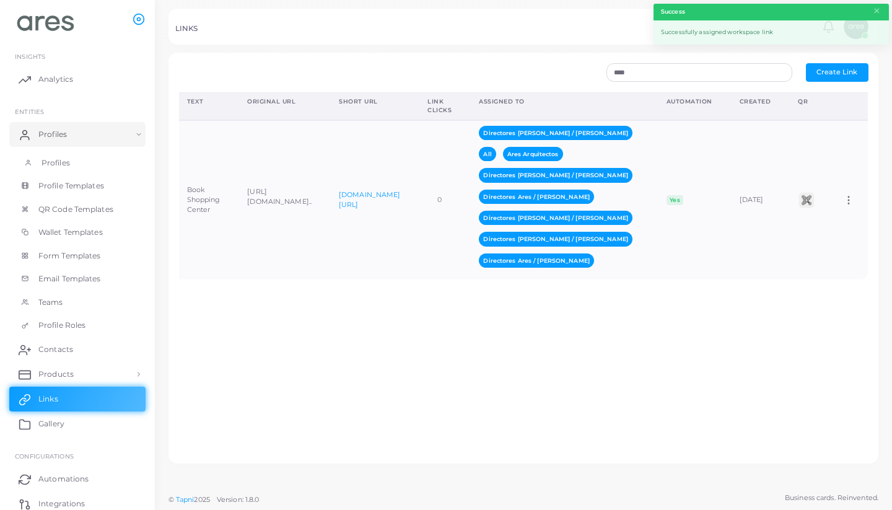
click at [63, 163] on span "Profiles" at bounding box center [55, 162] width 28 height 11
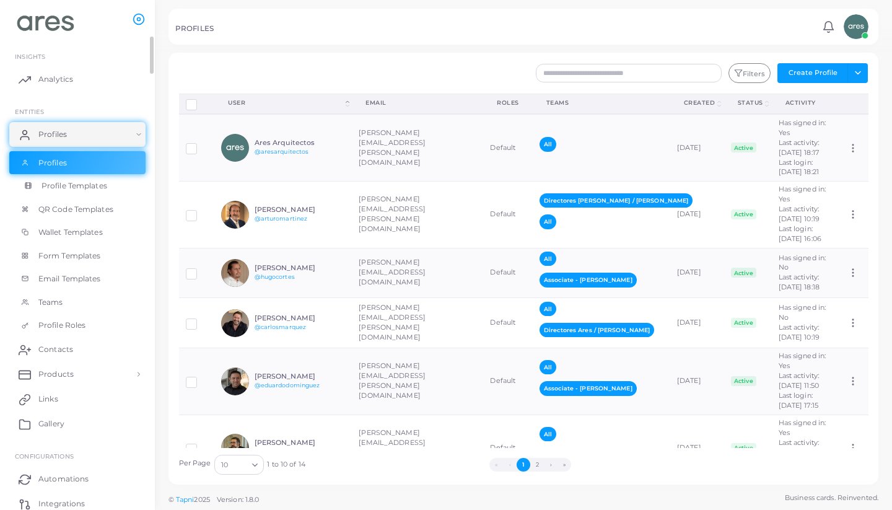
click at [84, 187] on span "Profile Templates" at bounding box center [74, 185] width 66 height 11
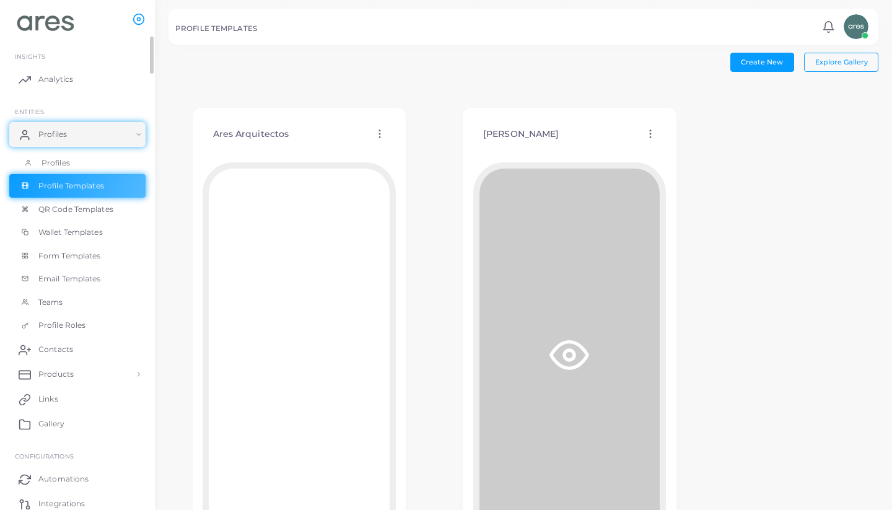
click at [74, 168] on link "Profiles" at bounding box center [77, 163] width 136 height 24
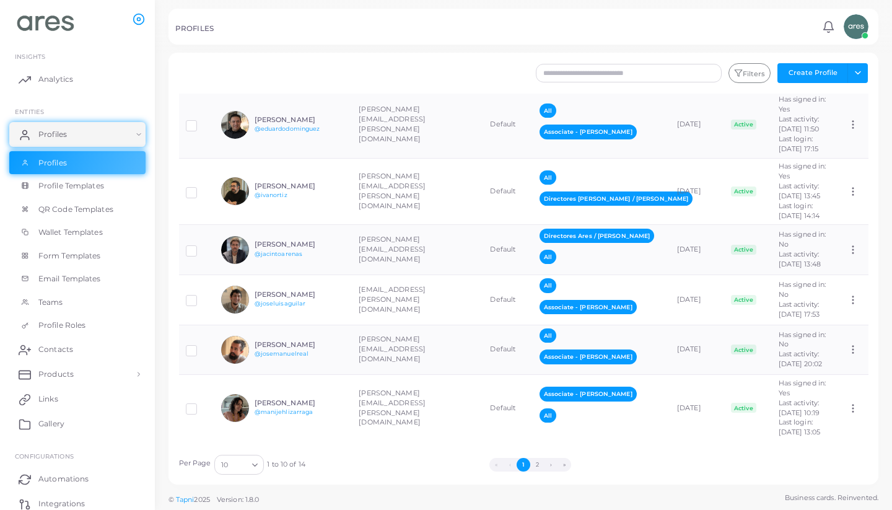
scroll to position [375, 0]
click at [404, 245] on td "[PERSON_NAME][EMAIL_ADDRESS][DOMAIN_NAME]" at bounding box center [417, 250] width 131 height 50
click at [344, 236] on div "[PERSON_NAME] @jacintoarenas" at bounding box center [283, 250] width 124 height 28
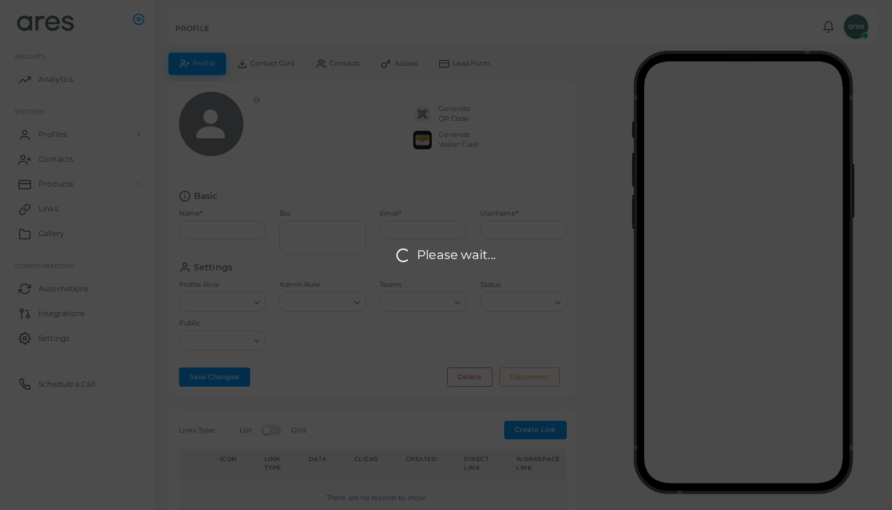
type input "**********"
type textarea "***"
type input "**********"
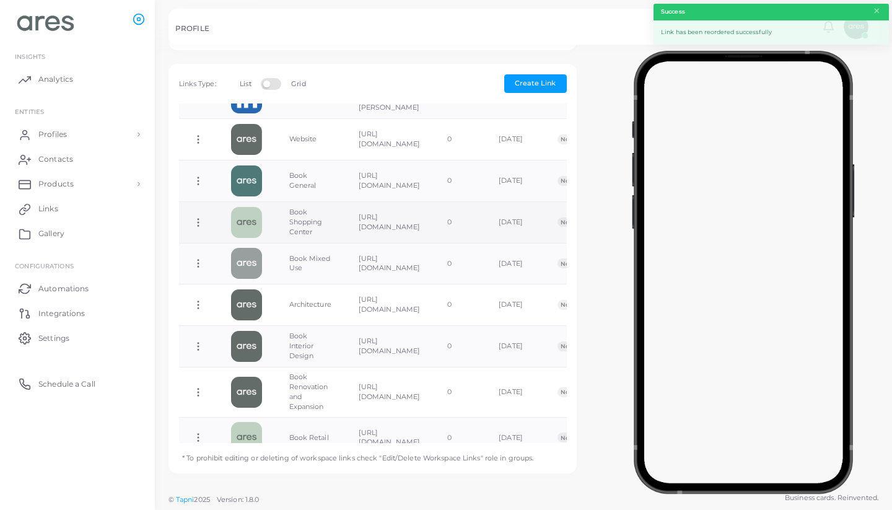
scroll to position [153, 0]
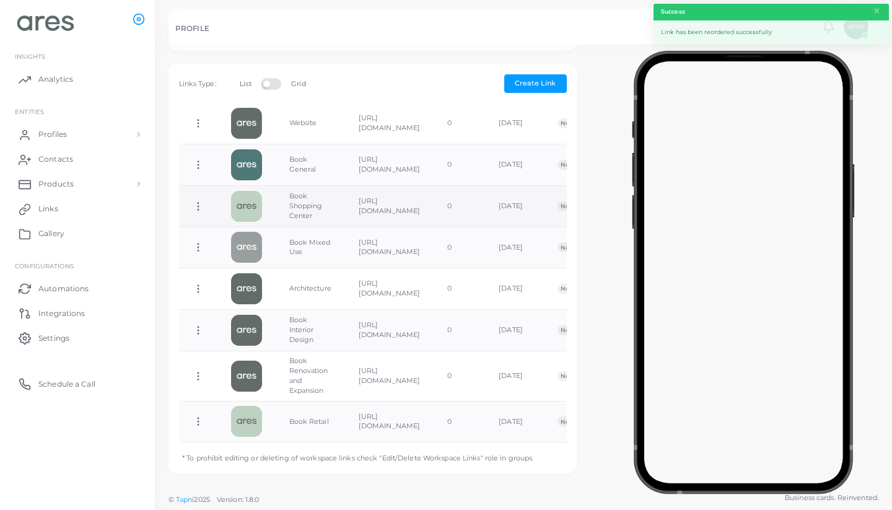
click at [198, 212] on icon at bounding box center [198, 206] width 11 height 11
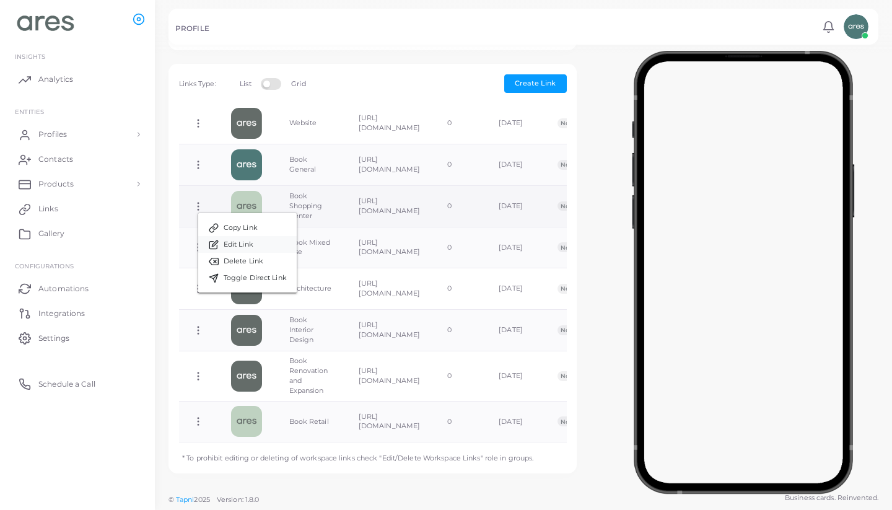
click at [255, 242] on link "Edit Link" at bounding box center [247, 244] width 98 height 17
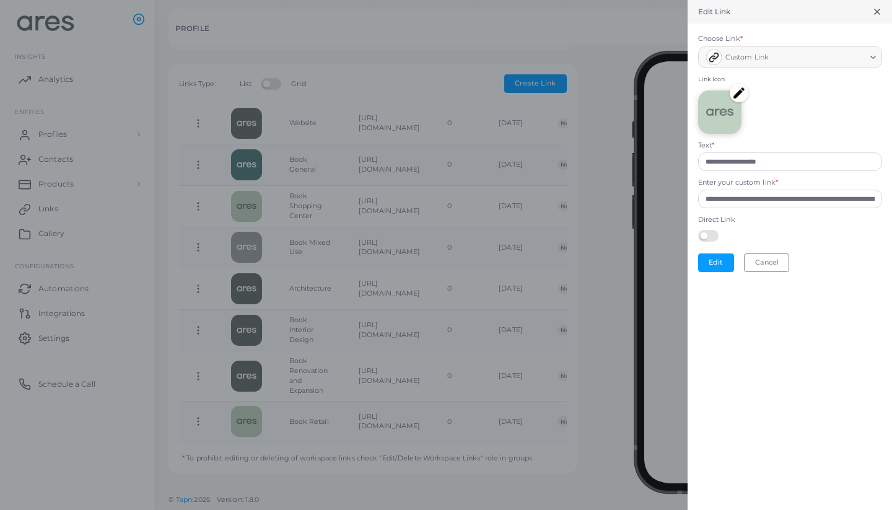
click at [738, 87] on img at bounding box center [739, 93] width 19 height 19
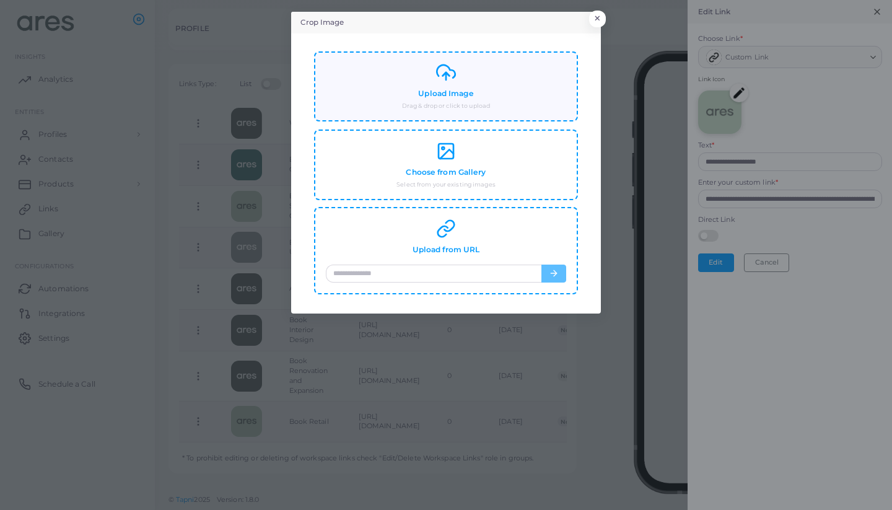
click at [458, 94] on h4 "Upload Image" at bounding box center [445, 93] width 55 height 9
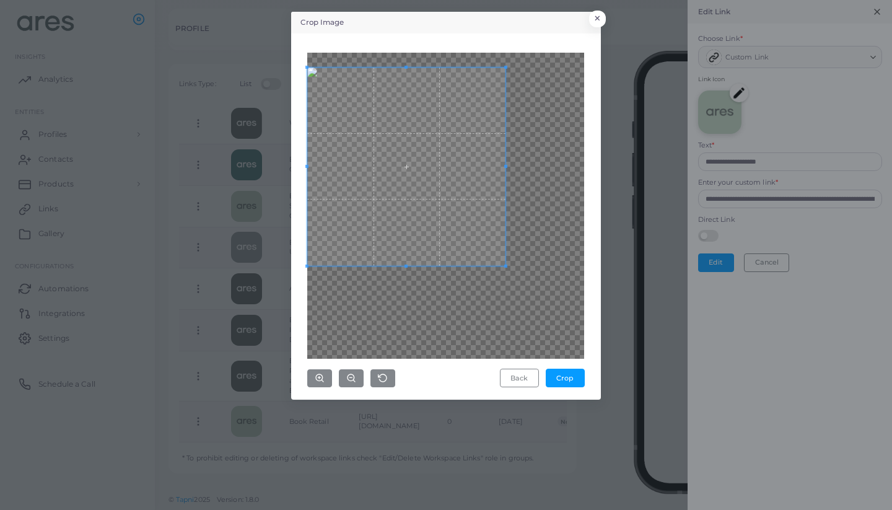
click at [398, 81] on span at bounding box center [406, 167] width 198 height 198
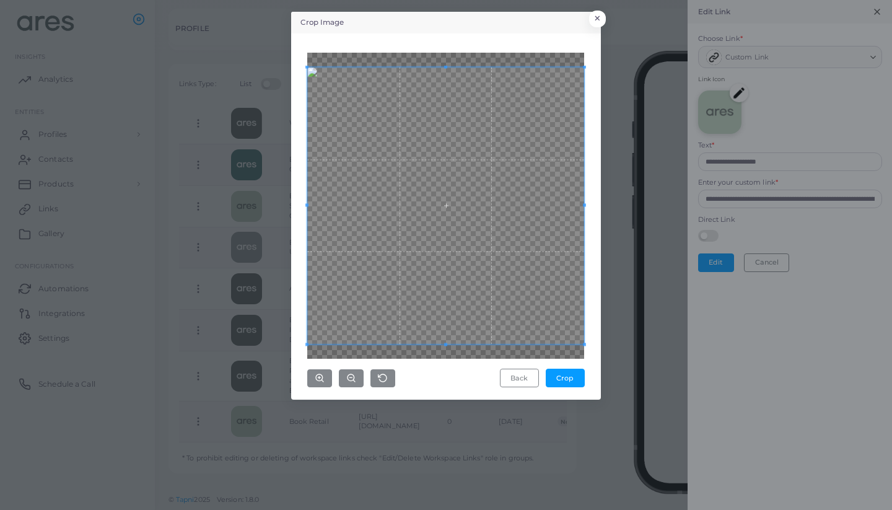
click at [609, 332] on div "Crop Image × Back Crop" at bounding box center [446, 255] width 892 height 510
click at [570, 379] on button "Crop" at bounding box center [565, 377] width 39 height 19
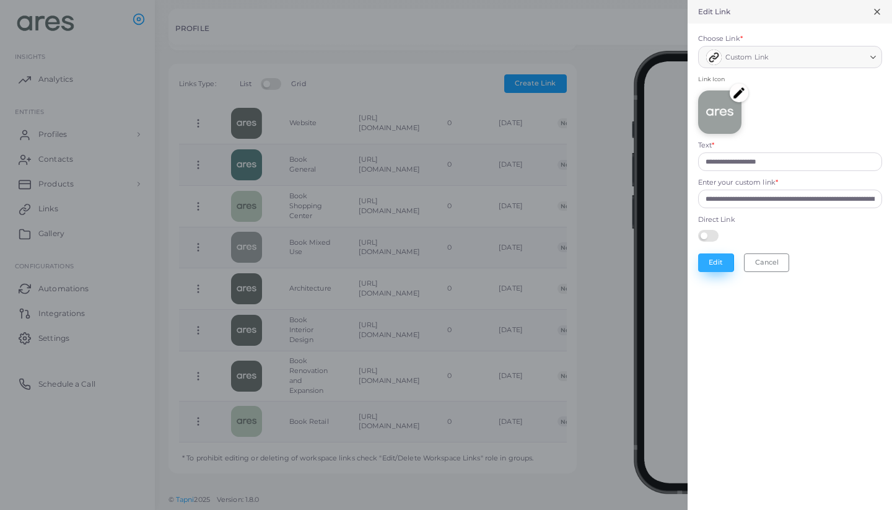
click at [717, 258] on button "Edit" at bounding box center [716, 262] width 36 height 19
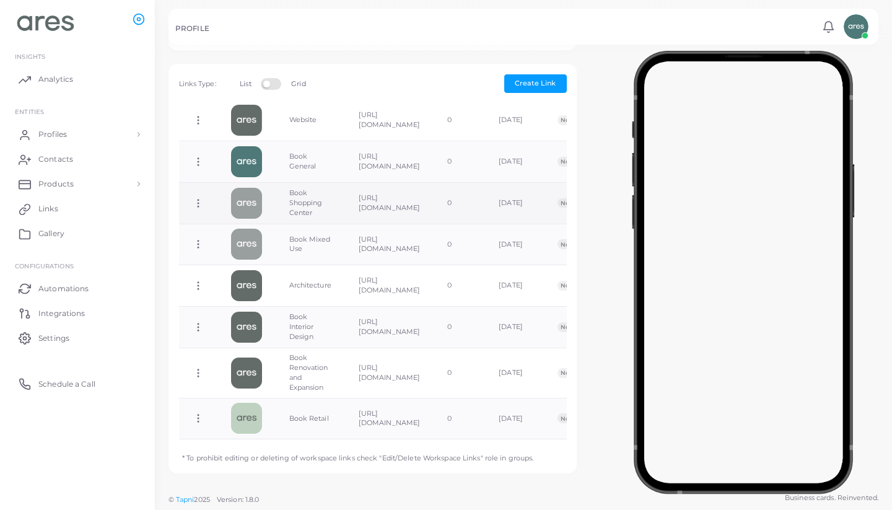
scroll to position [197, 0]
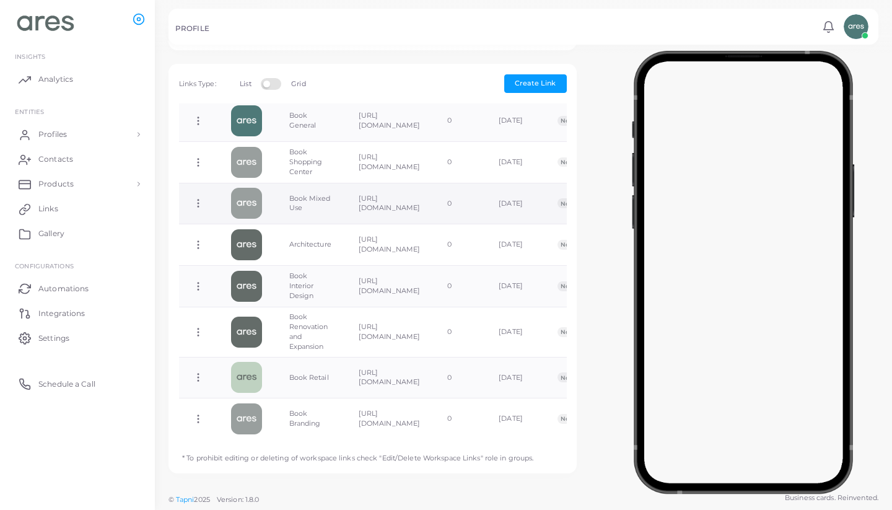
click at [194, 208] on icon at bounding box center [198, 203] width 11 height 11
click at [230, 241] on span "Edit Link" at bounding box center [235, 240] width 30 height 10
type input "**********"
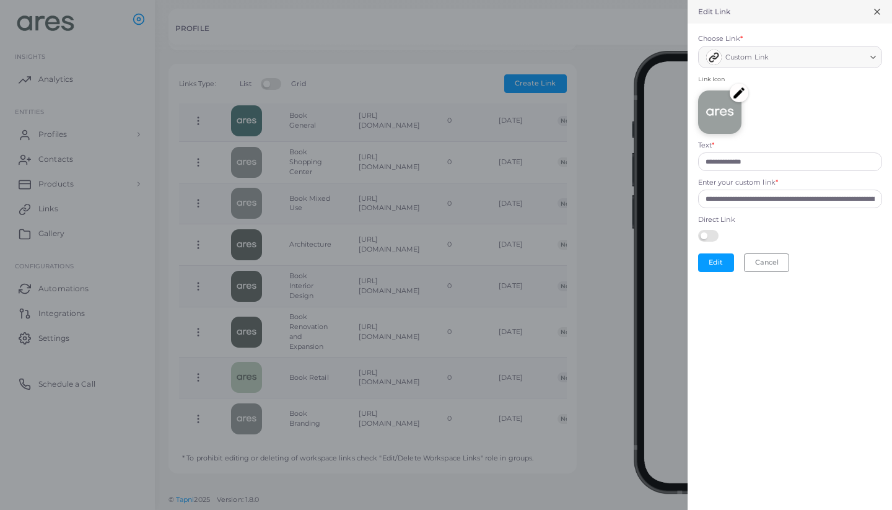
click at [739, 91] on img at bounding box center [739, 93] width 19 height 19
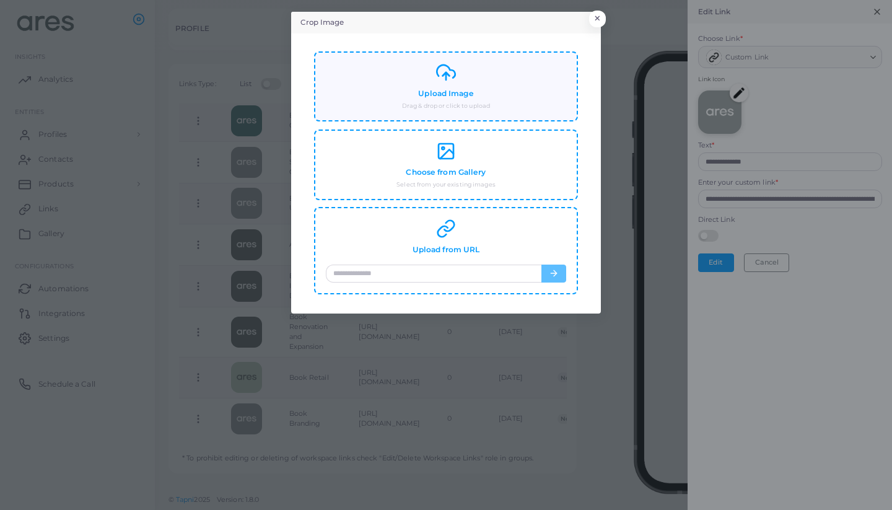
click at [489, 72] on div "Upload Image Drag & drop or click to upload" at bounding box center [446, 87] width 240 height 48
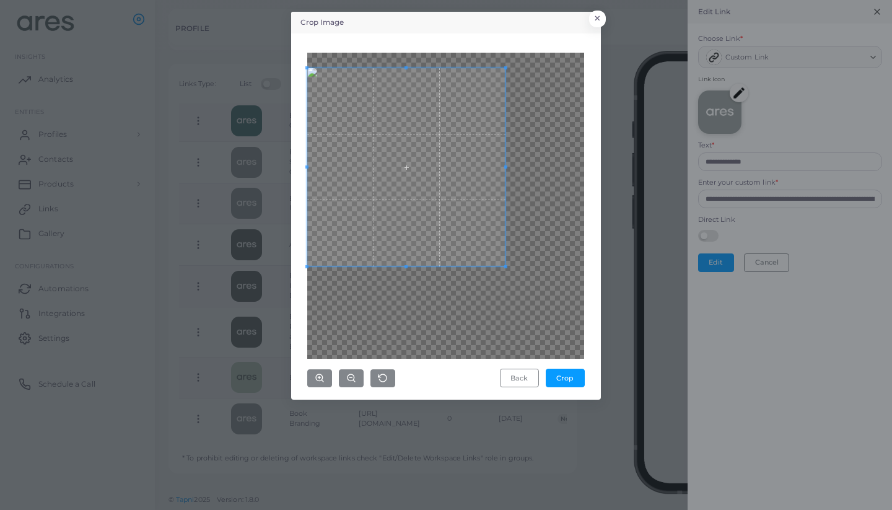
click at [407, 132] on span at bounding box center [406, 167] width 198 height 198
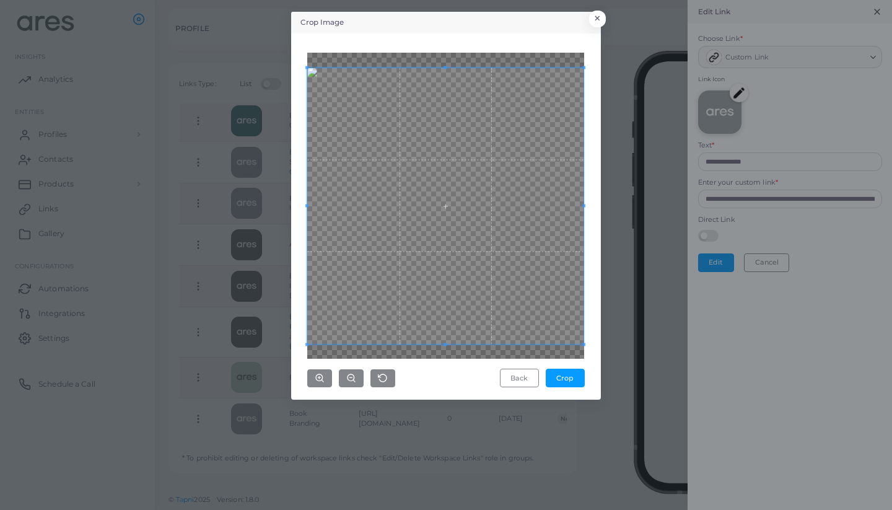
click at [598, 329] on div "Crop Image × Back Crop" at bounding box center [446, 206] width 310 height 388
click at [569, 380] on button "Crop" at bounding box center [565, 377] width 39 height 19
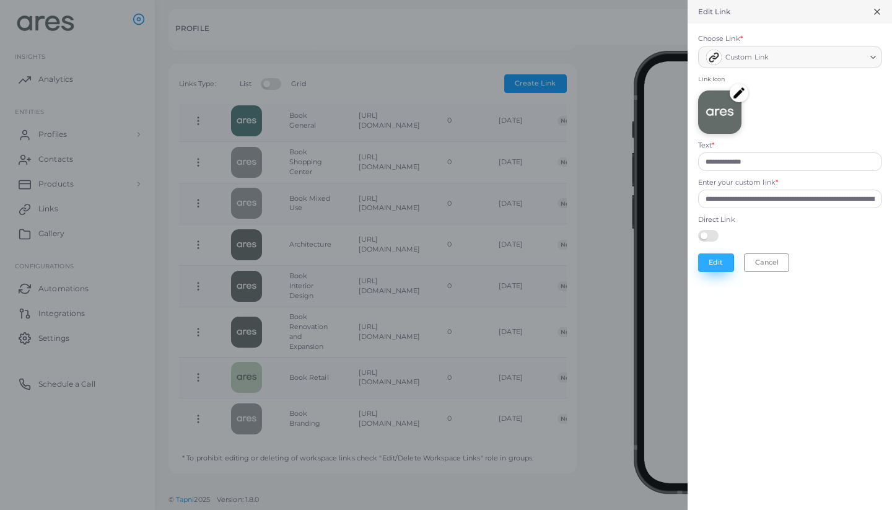
click at [719, 260] on button "Edit" at bounding box center [716, 262] width 36 height 19
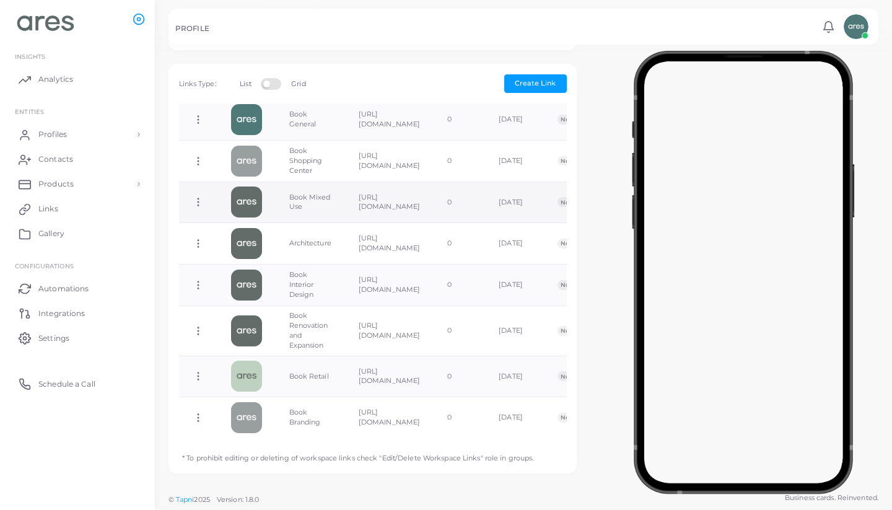
scroll to position [198, 0]
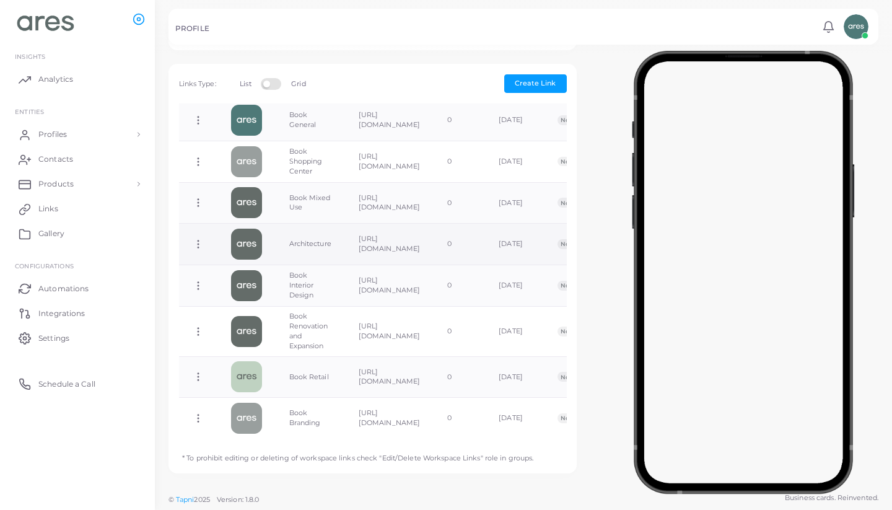
click at [201, 246] on icon at bounding box center [198, 243] width 11 height 11
click at [249, 278] on span "Edit Link" at bounding box center [242, 279] width 30 height 10
type input "**********"
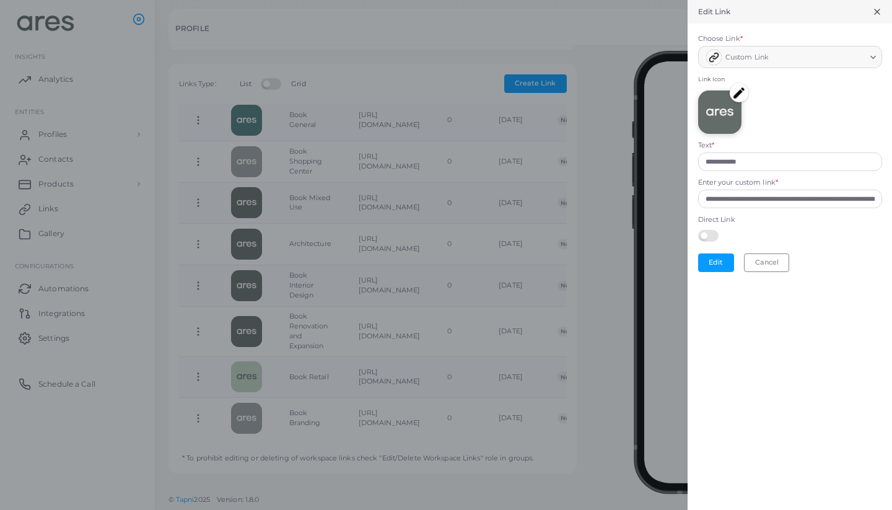
click at [738, 88] on img at bounding box center [739, 93] width 19 height 19
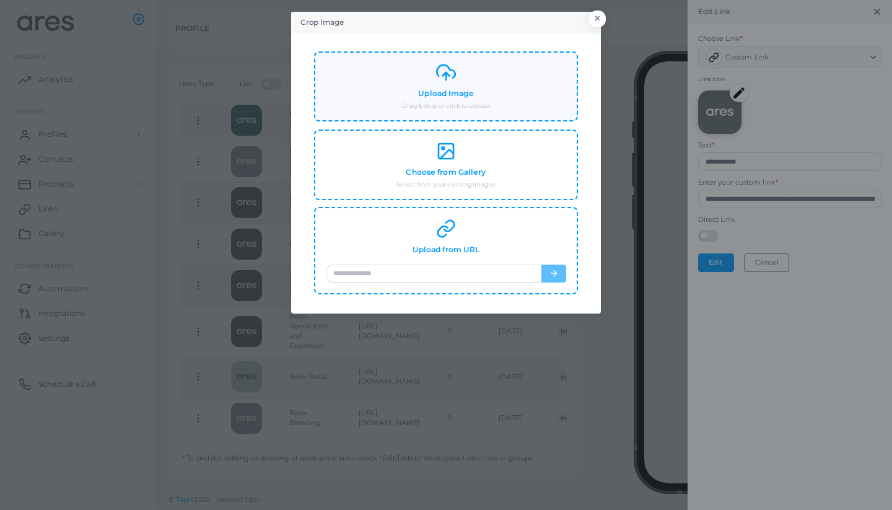
click at [441, 87] on div "Upload Image Drag & drop or click to upload" at bounding box center [446, 87] width 240 height 48
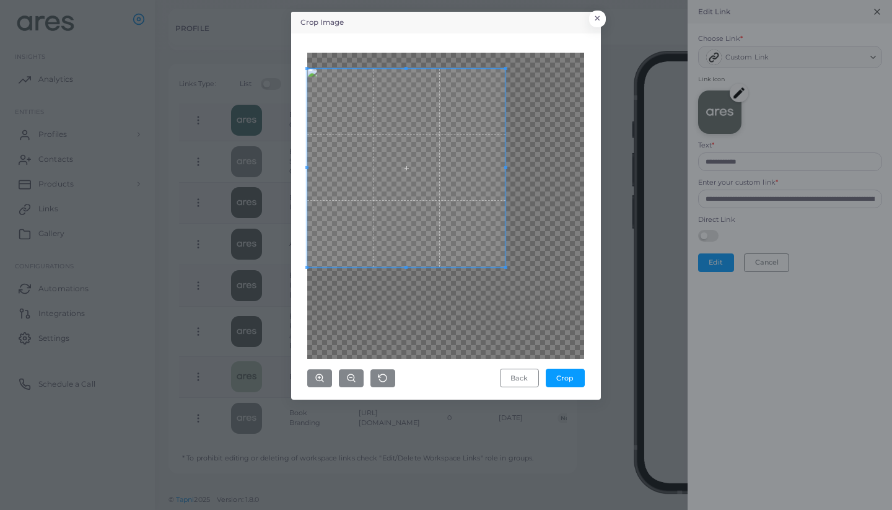
click at [354, 110] on span at bounding box center [406, 168] width 198 height 198
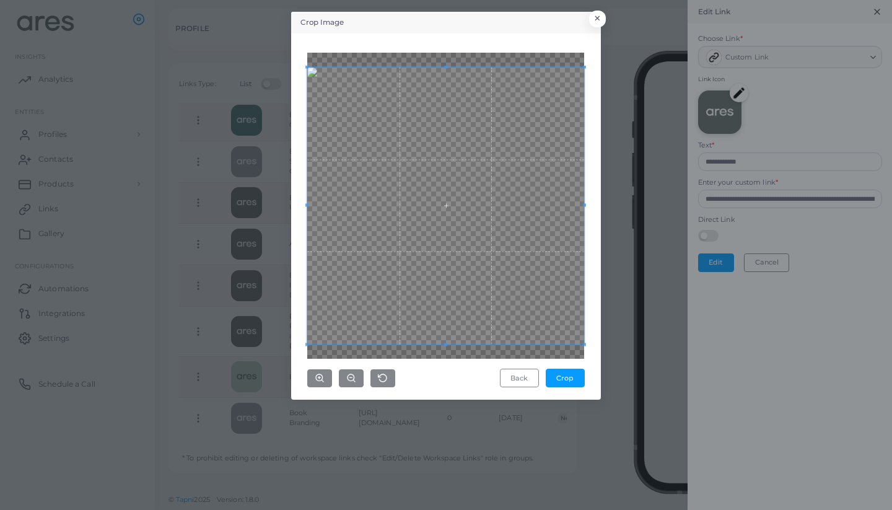
click at [640, 342] on div "Crop Image × Back Crop" at bounding box center [446, 255] width 892 height 510
click at [571, 377] on button "Crop" at bounding box center [565, 377] width 39 height 19
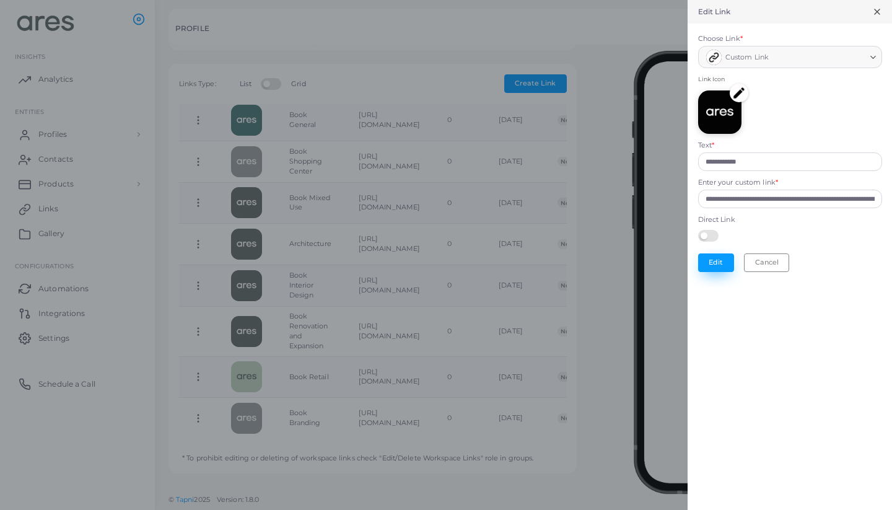
click at [713, 257] on button "Edit" at bounding box center [716, 262] width 36 height 19
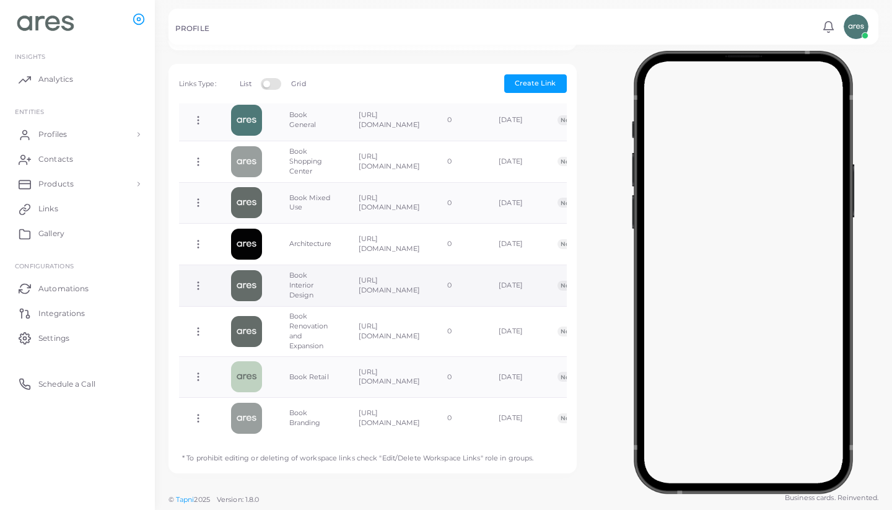
scroll to position [380, 0]
click at [199, 282] on icon at bounding box center [198, 285] width 11 height 11
click at [233, 312] on span "Edit Link" at bounding box center [240, 314] width 30 height 10
type input "**********"
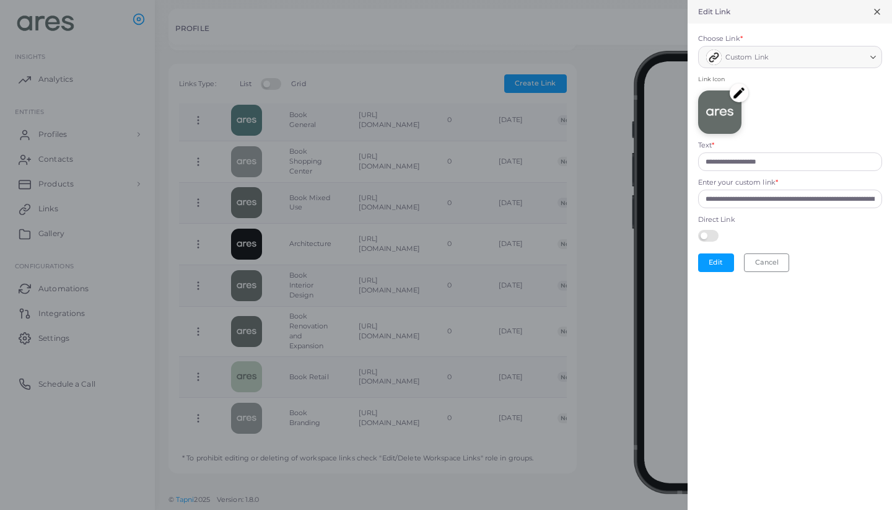
click at [741, 89] on img at bounding box center [739, 93] width 19 height 19
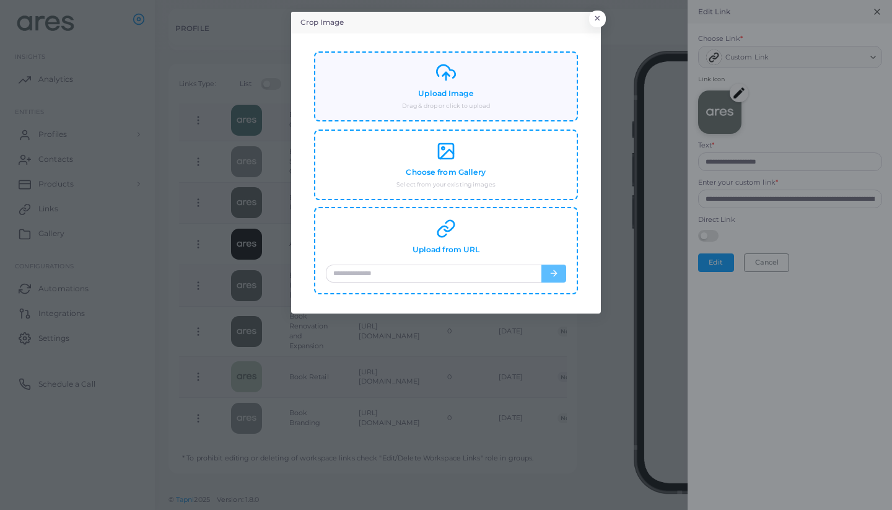
click at [464, 82] on div "Upload Image Drag & drop or click to upload" at bounding box center [446, 87] width 240 height 48
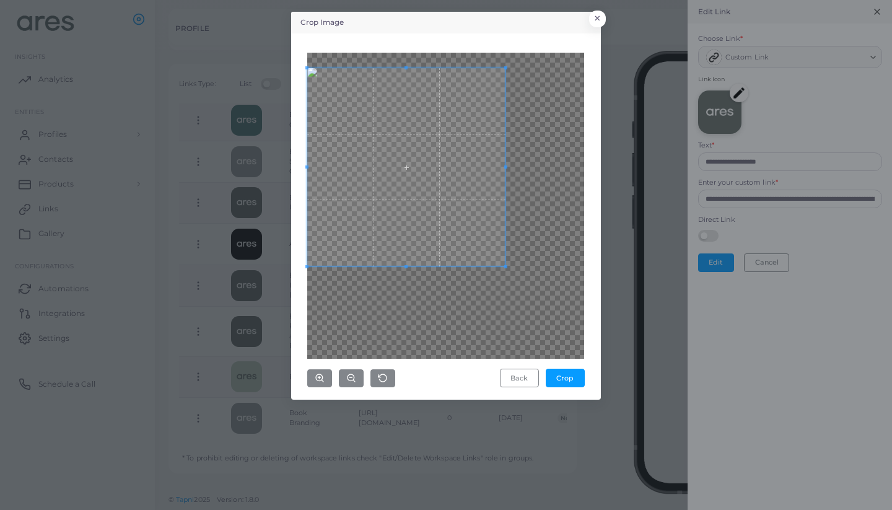
click at [393, 123] on span at bounding box center [406, 167] width 198 height 198
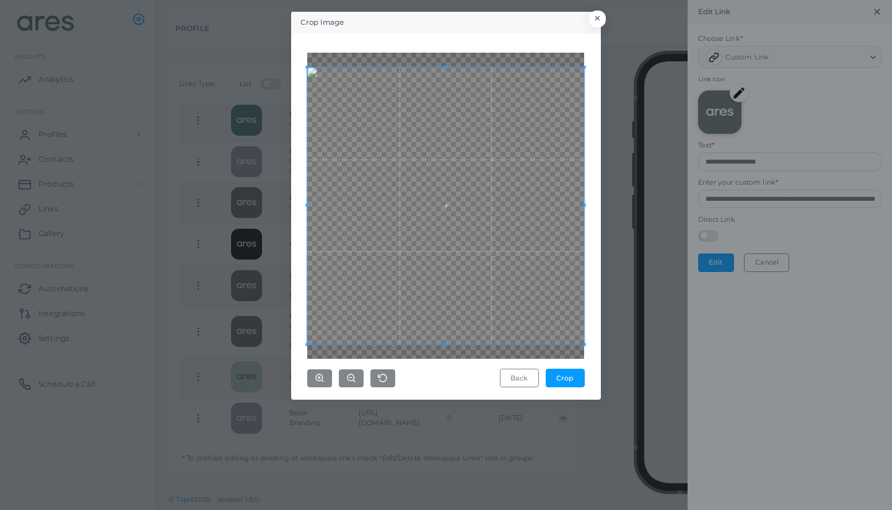
click at [624, 348] on div "Crop Image × Back Crop" at bounding box center [446, 255] width 892 height 510
click at [557, 378] on button "Crop" at bounding box center [565, 377] width 39 height 19
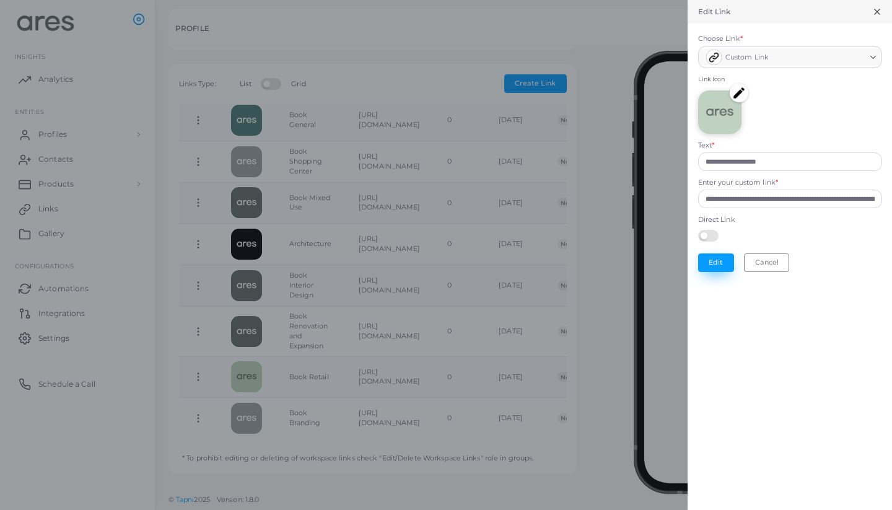
click at [719, 262] on button "Edit" at bounding box center [716, 262] width 36 height 19
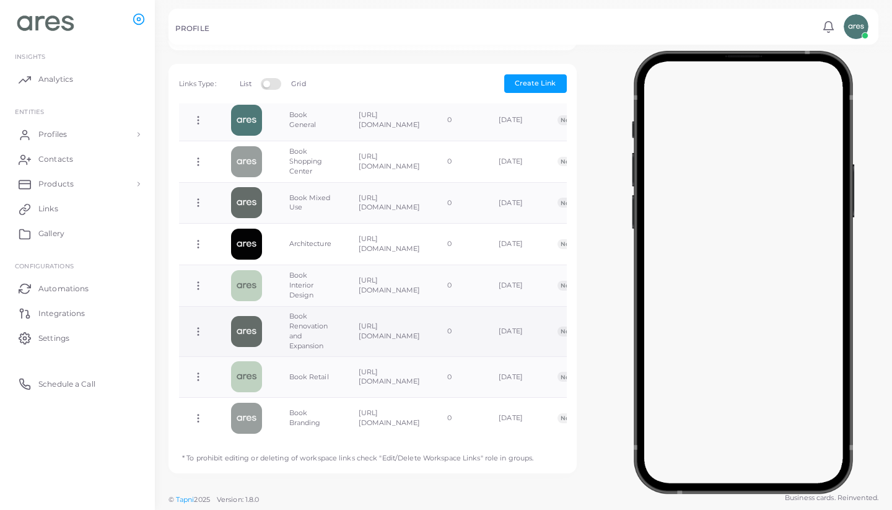
click at [199, 329] on icon at bounding box center [198, 331] width 11 height 11
click at [248, 363] on span "Edit Link" at bounding box center [240, 361] width 30 height 10
type input "**********"
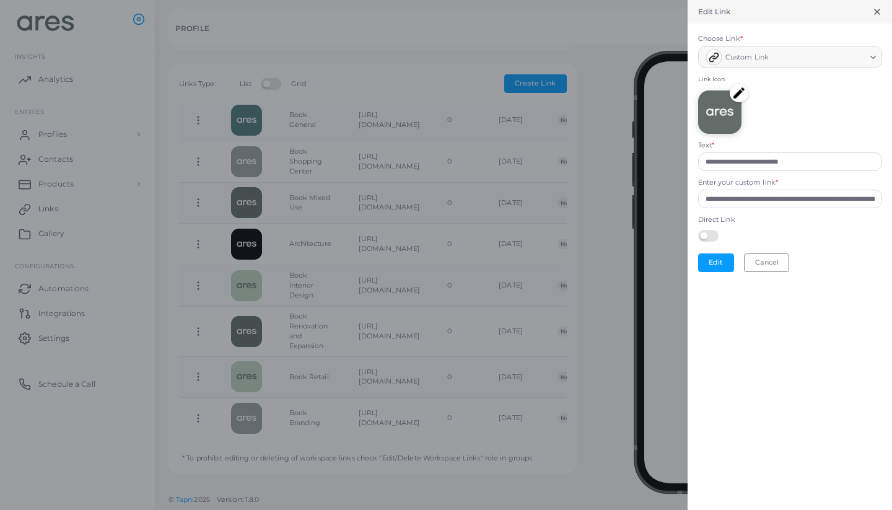
click at [738, 88] on img at bounding box center [739, 93] width 19 height 19
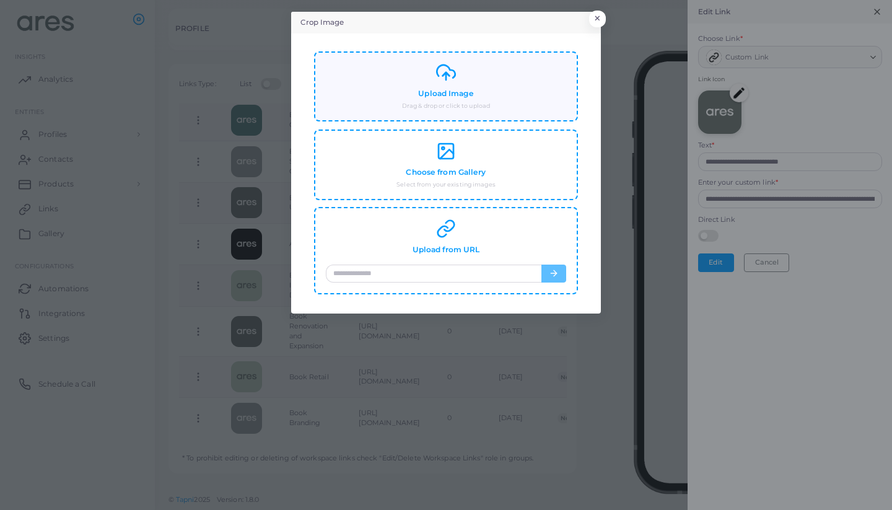
click at [476, 93] on div "Upload Image Drag & drop or click to upload" at bounding box center [446, 87] width 240 height 48
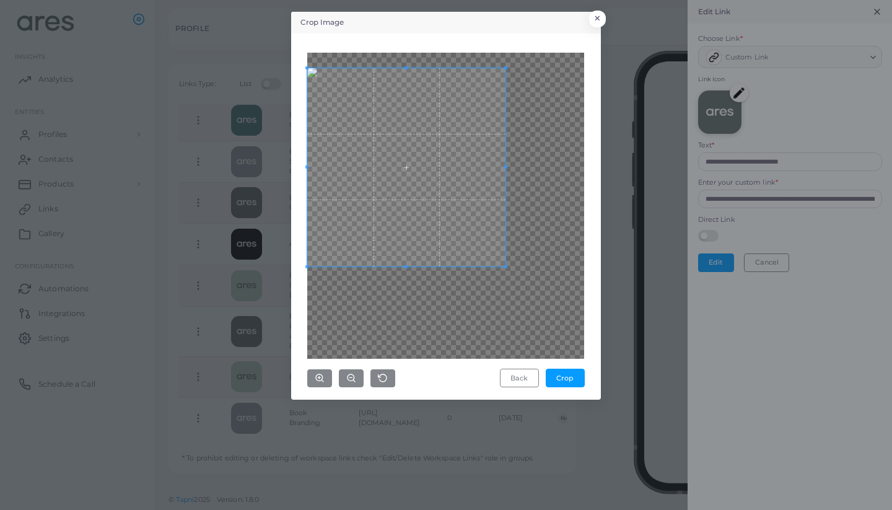
click at [396, 131] on span at bounding box center [406, 167] width 198 height 198
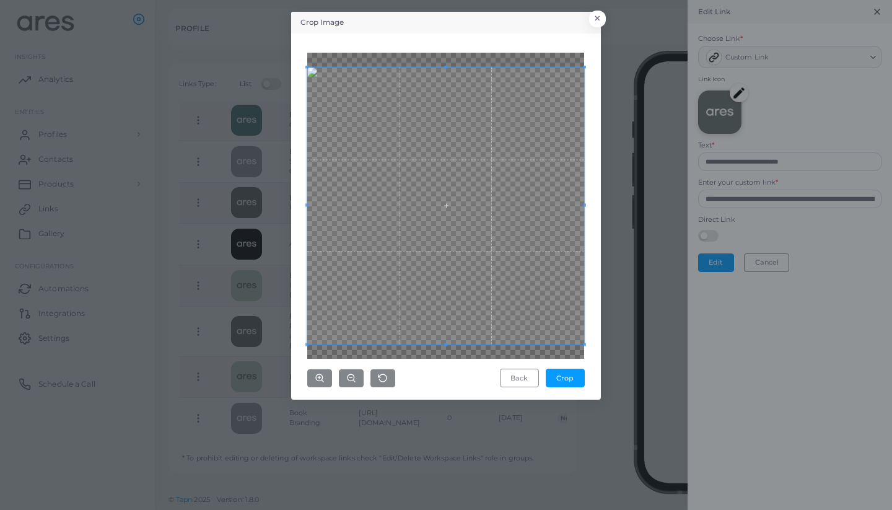
click at [608, 338] on div "Crop Image × Back Crop" at bounding box center [446, 255] width 892 height 510
click at [564, 382] on button "Crop" at bounding box center [565, 377] width 39 height 19
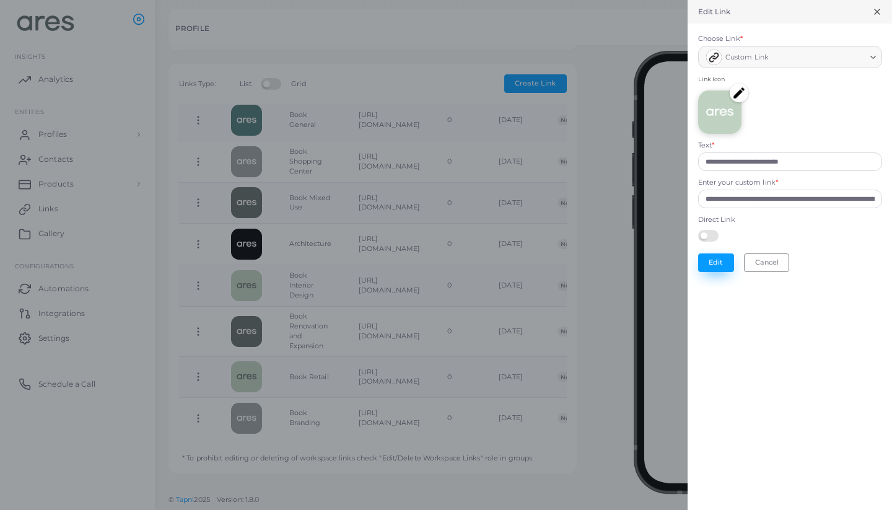
click at [713, 257] on button "Edit" at bounding box center [716, 262] width 36 height 19
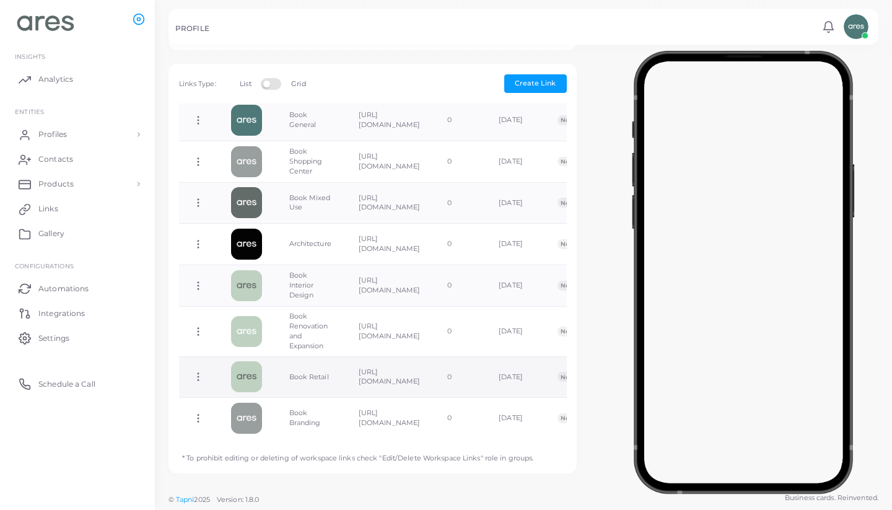
click at [196, 376] on icon at bounding box center [198, 376] width 11 height 11
click at [230, 408] on span "Edit Link" at bounding box center [237, 408] width 30 height 10
type input "**********"
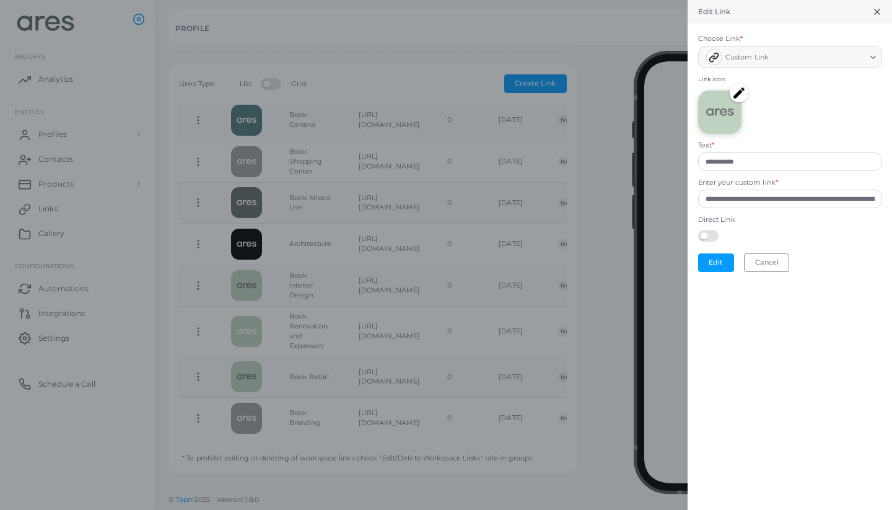
click at [741, 89] on img at bounding box center [739, 93] width 19 height 19
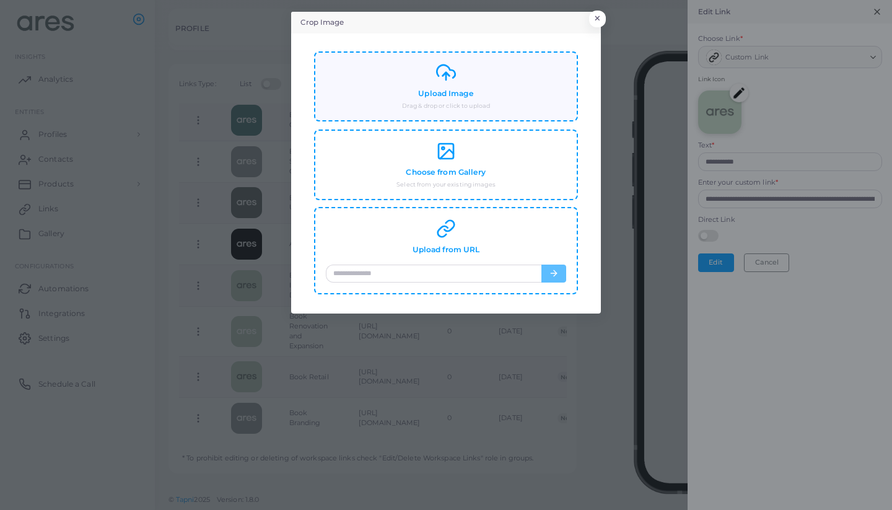
click at [447, 80] on icon at bounding box center [446, 73] width 20 height 20
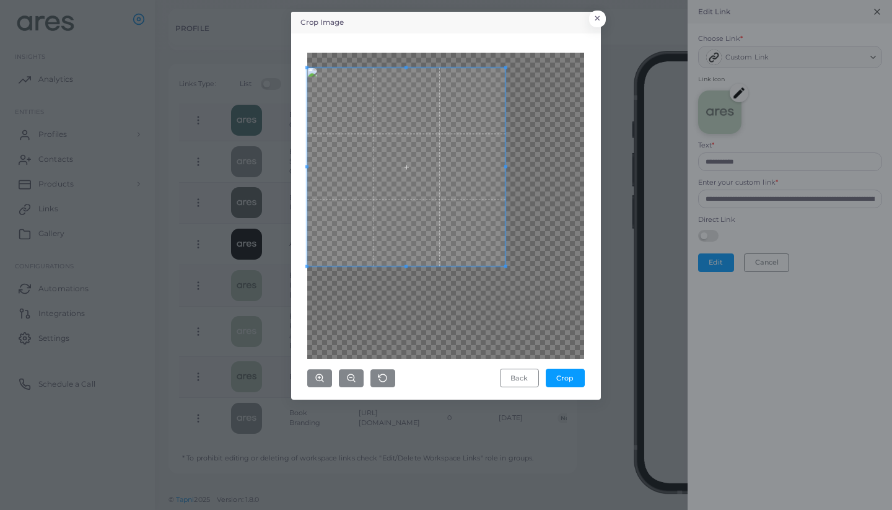
click at [380, 119] on span at bounding box center [406, 167] width 198 height 198
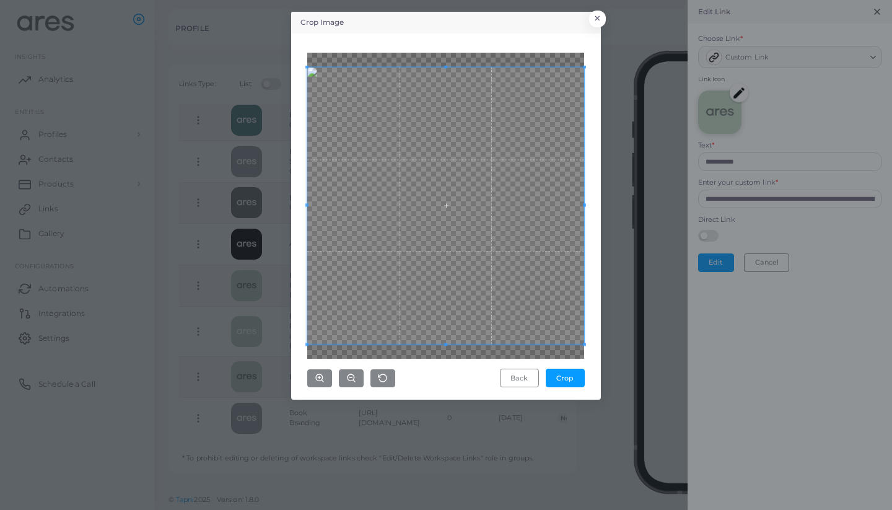
click at [616, 302] on div "Crop Image × Back Crop" at bounding box center [446, 255] width 892 height 510
click at [570, 378] on button "Crop" at bounding box center [565, 377] width 39 height 19
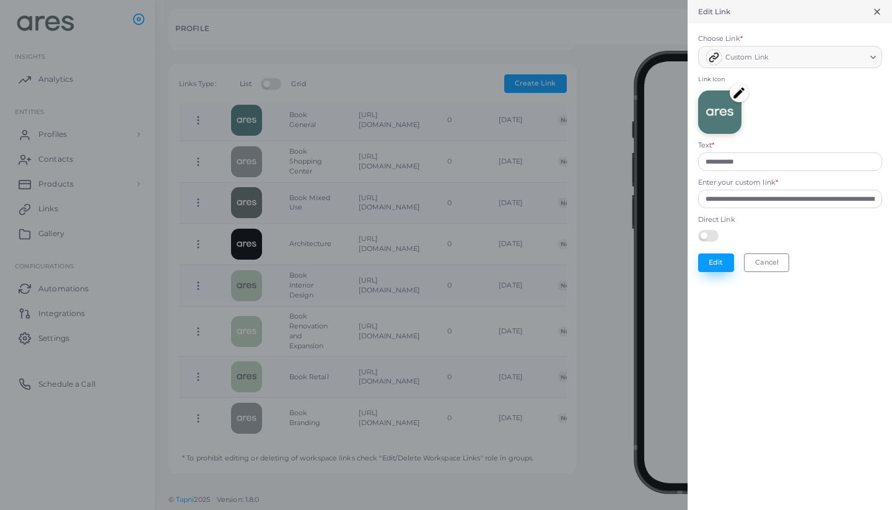
click at [718, 253] on button "Edit" at bounding box center [716, 262] width 36 height 19
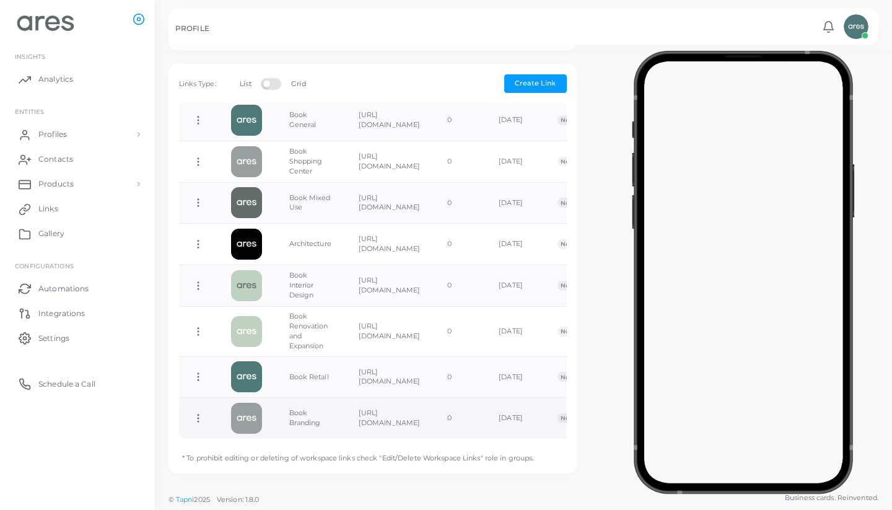
click at [198, 418] on circle at bounding box center [198, 418] width 1 height 1
click at [243, 443] on span "Edit Link" at bounding box center [239, 446] width 30 height 10
type input "**********"
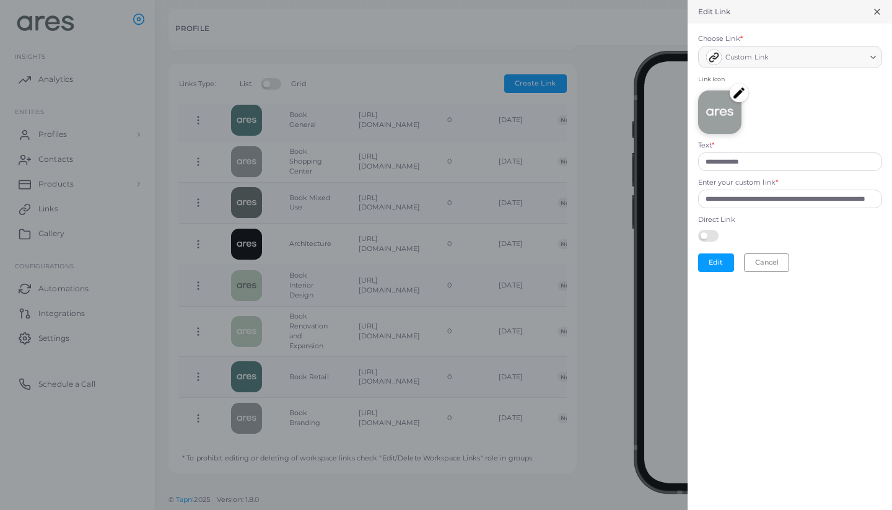
click at [742, 92] on img at bounding box center [739, 93] width 19 height 19
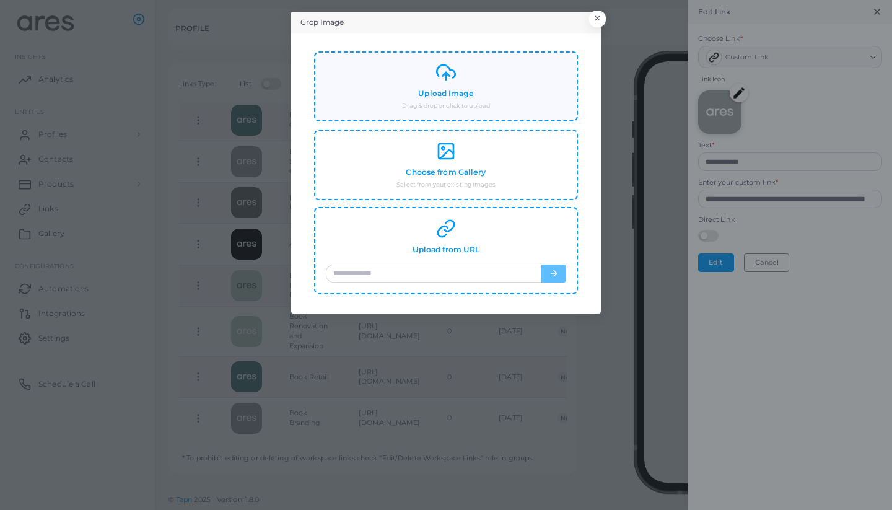
click at [453, 94] on h4 "Upload Image" at bounding box center [445, 93] width 55 height 9
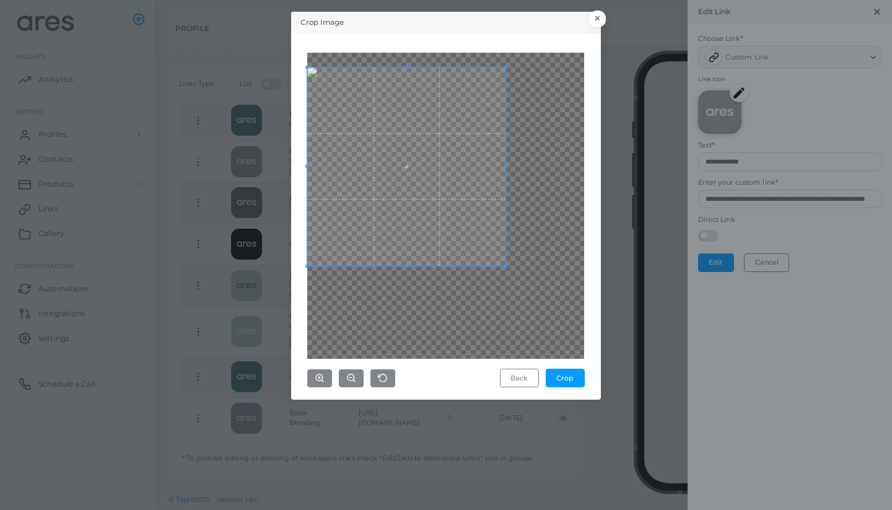
click at [373, 140] on span at bounding box center [406, 167] width 198 height 198
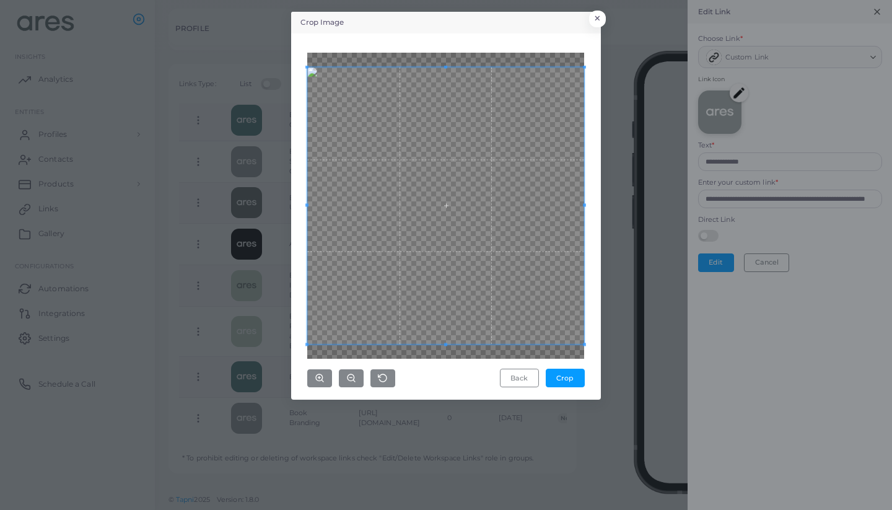
click at [624, 333] on div "Crop Image × Back Crop" at bounding box center [446, 255] width 892 height 510
click at [574, 372] on button "Crop" at bounding box center [565, 377] width 39 height 19
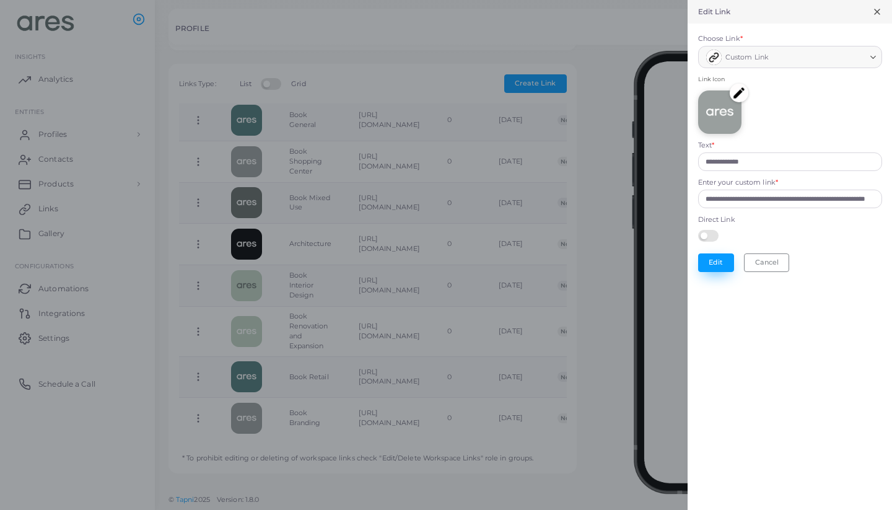
click at [718, 262] on button "Edit" at bounding box center [716, 262] width 36 height 19
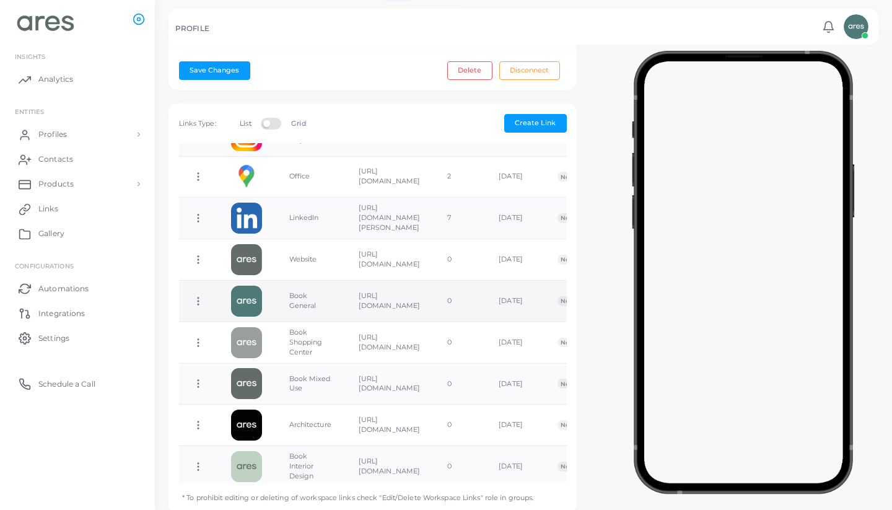
scroll to position [59, 0]
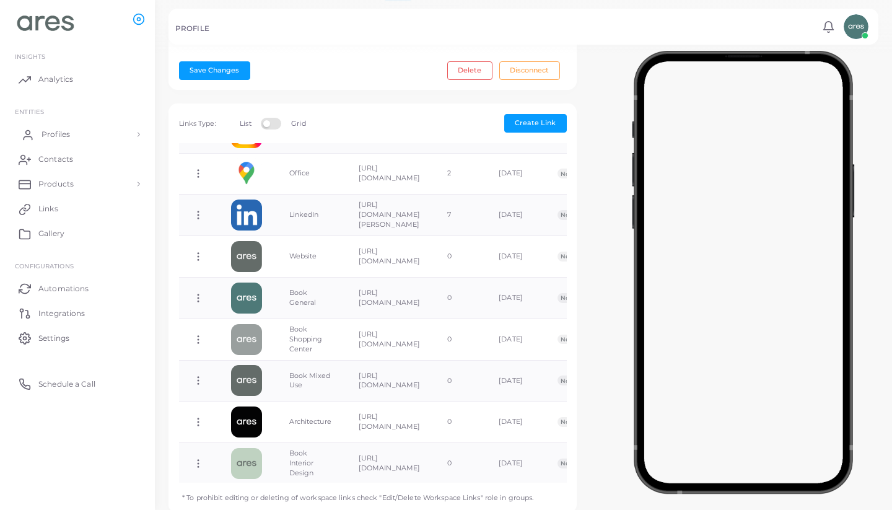
click at [56, 133] on span "Profiles" at bounding box center [55, 134] width 28 height 11
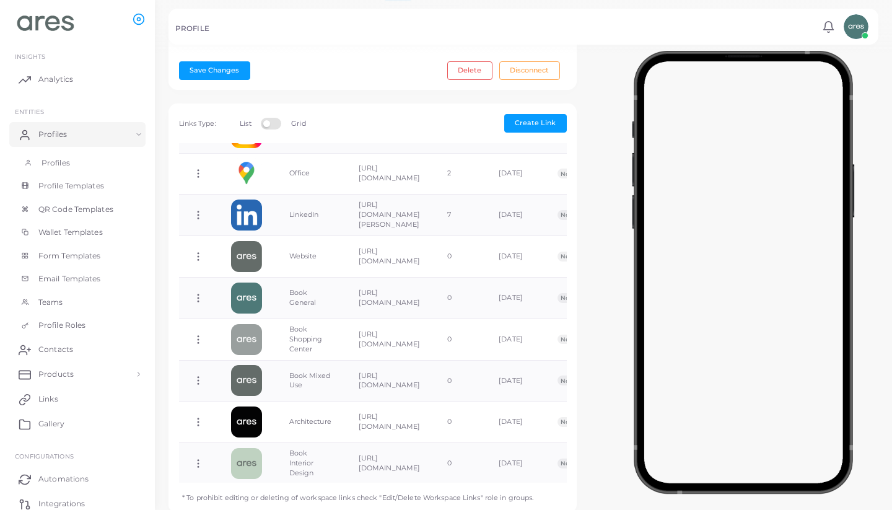
click at [61, 160] on span "Profiles" at bounding box center [55, 162] width 28 height 11
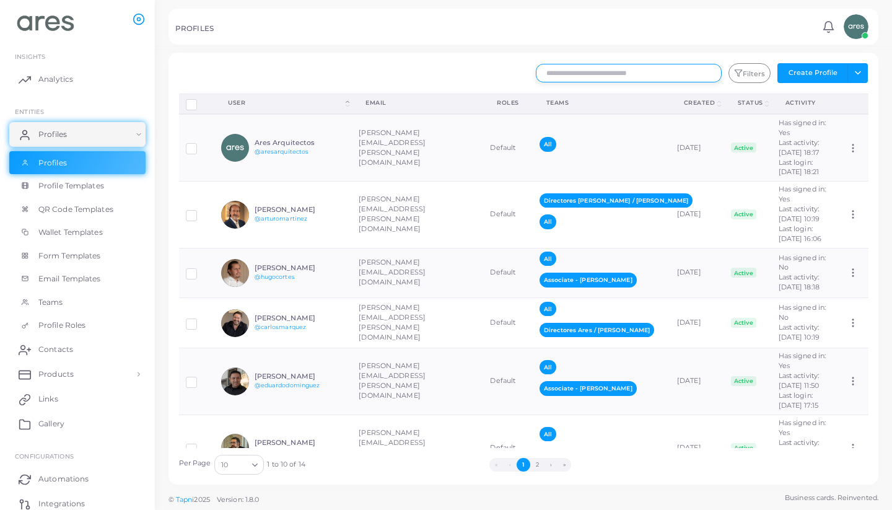
click at [597, 77] on input "text" at bounding box center [629, 73] width 186 height 19
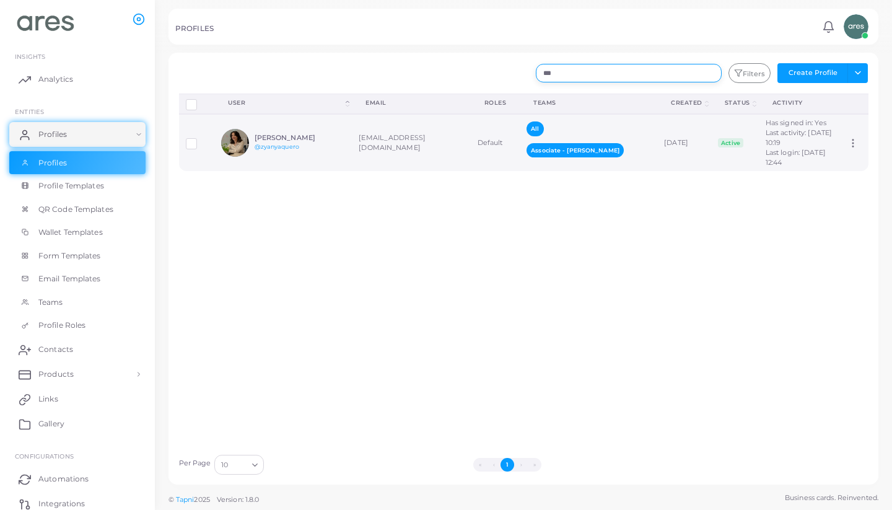
type input "***"
click at [336, 171] on td "[PERSON_NAME] @zyanyaquero" at bounding box center [282, 142] width 137 height 57
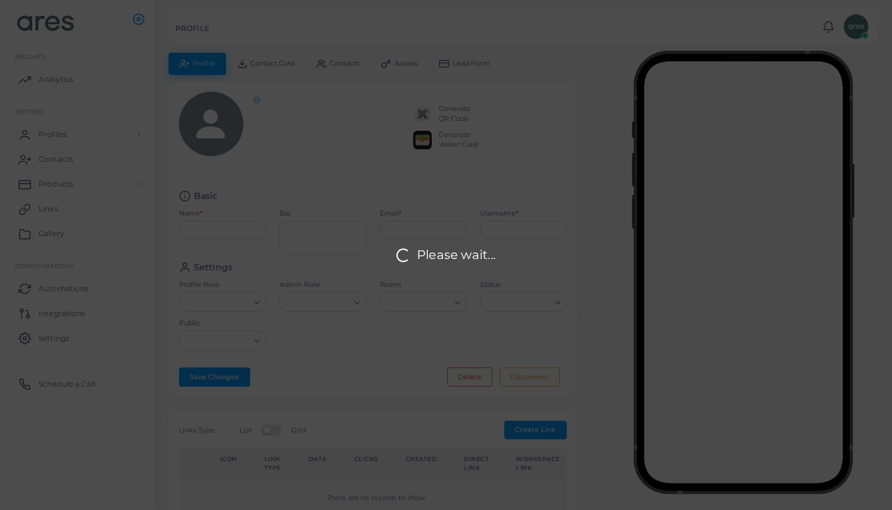
type input "**********"
type textarea "*********"
type input "**********"
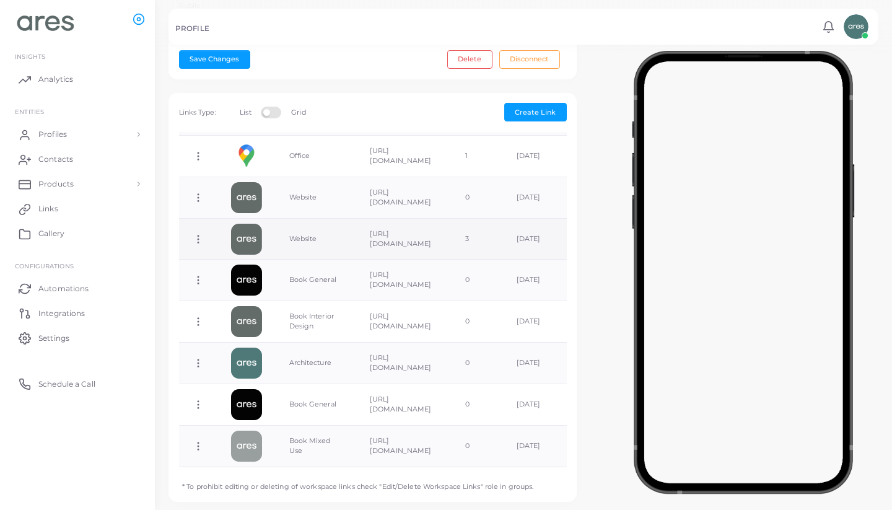
scroll to position [232, 0]
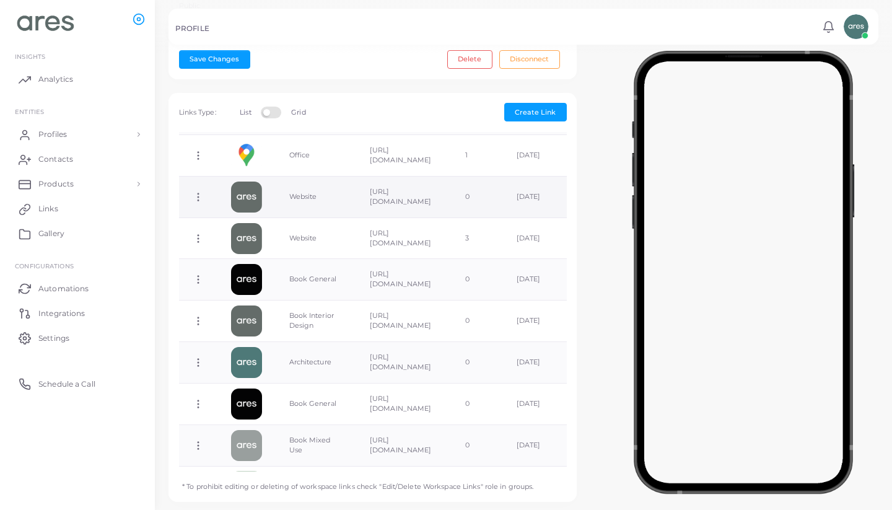
click at [200, 193] on icon at bounding box center [198, 196] width 11 height 11
click at [262, 240] on span "Delete Link" at bounding box center [246, 242] width 40 height 10
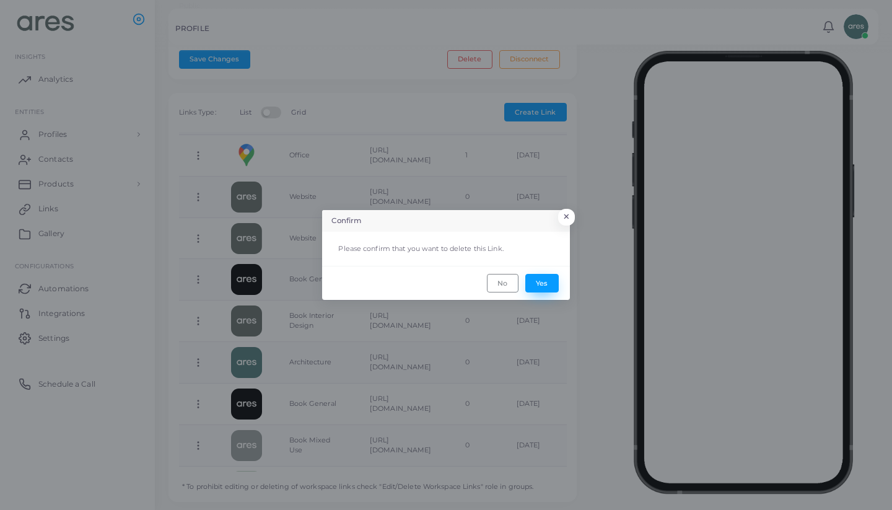
click at [543, 279] on button "Yes" at bounding box center [541, 283] width 33 height 19
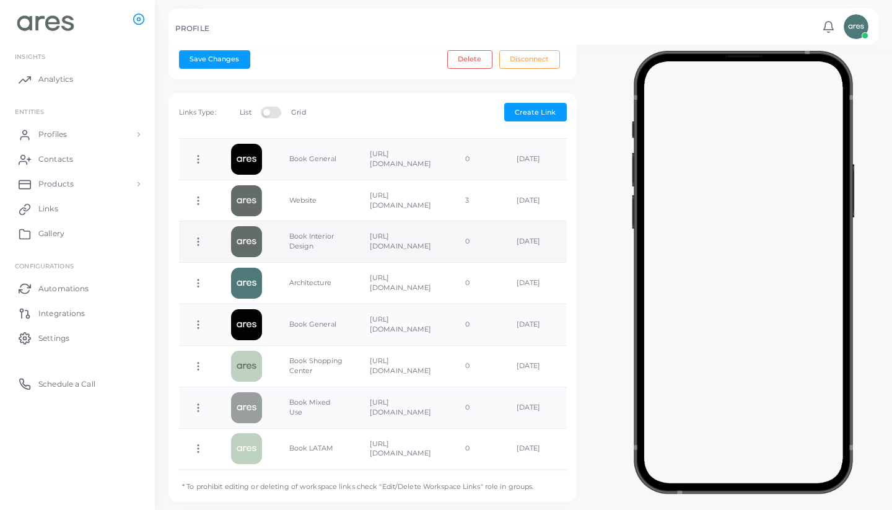
scroll to position [274, 0]
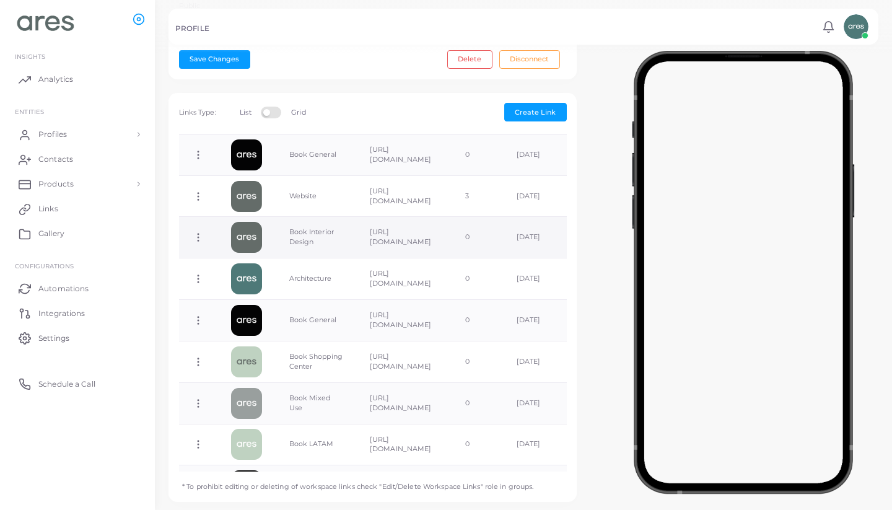
click at [199, 234] on icon at bounding box center [198, 237] width 11 height 11
click at [354, 232] on td "Book Interior Design" at bounding box center [316, 237] width 81 height 41
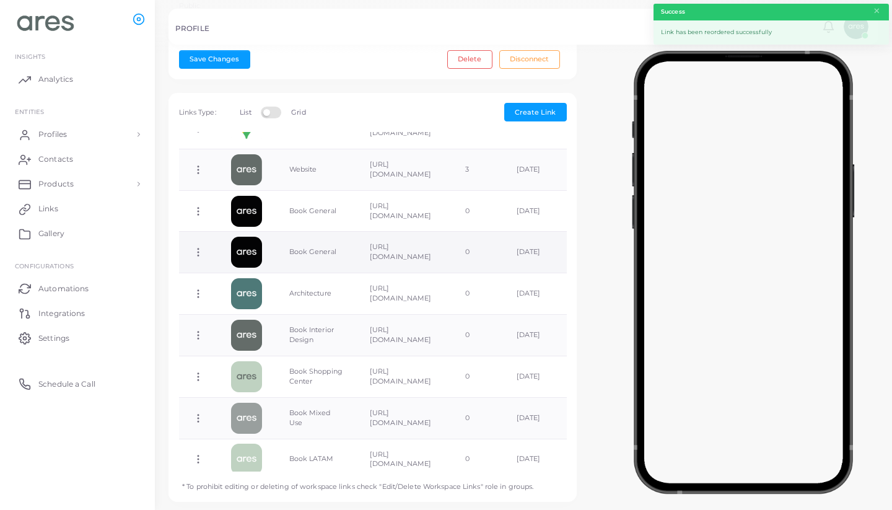
scroll to position [246, 0]
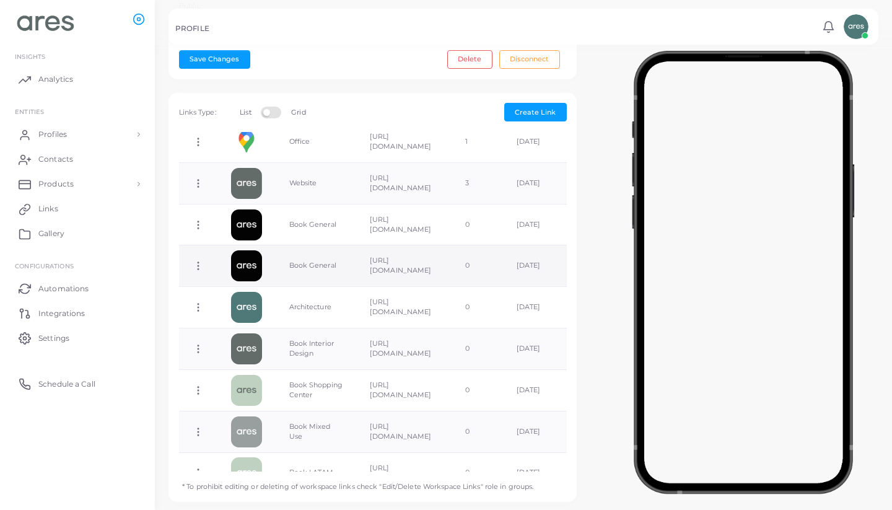
click at [198, 266] on circle at bounding box center [198, 266] width 1 height 1
click at [250, 312] on span "Delete Link" at bounding box center [244, 311] width 40 height 10
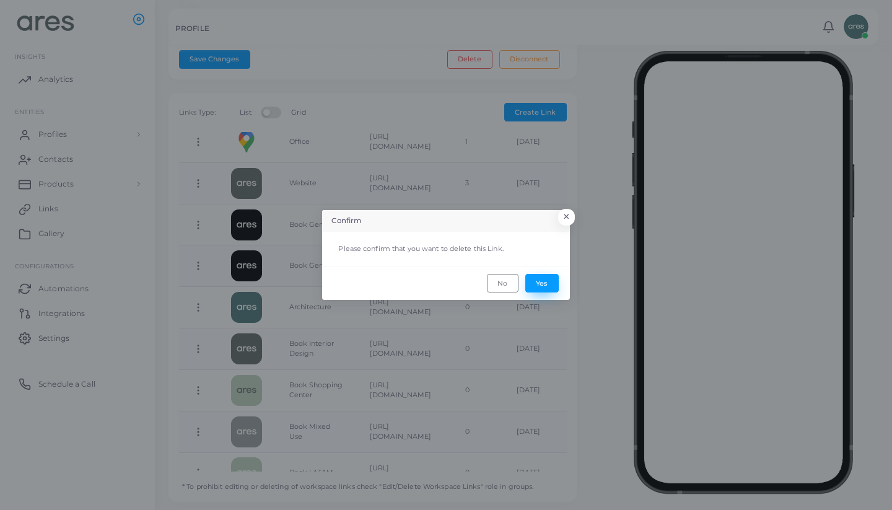
click at [543, 282] on button "Yes" at bounding box center [541, 283] width 33 height 19
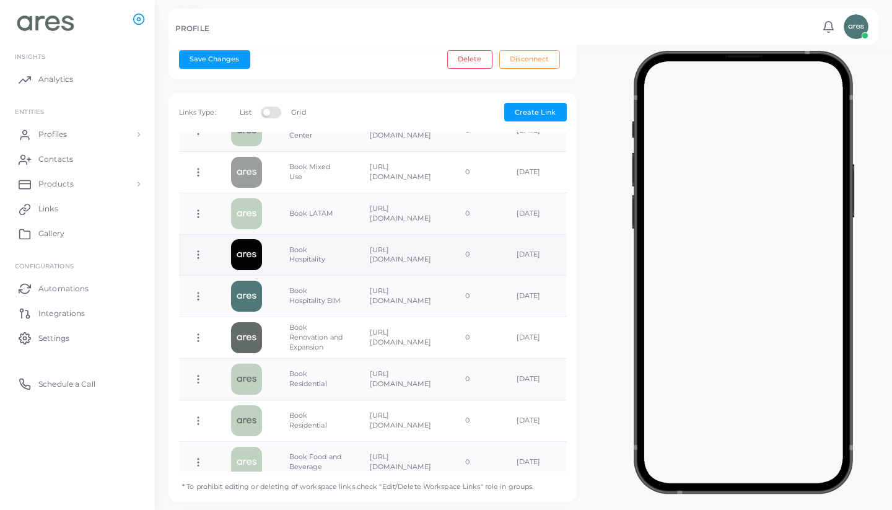
scroll to position [464, 0]
click at [202, 251] on icon at bounding box center [198, 253] width 11 height 11
click at [271, 297] on link "Delete Link" at bounding box center [252, 300] width 98 height 17
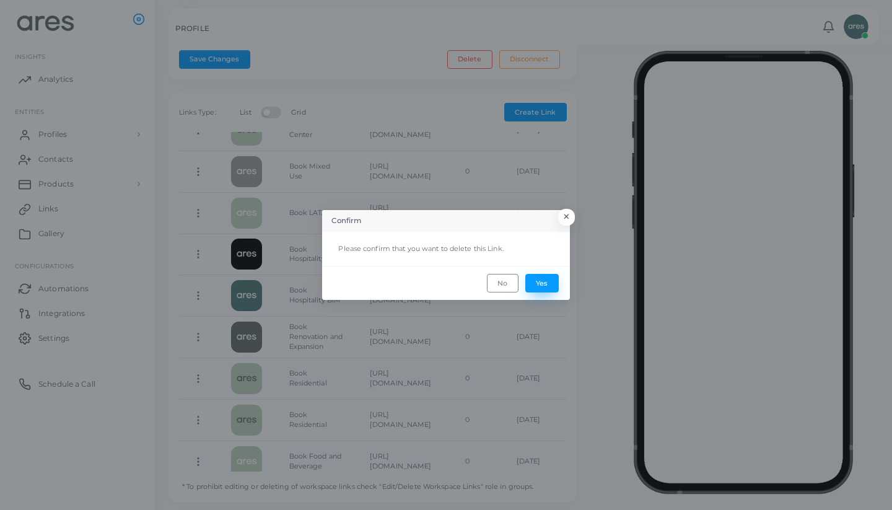
click at [538, 278] on button "Yes" at bounding box center [541, 283] width 33 height 19
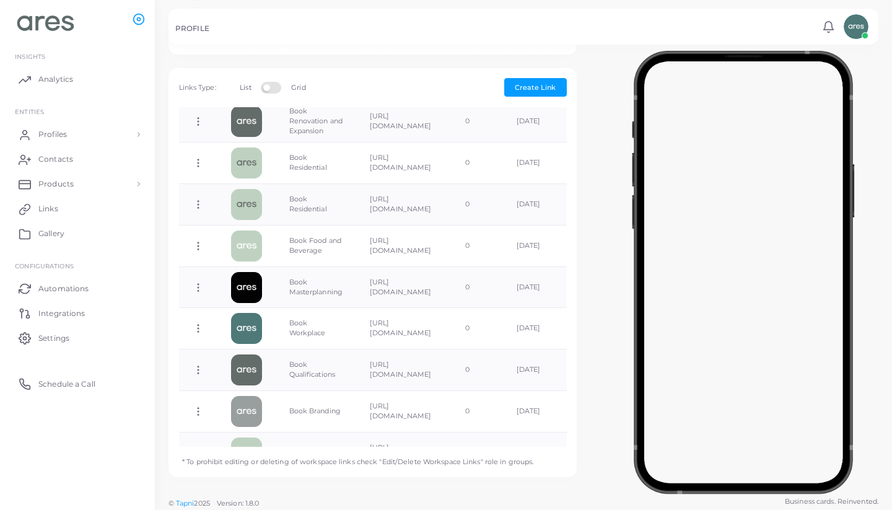
scroll to position [609, 0]
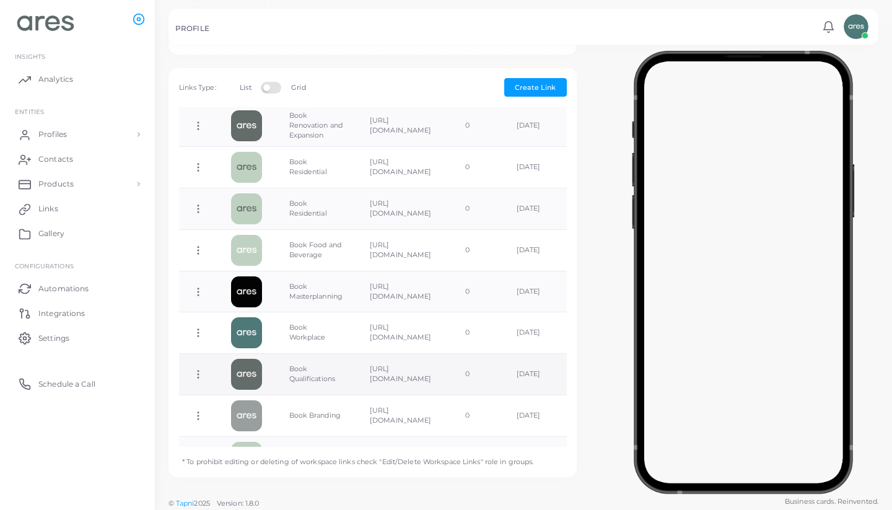
click at [196, 369] on icon at bounding box center [198, 373] width 11 height 11
click at [248, 419] on span "Delete Link" at bounding box center [242, 418] width 40 height 10
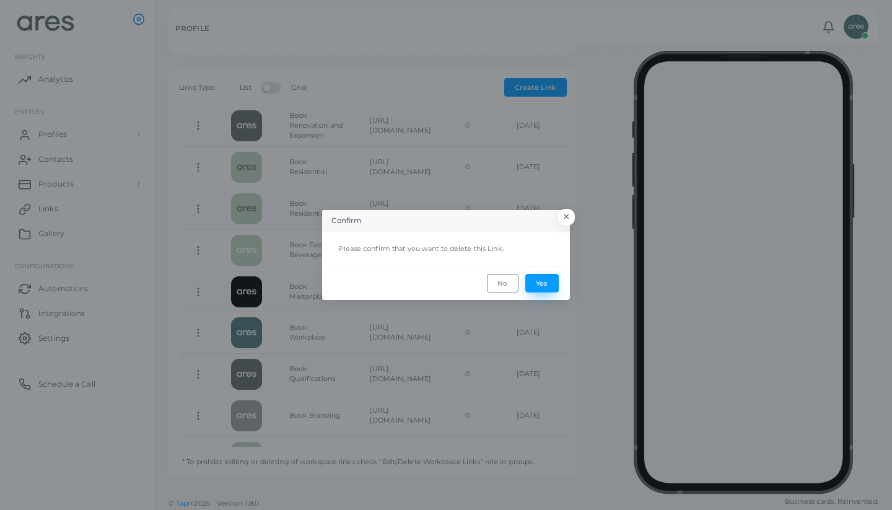
click at [548, 286] on button "Yes" at bounding box center [541, 283] width 33 height 19
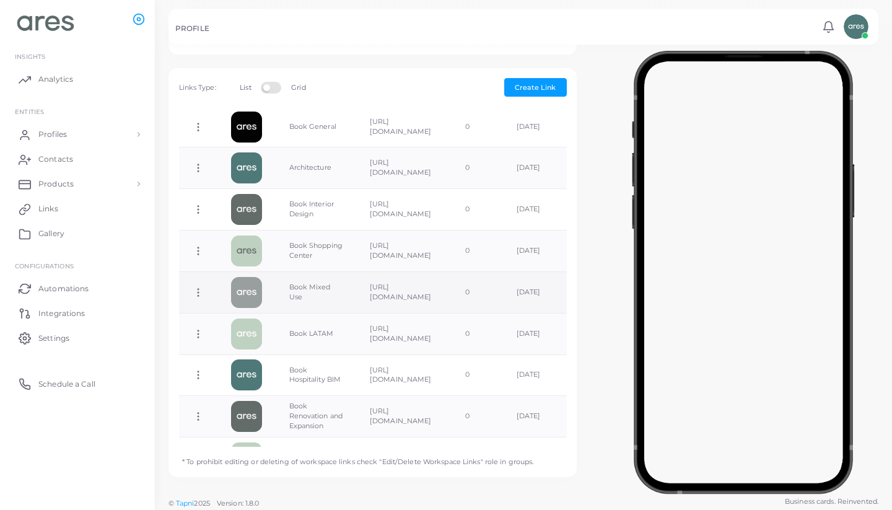
scroll to position [382, 0]
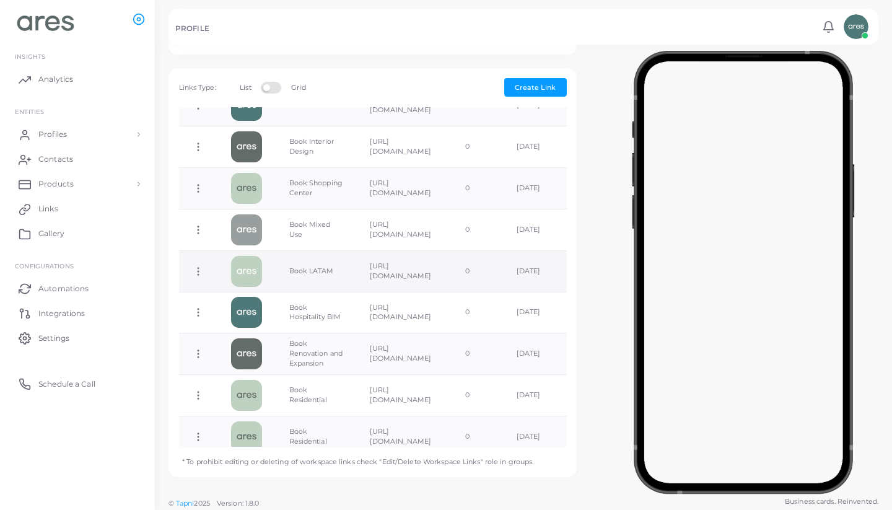
click at [196, 266] on icon at bounding box center [198, 271] width 11 height 11
click at [253, 312] on span "Delete Link" at bounding box center [242, 314] width 40 height 10
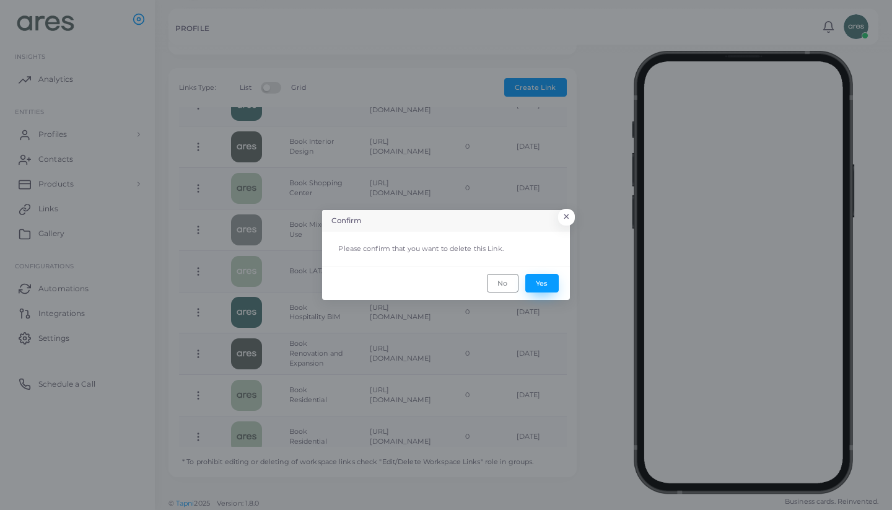
click at [547, 280] on button "Yes" at bounding box center [541, 283] width 33 height 19
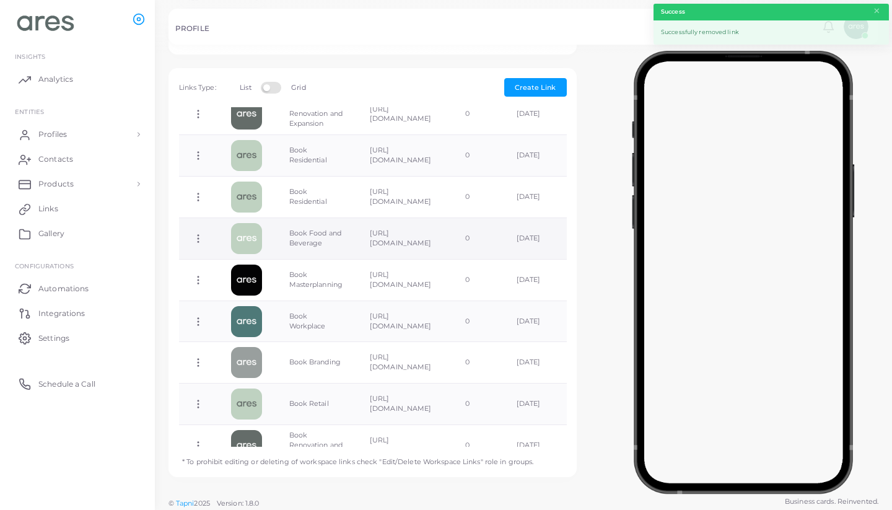
scroll to position [584, 0]
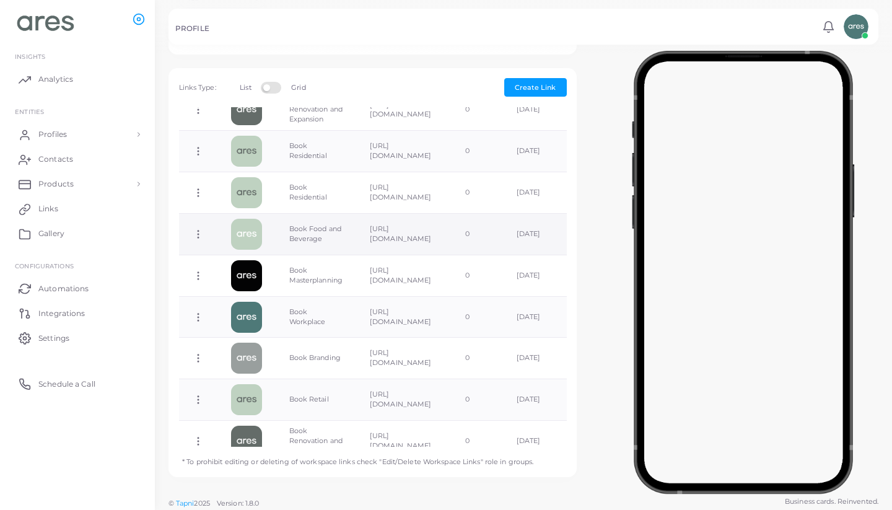
click at [194, 232] on icon at bounding box center [198, 234] width 11 height 11
click at [245, 279] on span "Delete Link" at bounding box center [240, 281] width 40 height 10
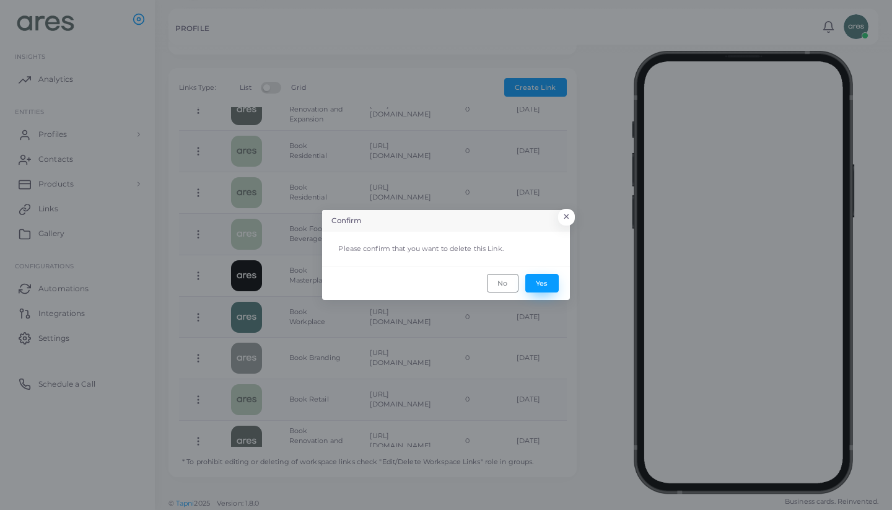
click at [549, 278] on button "Yes" at bounding box center [541, 283] width 33 height 19
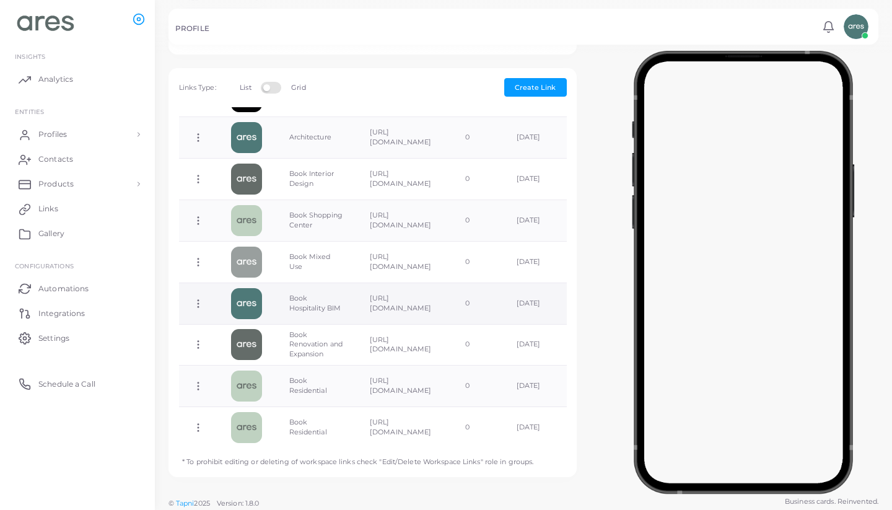
scroll to position [360, 0]
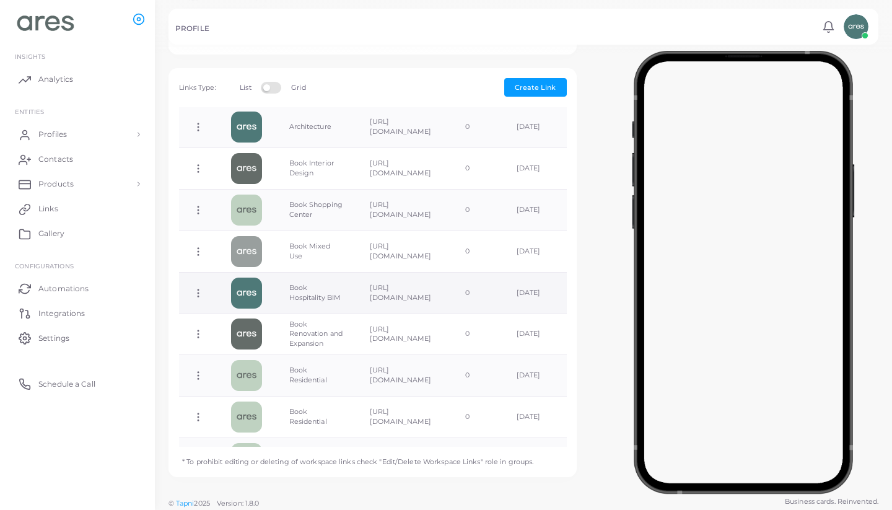
click at [199, 287] on icon at bounding box center [198, 292] width 11 height 11
click at [260, 334] on span "Delete Link" at bounding box center [245, 336] width 40 height 10
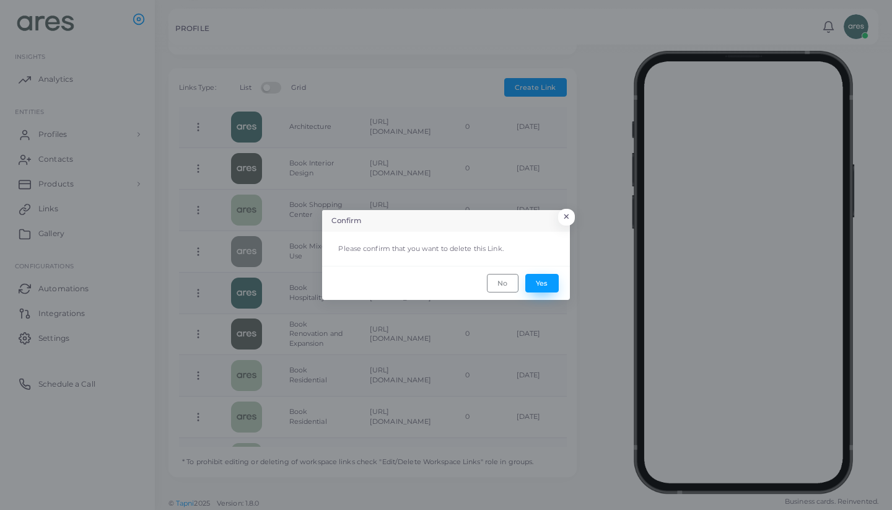
click at [543, 282] on button "Yes" at bounding box center [541, 283] width 33 height 19
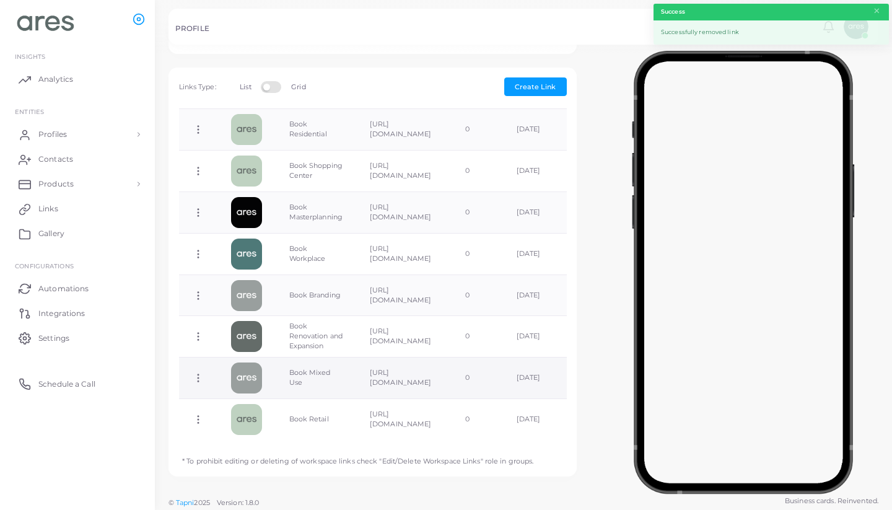
scroll to position [384, 0]
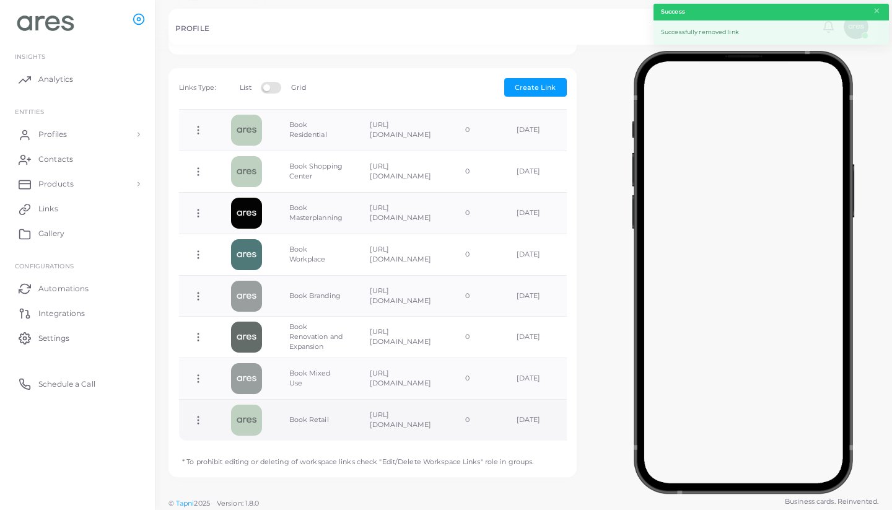
click at [201, 415] on icon at bounding box center [198, 419] width 11 height 11
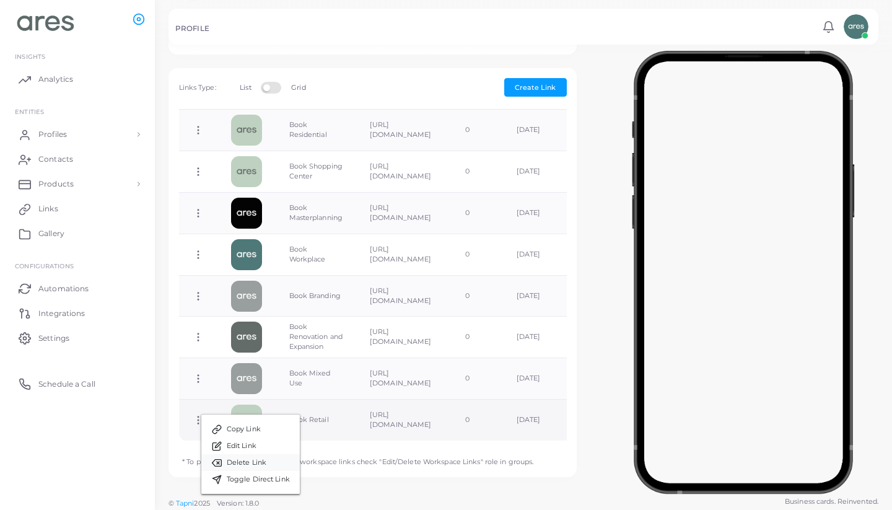
click at [259, 460] on span "Delete Link" at bounding box center [247, 463] width 40 height 10
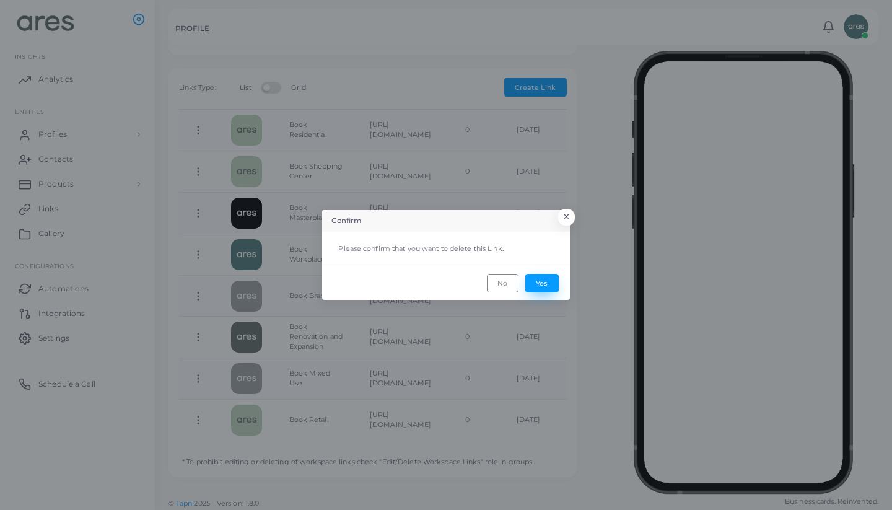
click at [541, 281] on button "Yes" at bounding box center [541, 283] width 33 height 19
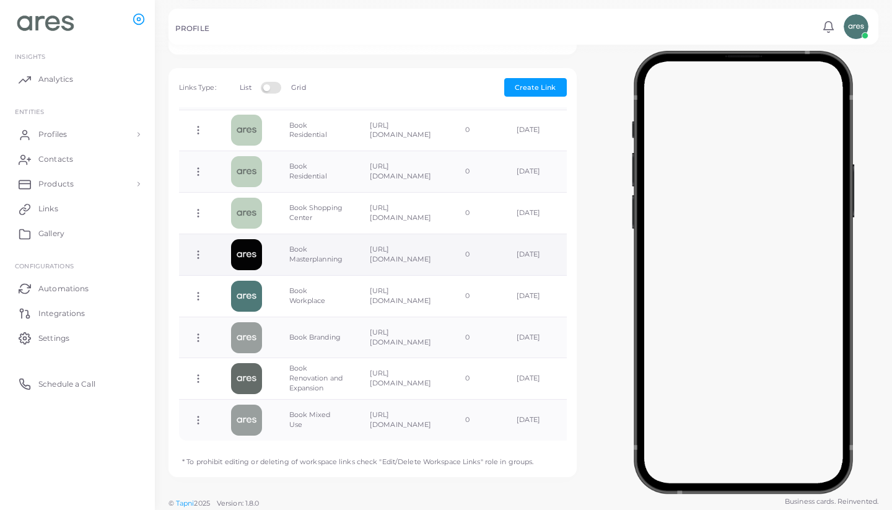
click at [198, 254] on circle at bounding box center [198, 254] width 1 height 1
click at [255, 297] on span "Delete Link" at bounding box center [244, 299] width 40 height 10
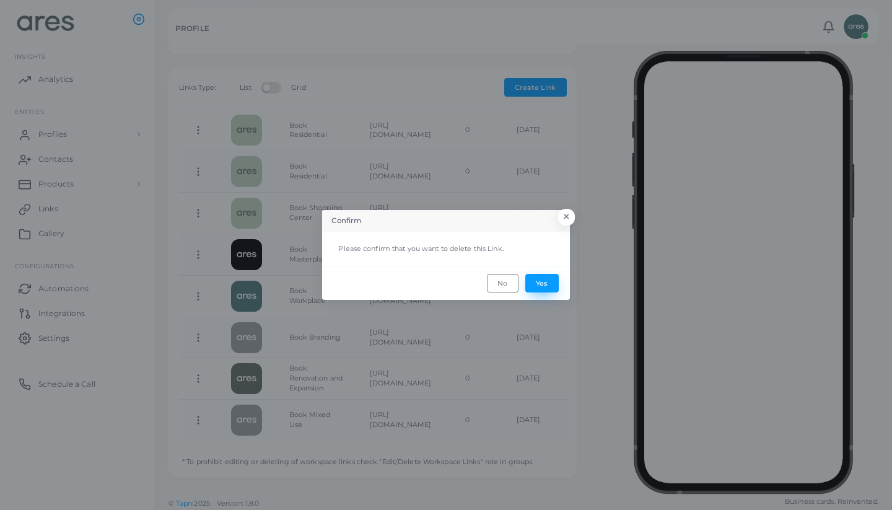
click at [549, 277] on button "Yes" at bounding box center [541, 283] width 33 height 19
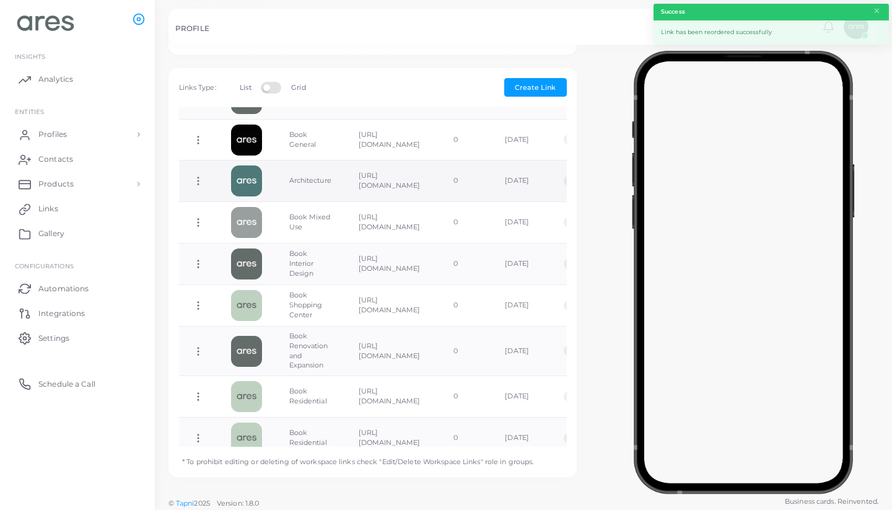
scroll to position [307, 0]
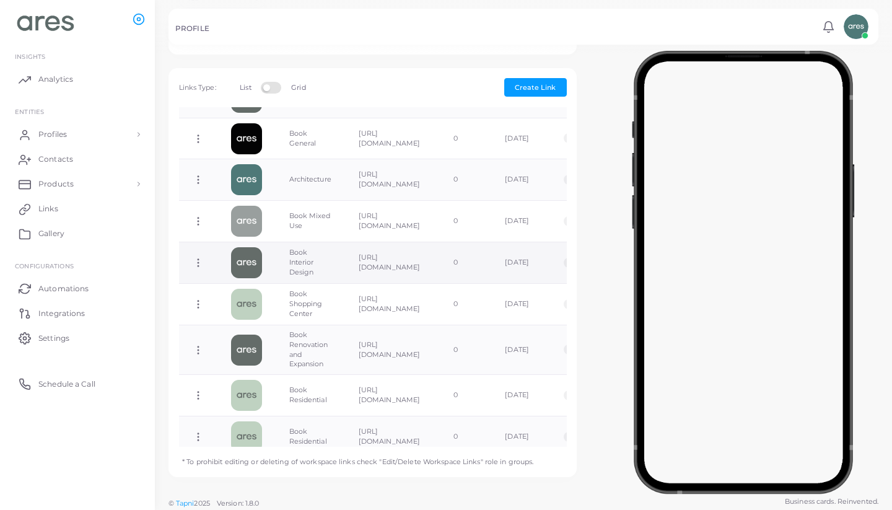
click at [196, 257] on icon at bounding box center [198, 262] width 11 height 11
click at [255, 301] on span "Delete Link" at bounding box center [242, 306] width 40 height 10
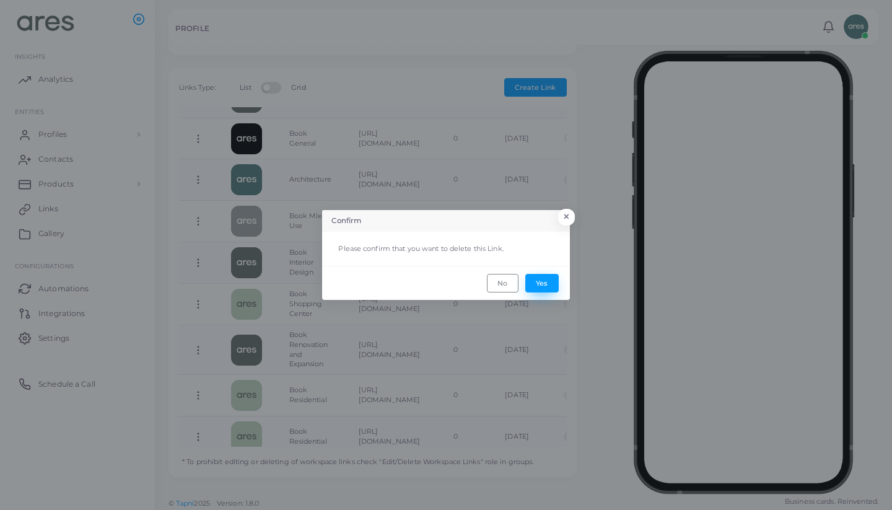
click at [544, 284] on button "Yes" at bounding box center [541, 283] width 33 height 19
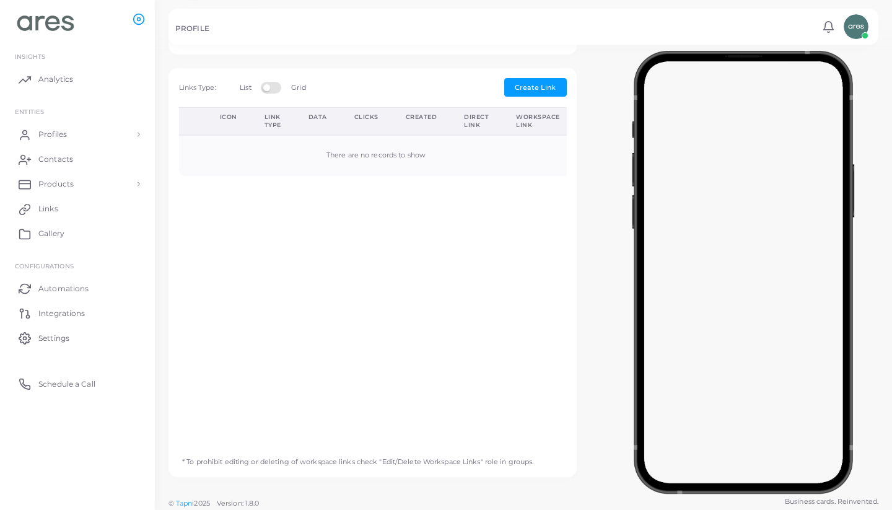
scroll to position [0, 0]
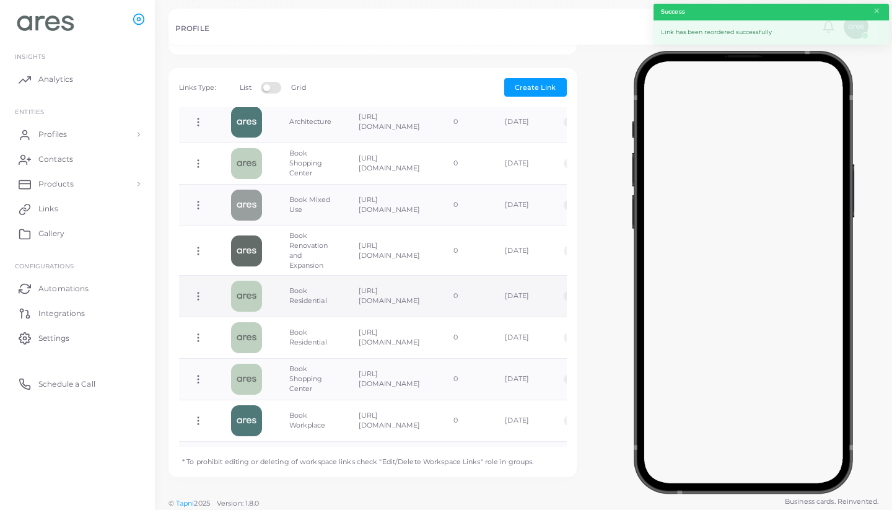
click at [367, 334] on td "[URL][DOMAIN_NAME]" at bounding box center [392, 337] width 95 height 41
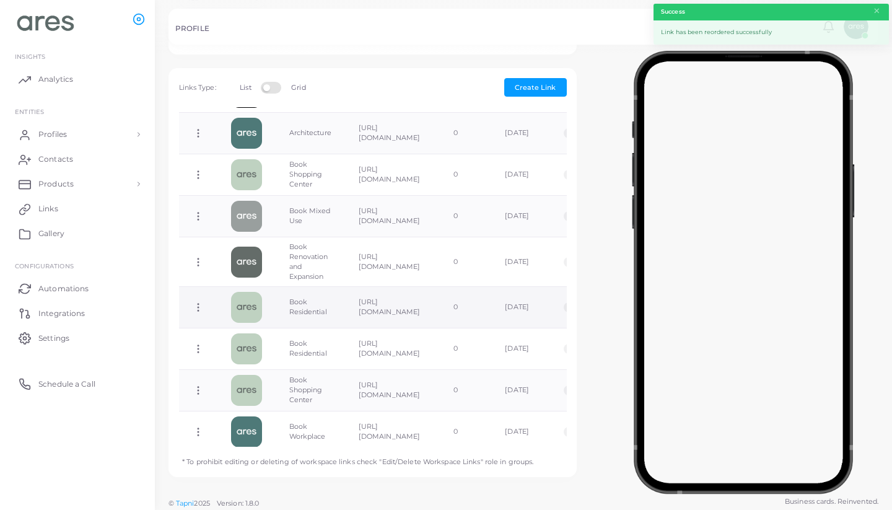
scroll to position [355, 0]
click at [200, 300] on icon at bounding box center [198, 305] width 11 height 11
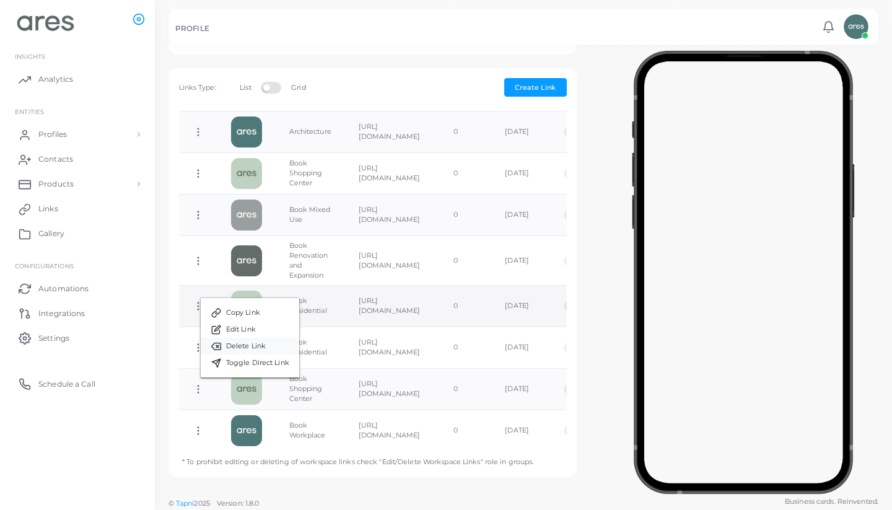
click at [257, 346] on span "Delete Link" at bounding box center [246, 346] width 40 height 10
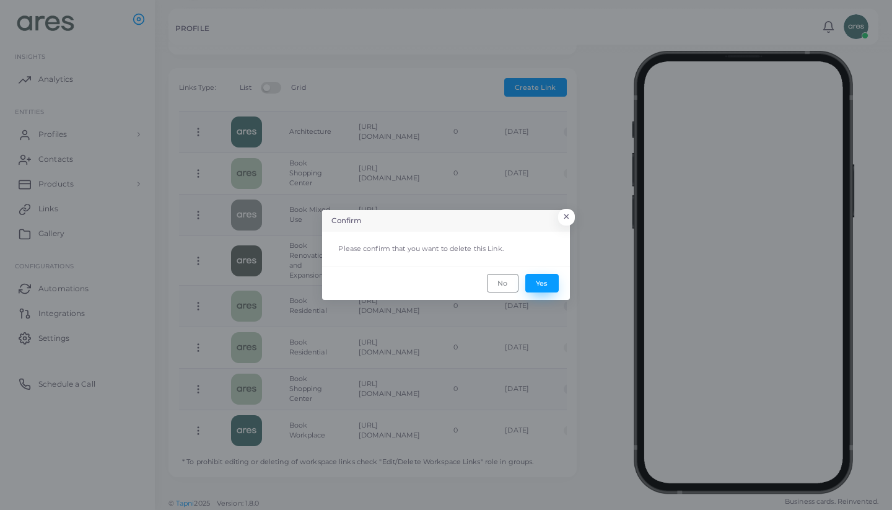
click at [545, 284] on button "Yes" at bounding box center [541, 283] width 33 height 19
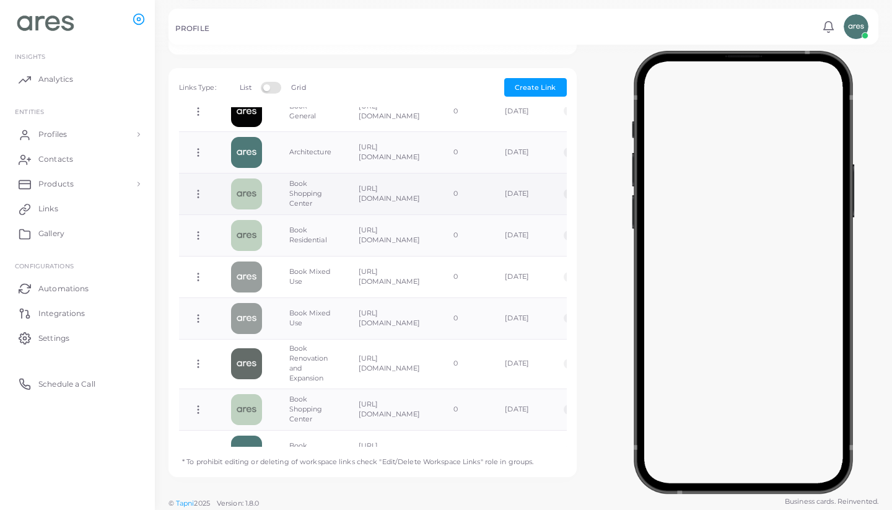
scroll to position [335, 0]
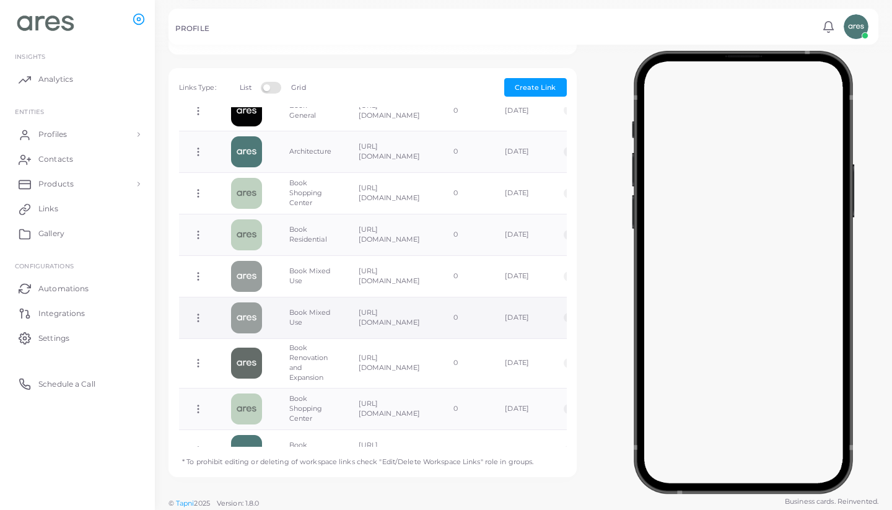
click at [199, 312] on icon at bounding box center [198, 317] width 11 height 11
click at [258, 358] on span "Delete Link" at bounding box center [245, 360] width 40 height 10
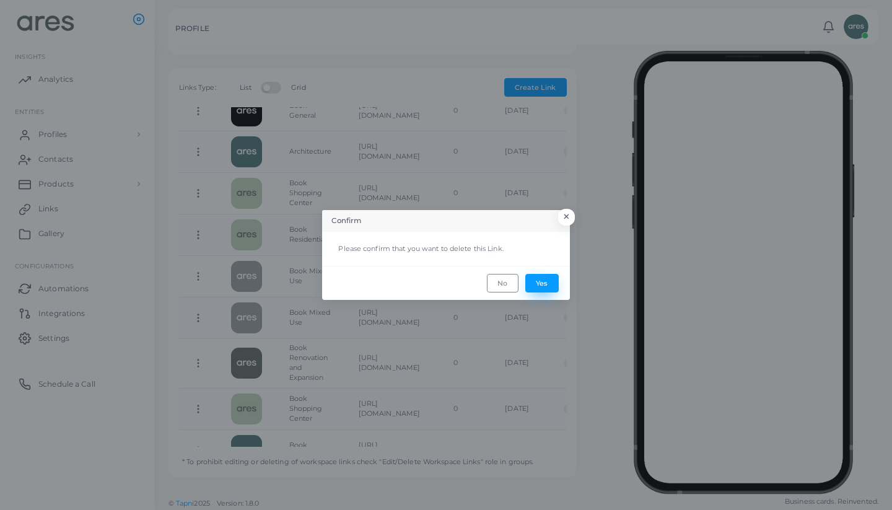
click at [541, 280] on button "Yes" at bounding box center [541, 283] width 33 height 19
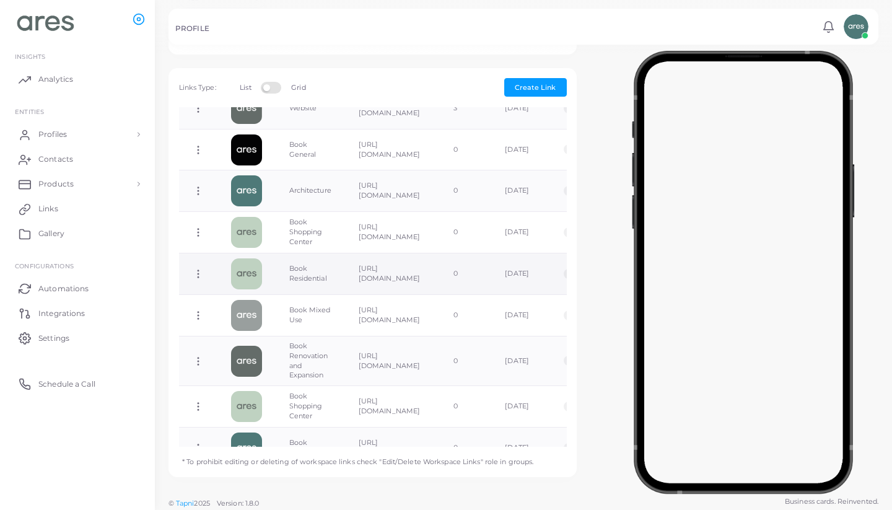
scroll to position [307, 0]
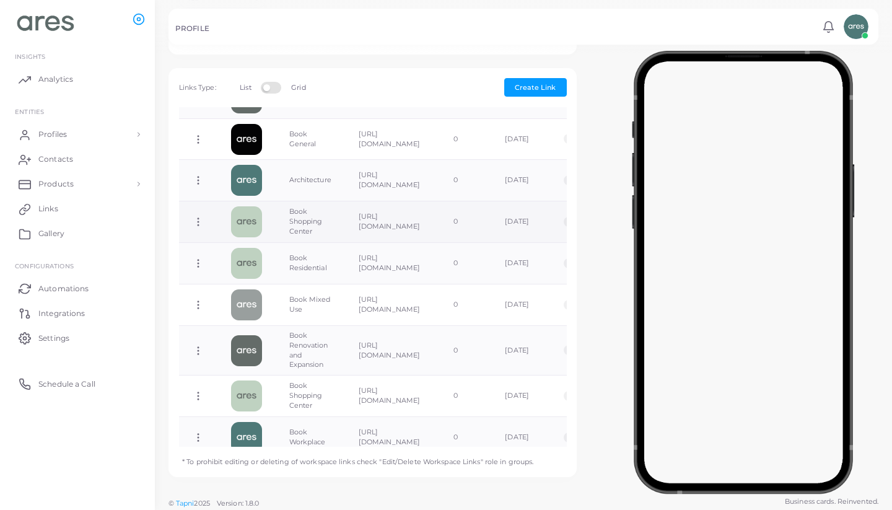
click at [195, 216] on icon at bounding box center [198, 221] width 11 height 11
click at [237, 266] on span "Delete Link" at bounding box center [241, 265] width 40 height 10
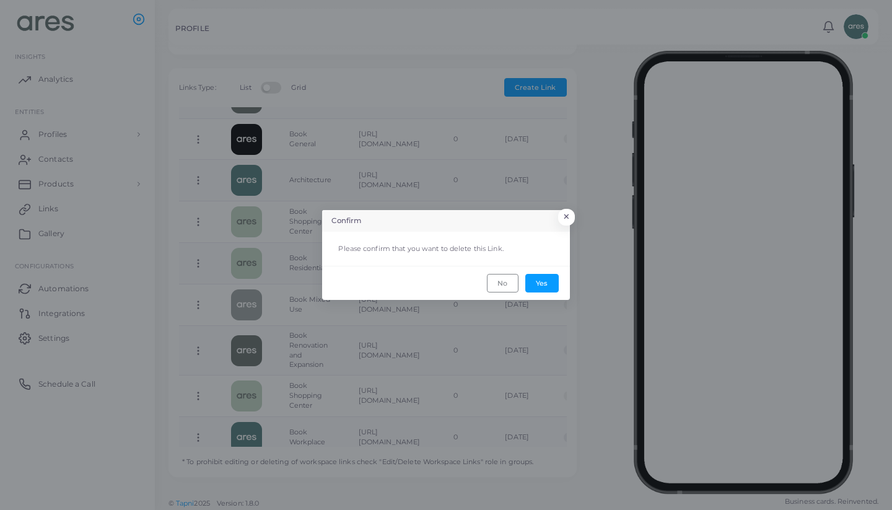
click at [559, 278] on footer "No Yes" at bounding box center [446, 282] width 248 height 33
click at [541, 284] on button "Yes" at bounding box center [541, 283] width 33 height 19
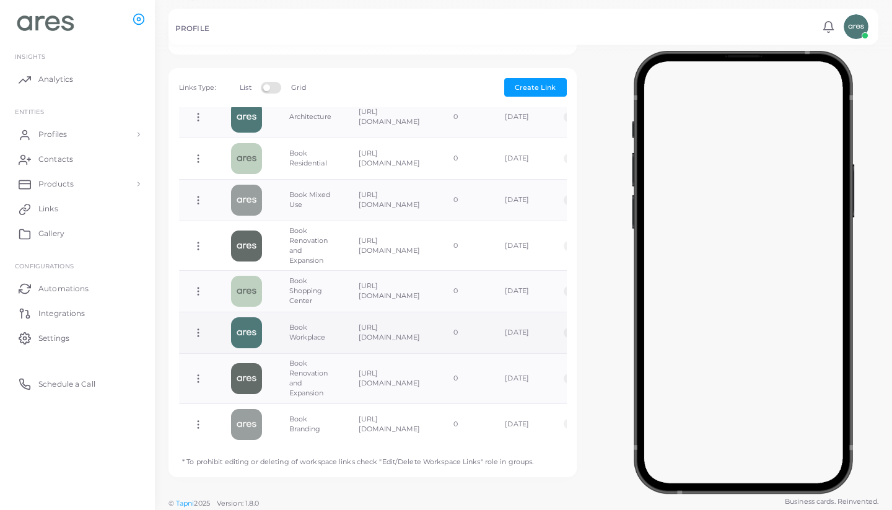
scroll to position [369, 0]
click at [198, 378] on circle at bounding box center [198, 378] width 1 height 1
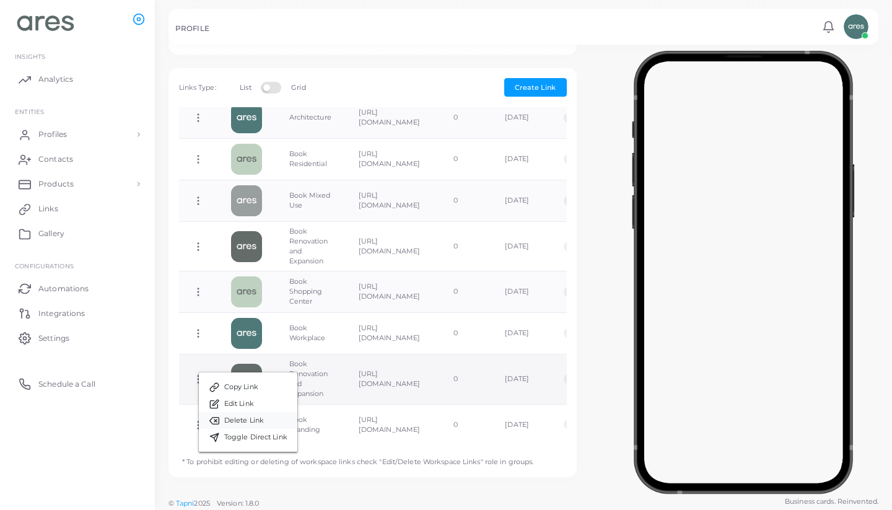
click at [263, 418] on span "Delete Link" at bounding box center [244, 421] width 40 height 10
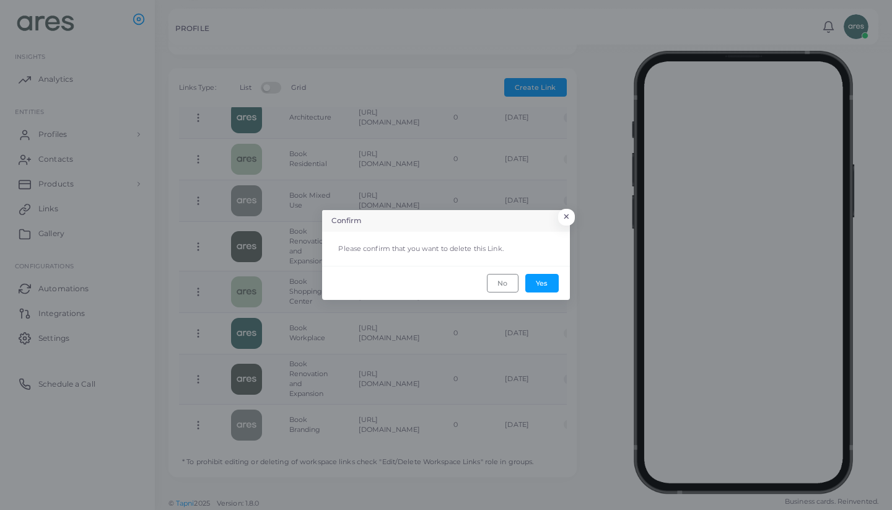
click at [548, 272] on footer "No Yes" at bounding box center [446, 282] width 248 height 33
click at [543, 279] on button "Yes" at bounding box center [541, 283] width 33 height 19
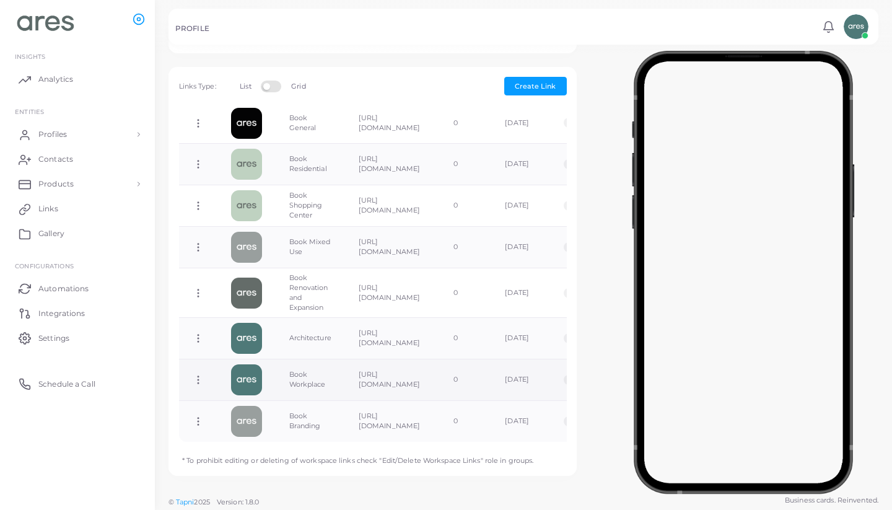
scroll to position [384, 0]
click at [196, 375] on icon at bounding box center [198, 380] width 11 height 11
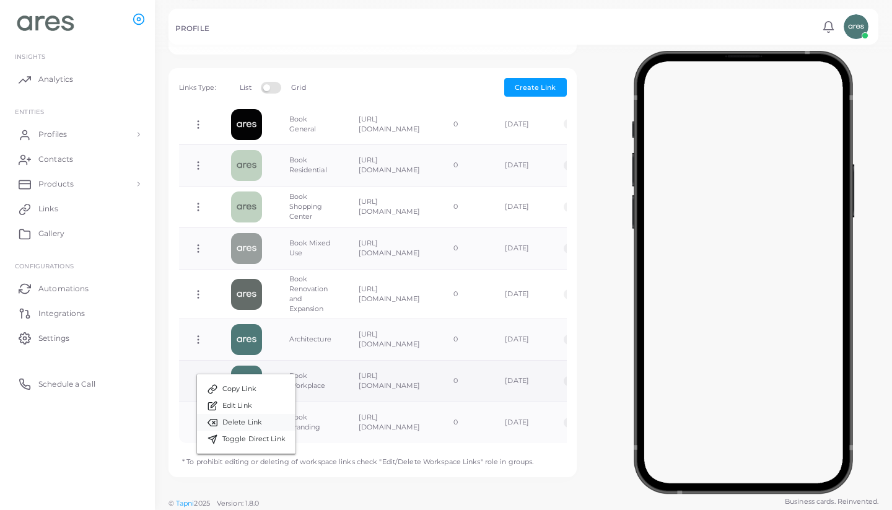
click at [261, 421] on span "Delete Link" at bounding box center [242, 422] width 40 height 10
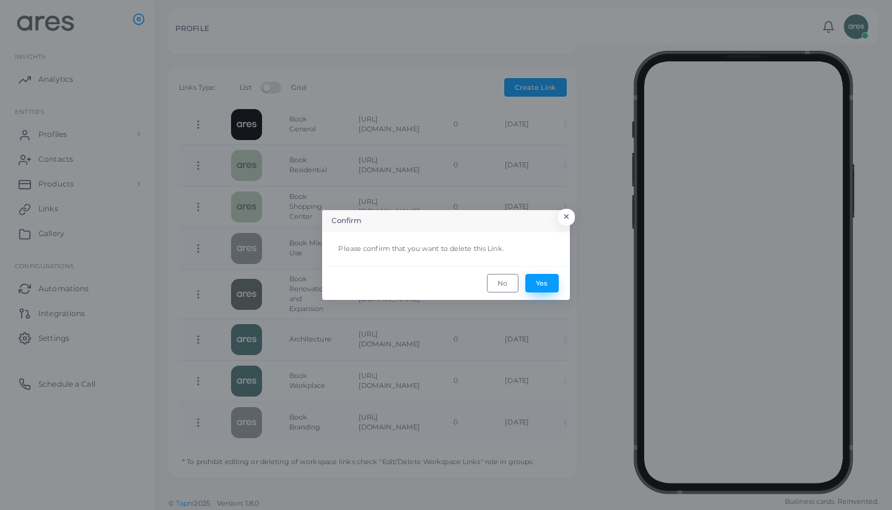
click at [547, 282] on button "Yes" at bounding box center [541, 283] width 33 height 19
